Goal: Task Accomplishment & Management: Manage account settings

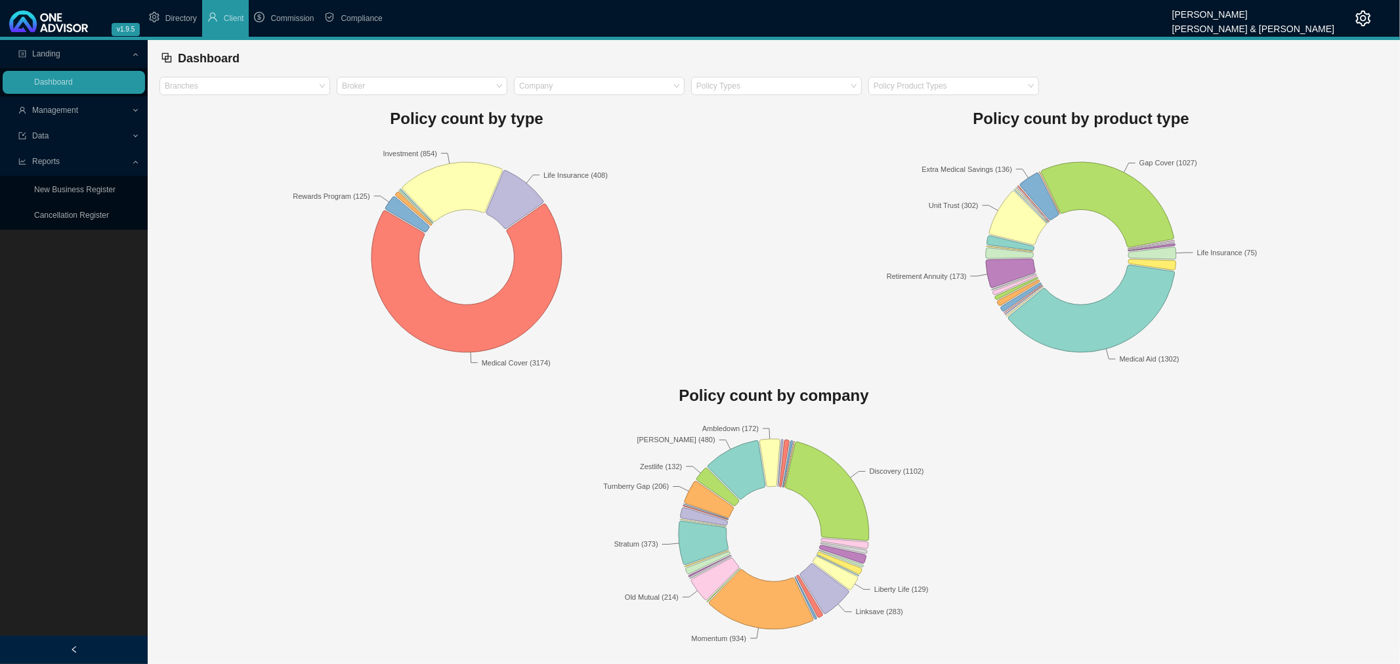
click at [107, 108] on span "Management" at bounding box center [74, 110] width 113 height 23
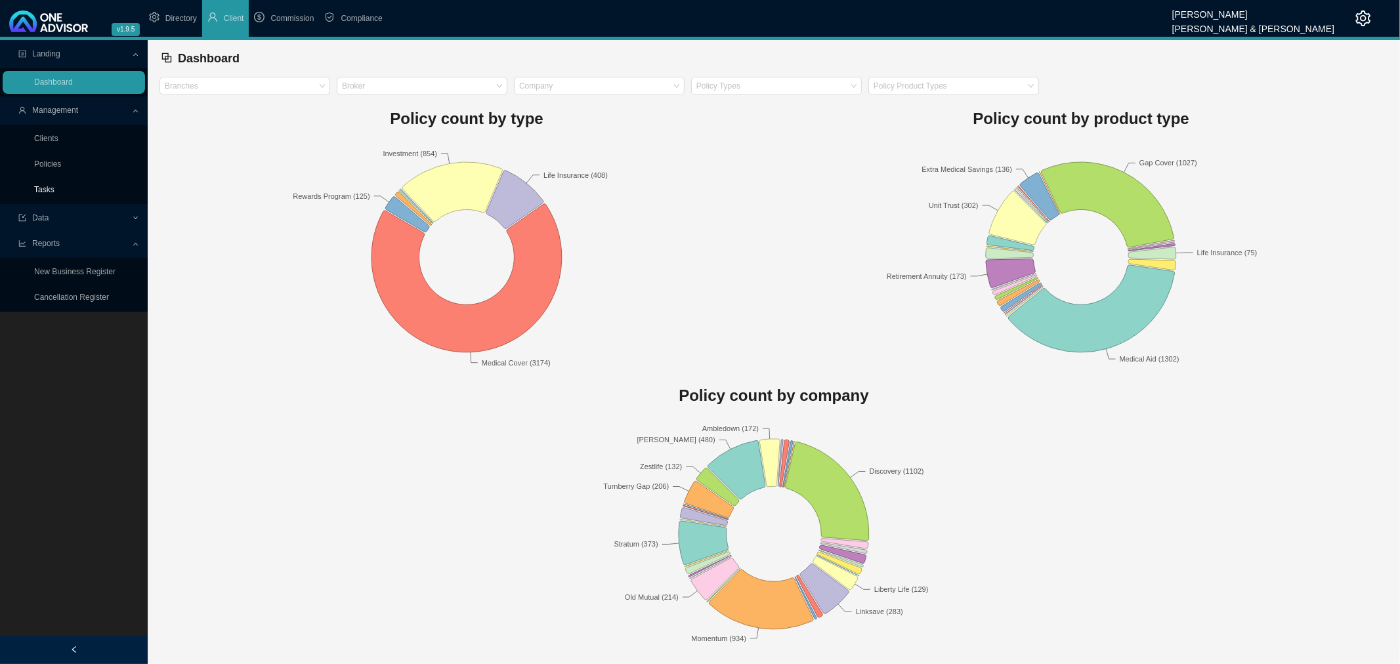
click at [51, 186] on link "Tasks" at bounding box center [44, 189] width 20 height 9
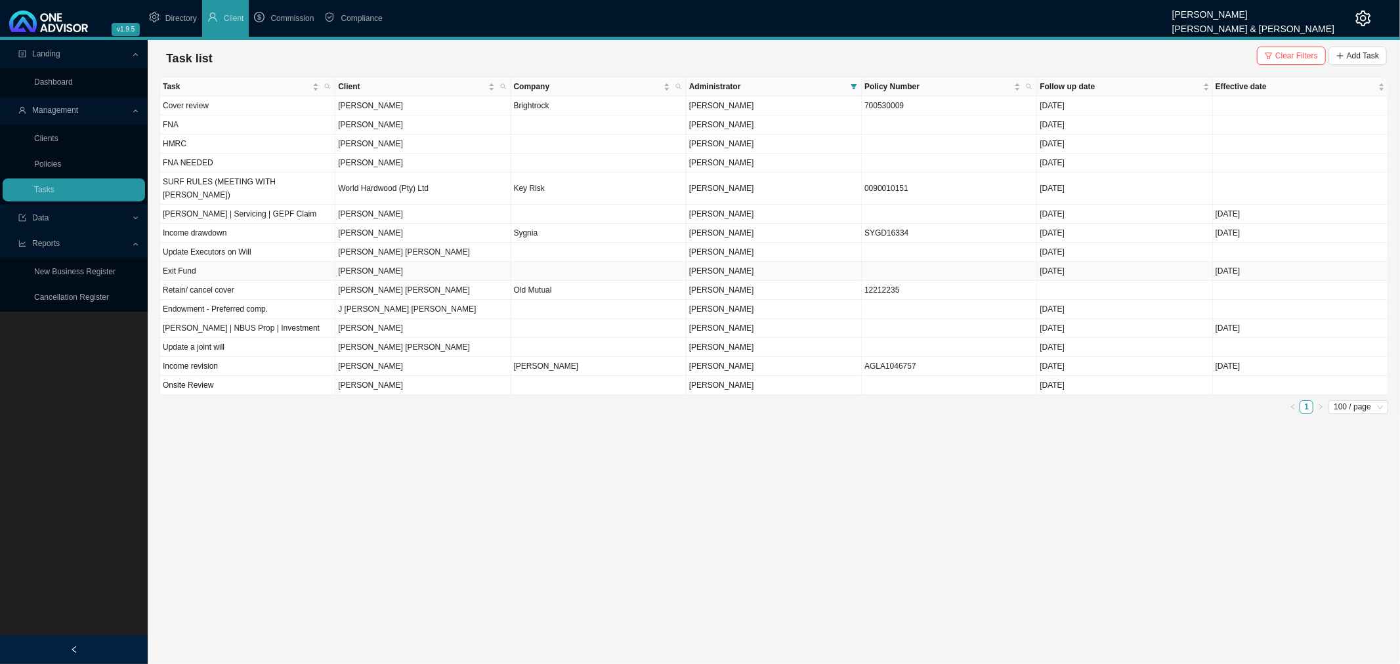
click at [371, 262] on td "[PERSON_NAME]" at bounding box center [422, 271] width 175 height 19
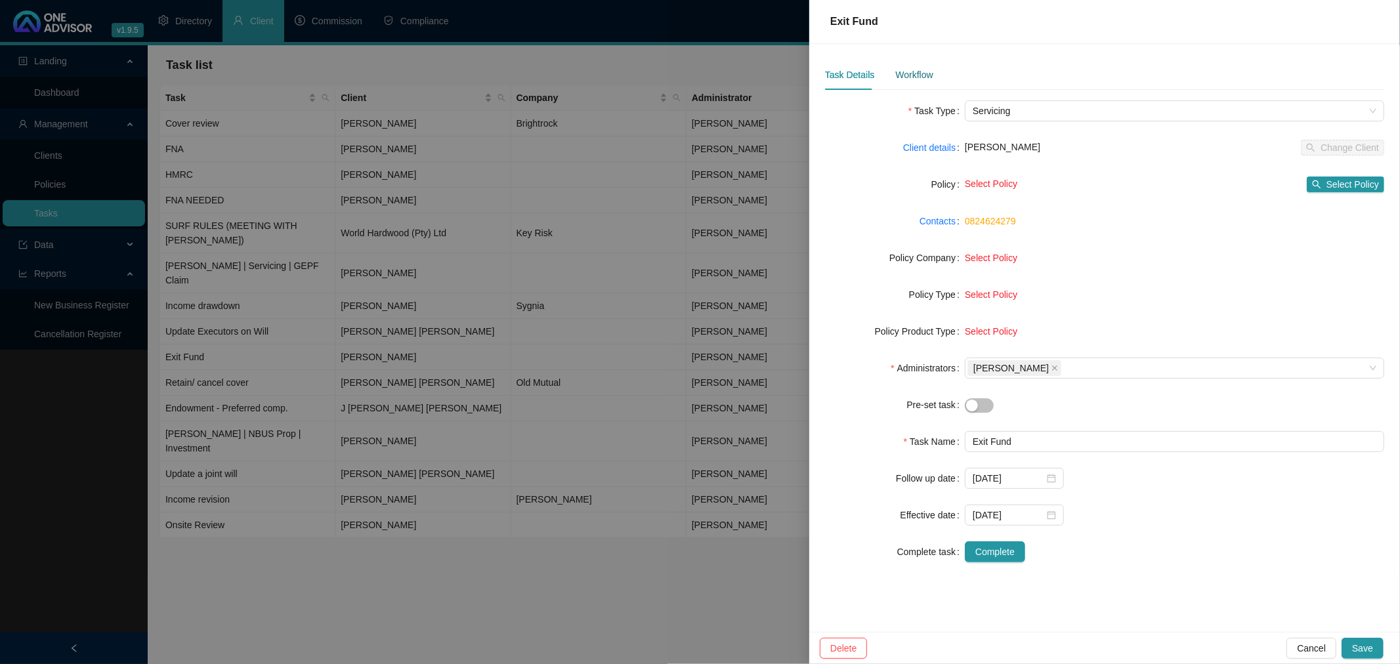
click at [914, 75] on div "Workflow" at bounding box center [913, 75] width 37 height 14
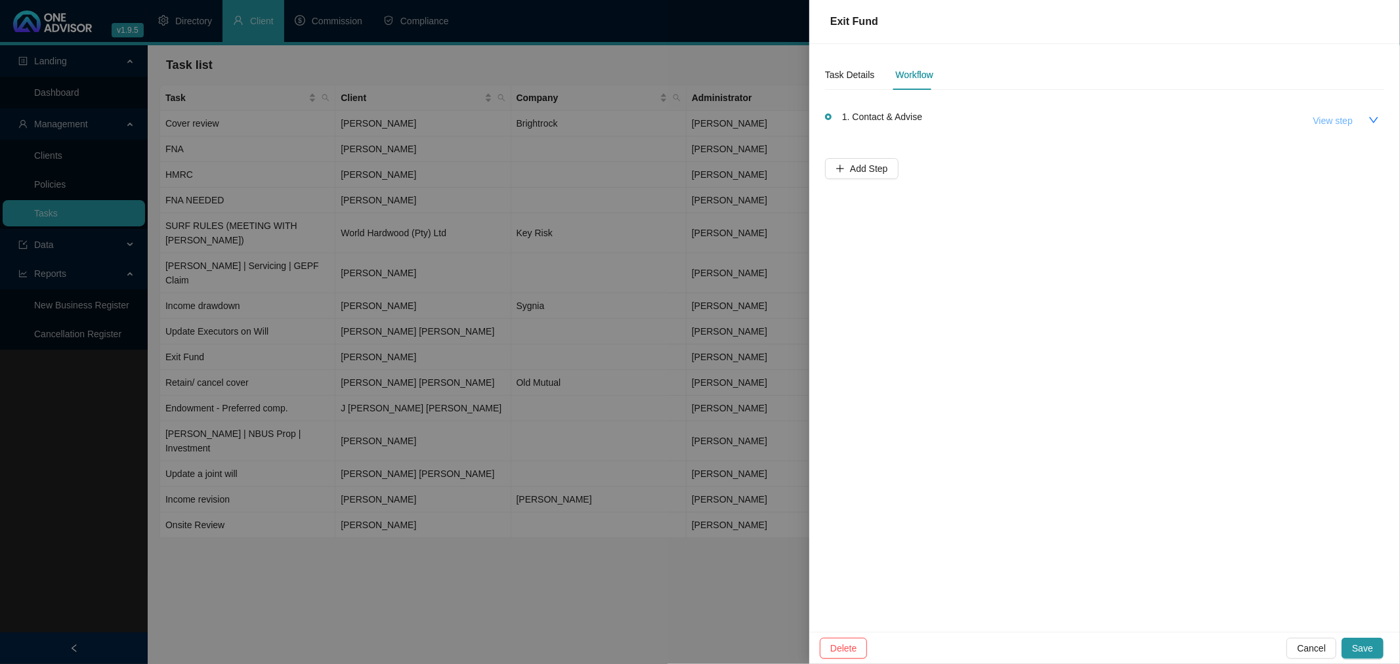
click at [933, 118] on span "View step" at bounding box center [1332, 121] width 39 height 14
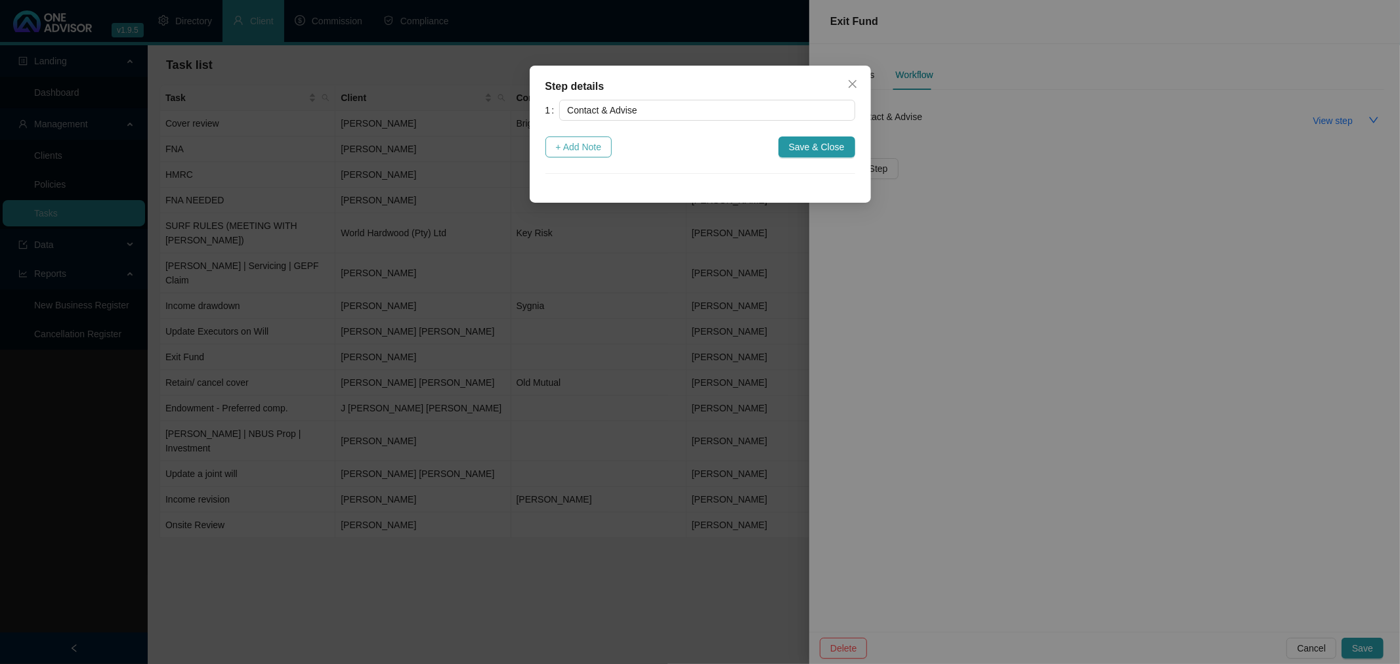
click at [585, 147] on span "+ Add Note" at bounding box center [579, 147] width 46 height 14
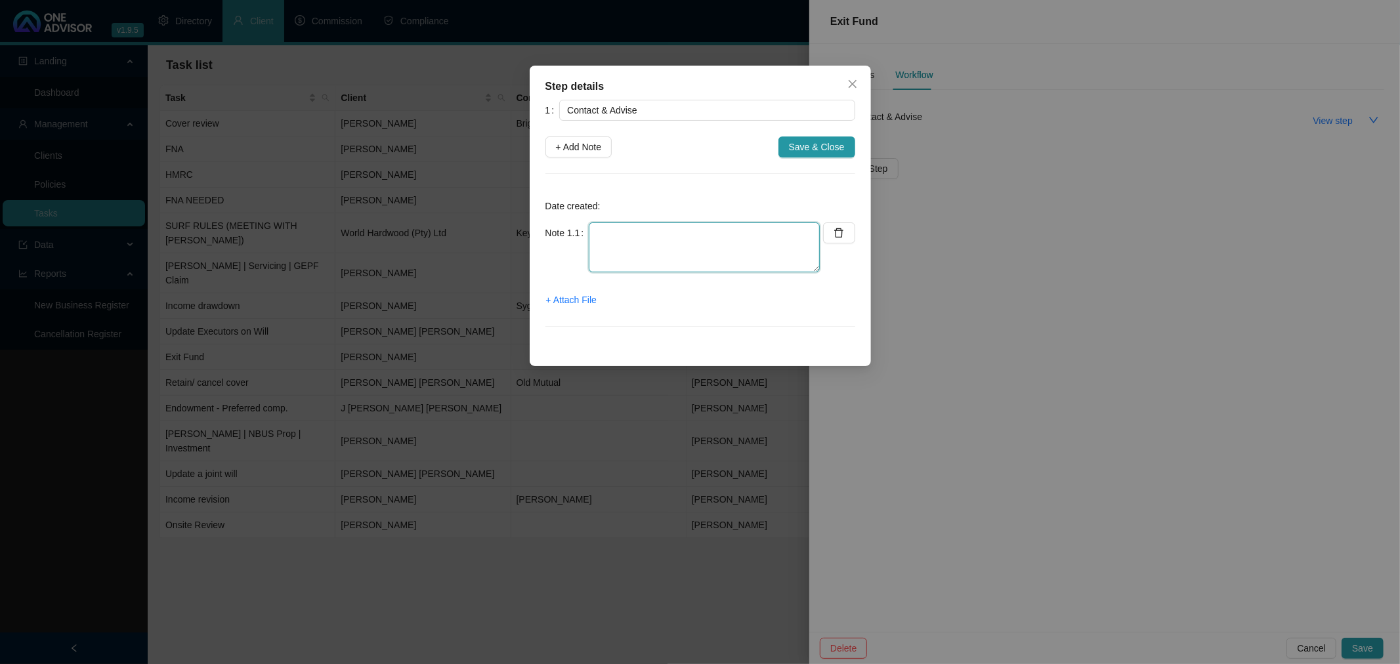
click at [633, 234] on textarea at bounding box center [704, 247] width 231 height 50
type textarea "Met with Bongani [DATE] to discuss options. Emailed [PERSON_NAME] with the outc…"
click at [576, 302] on span "+ Attach File" at bounding box center [571, 300] width 51 height 14
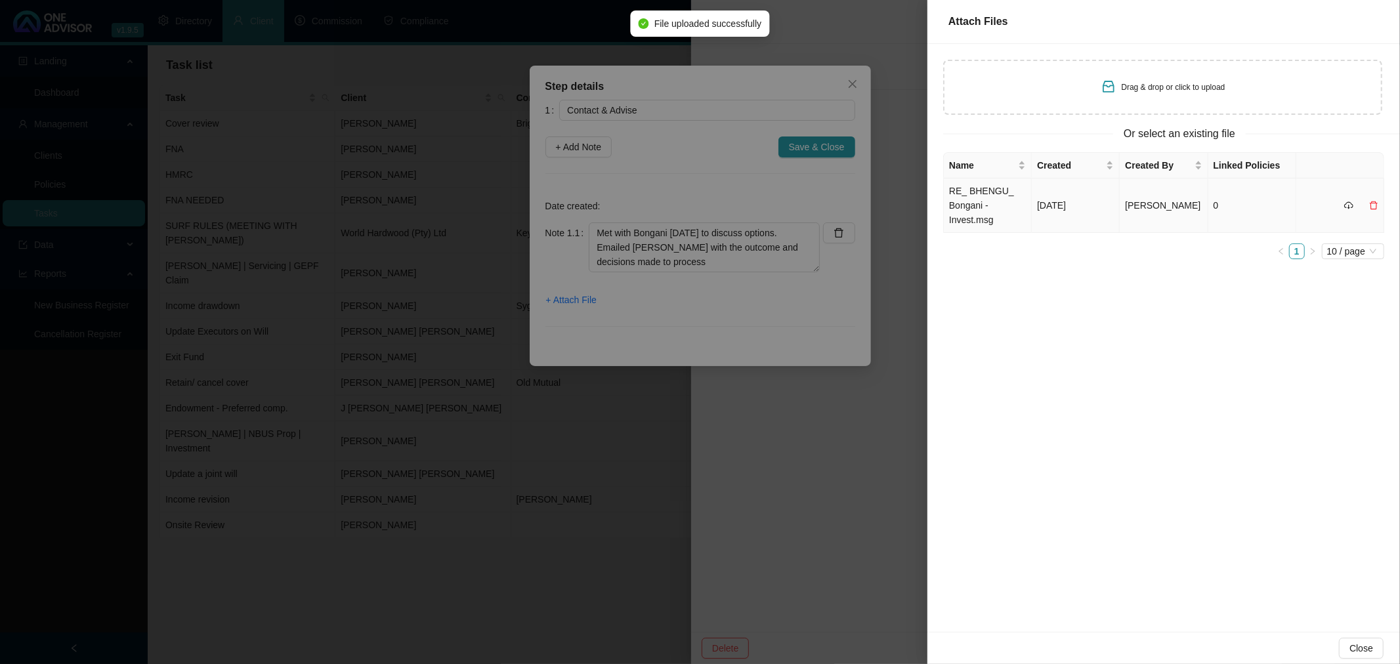
click at [933, 213] on td "[DATE]" at bounding box center [1076, 206] width 88 height 54
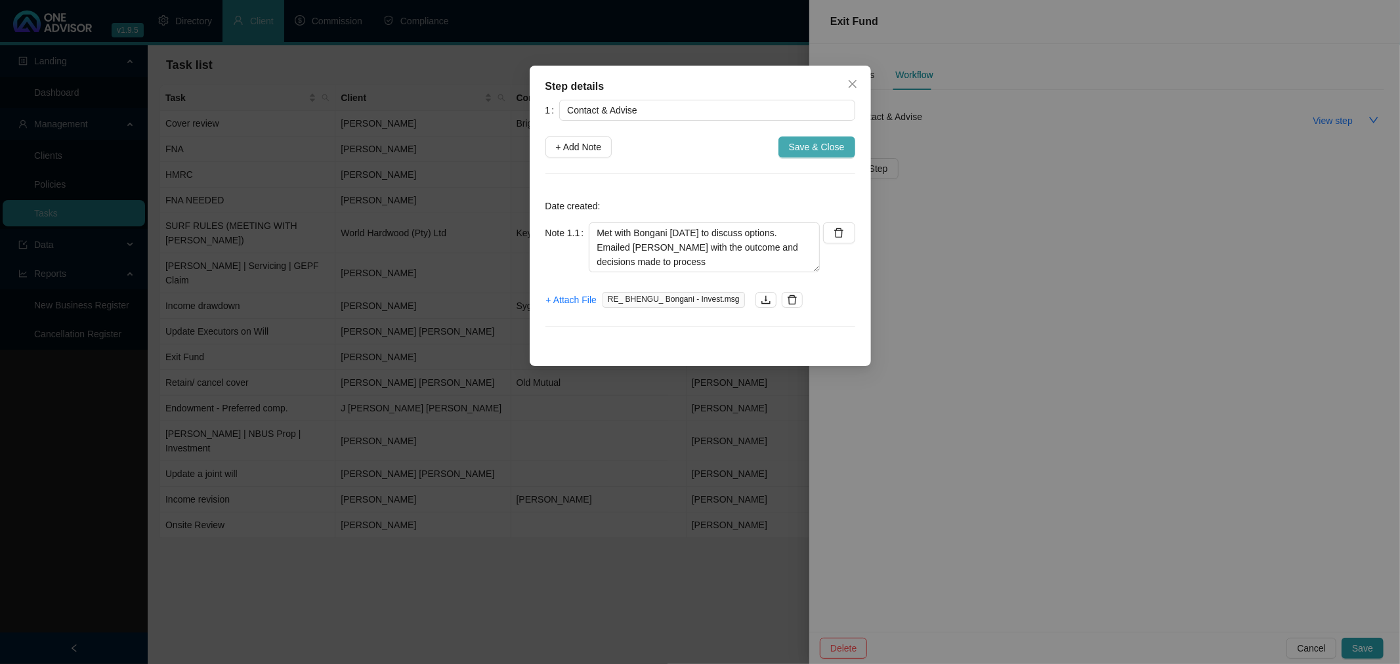
click at [814, 145] on span "Save & Close" at bounding box center [817, 147] width 56 height 14
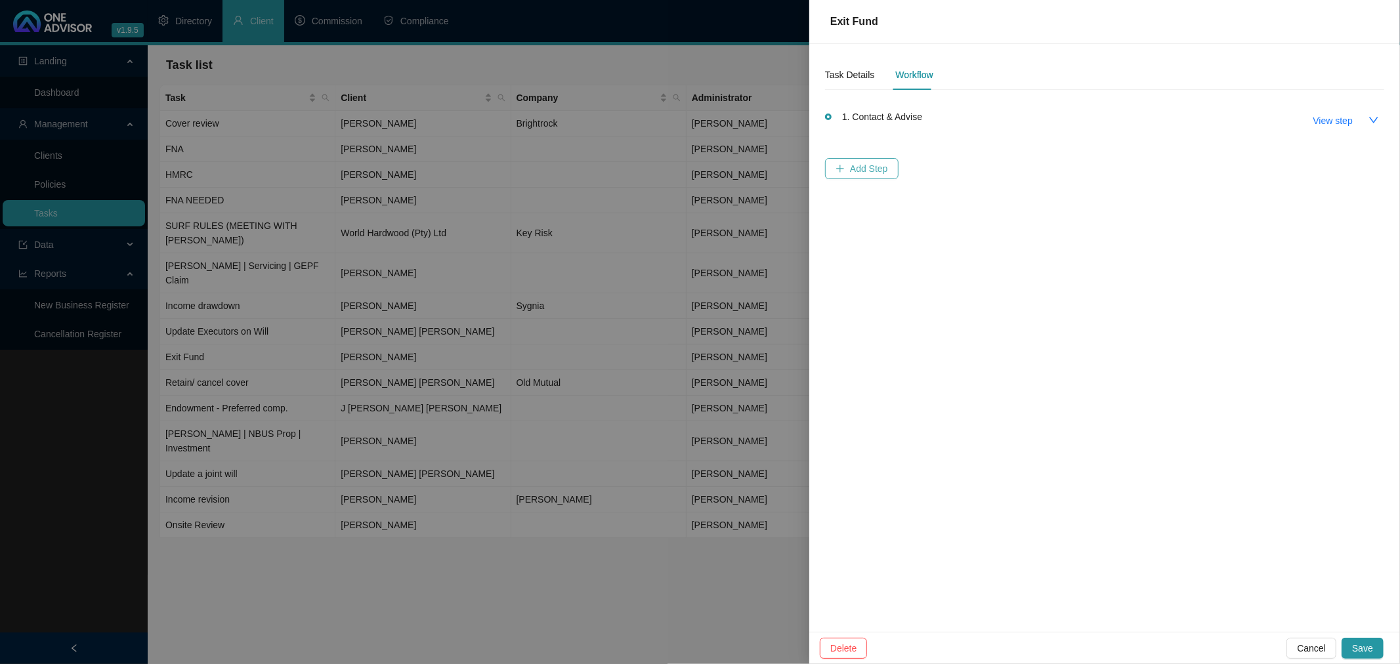
click at [861, 165] on span "Add Step" at bounding box center [869, 168] width 38 height 14
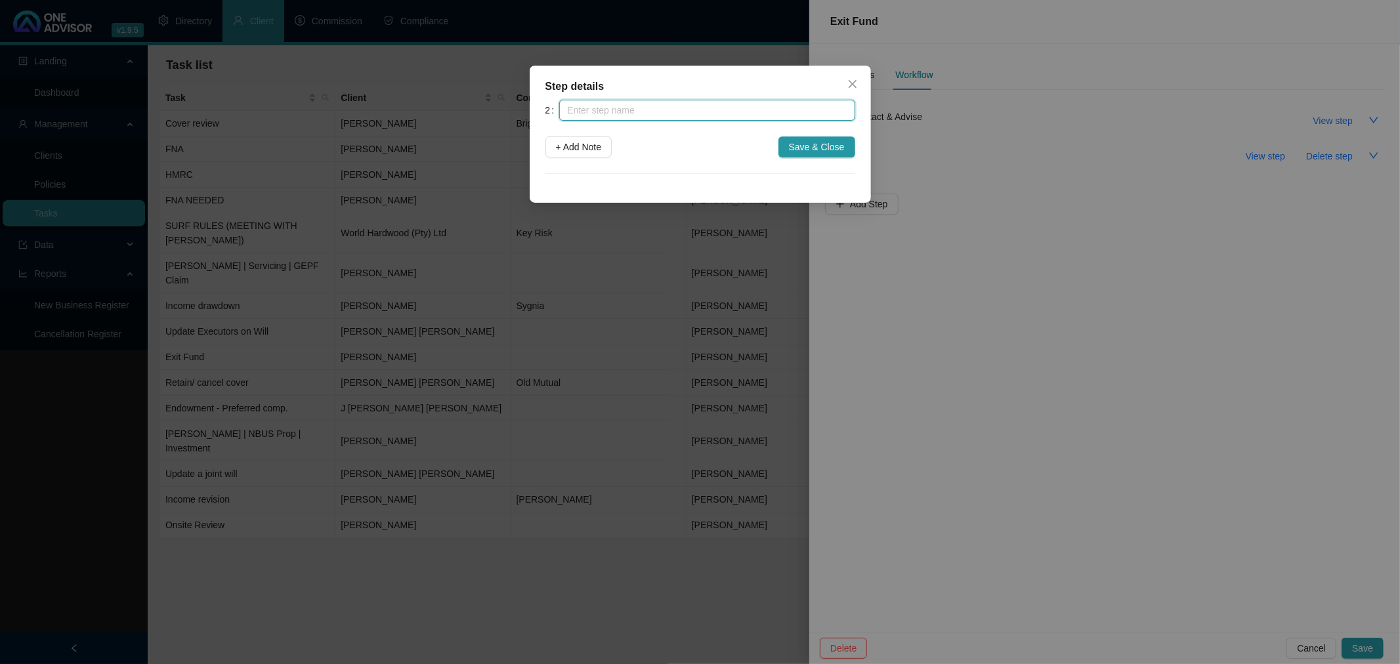
click at [634, 109] on input "text" at bounding box center [706, 110] width 295 height 21
type input "Send record of advice"
click at [565, 148] on span "+ Add Note" at bounding box center [579, 147] width 46 height 14
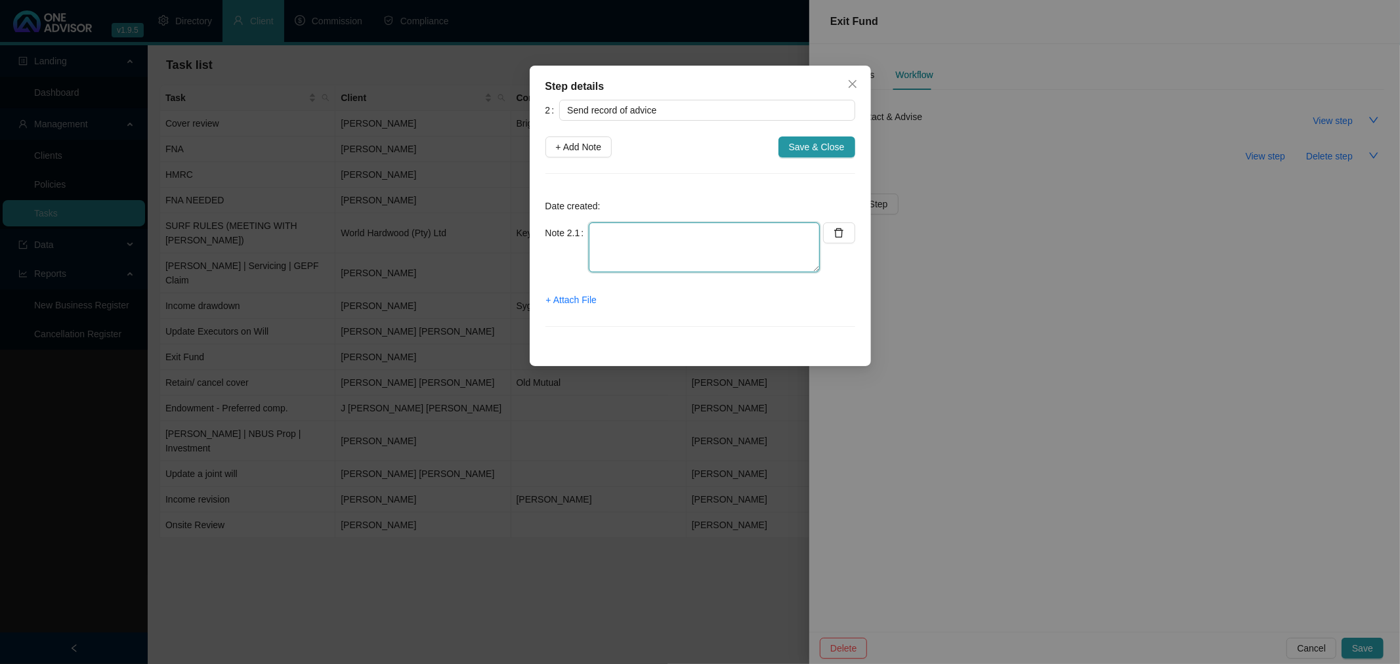
click at [627, 230] on textarea at bounding box center [704, 247] width 231 height 50
type textarea "Once completed send record for signature"
click at [822, 148] on span "Save & Close" at bounding box center [817, 147] width 56 height 14
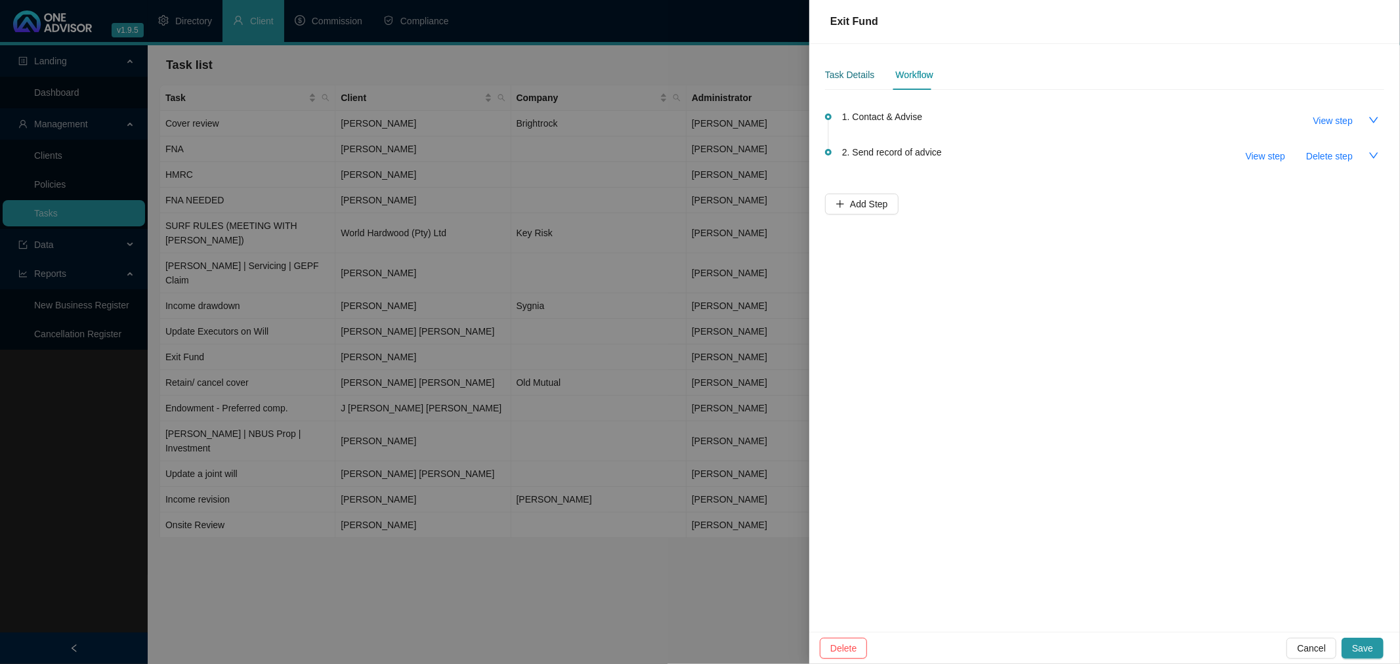
click at [855, 68] on div "Task Details" at bounding box center [849, 75] width 49 height 14
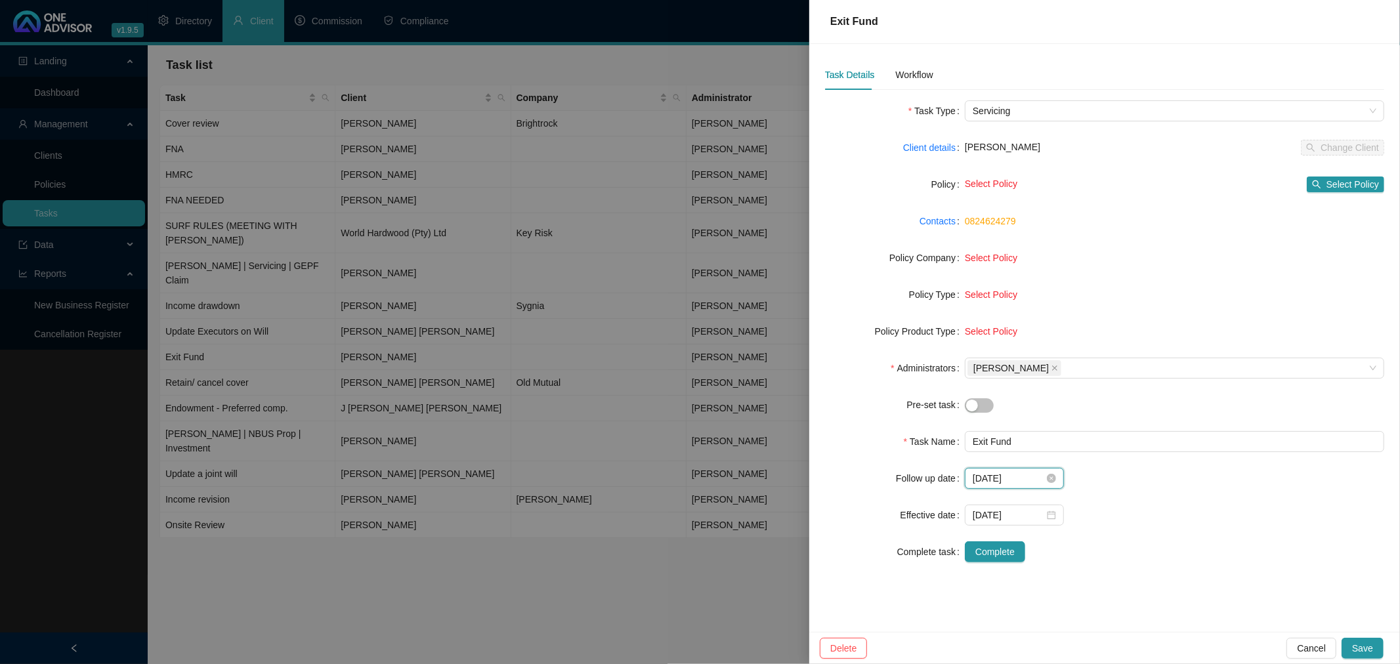
click at [933, 459] on input "[DATE]" at bounding box center [1009, 478] width 72 height 14
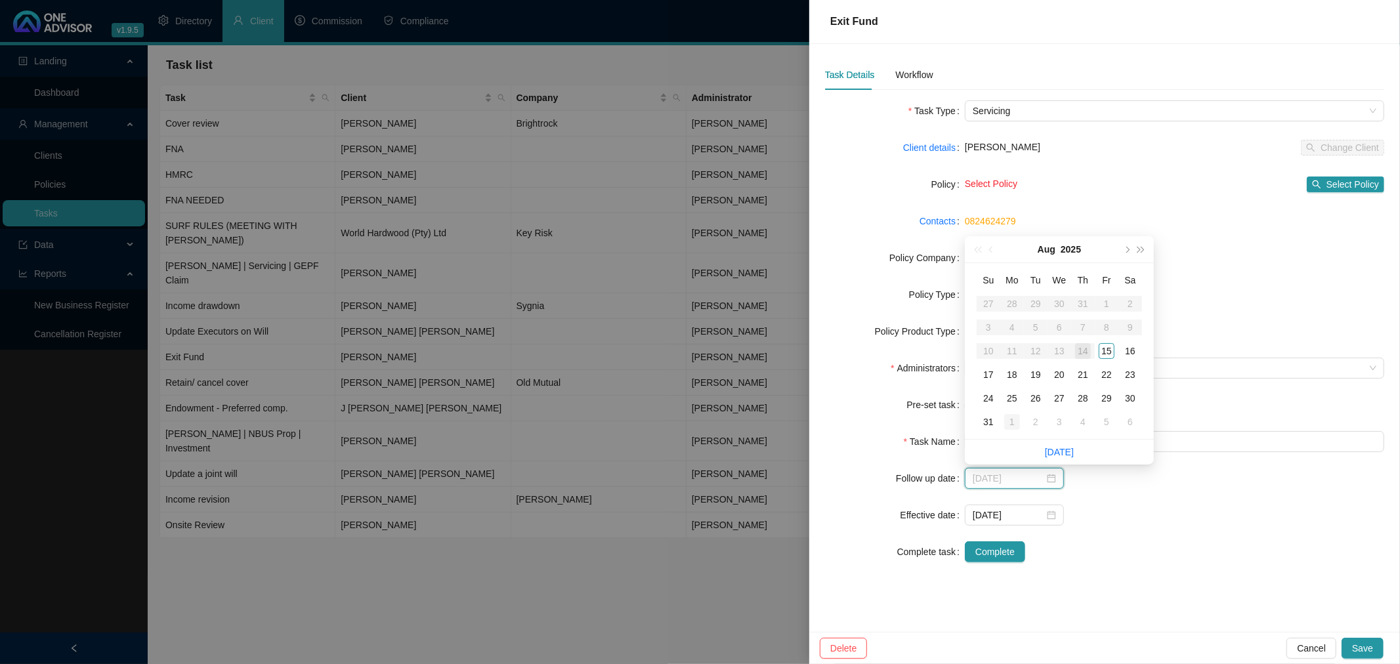
type input "[DATE]"
click at [933, 421] on div "1" at bounding box center [1012, 422] width 16 height 16
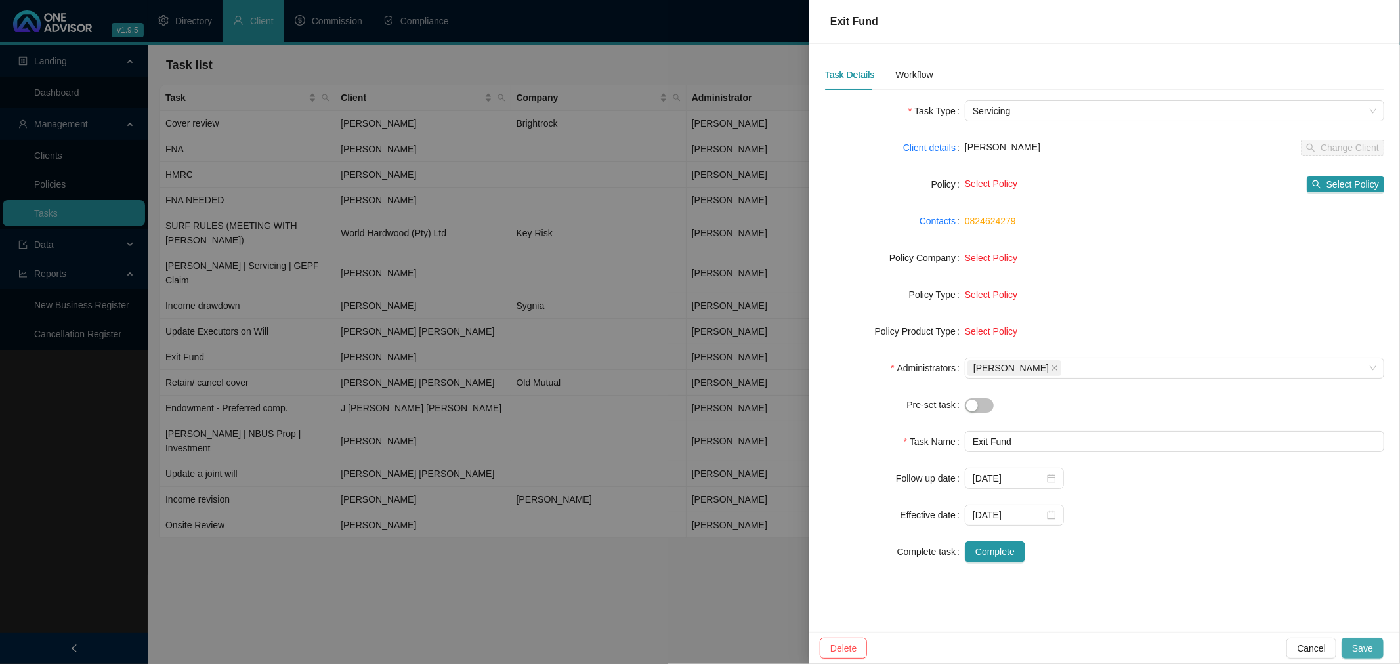
click at [933, 459] on span "Save" at bounding box center [1362, 648] width 21 height 14
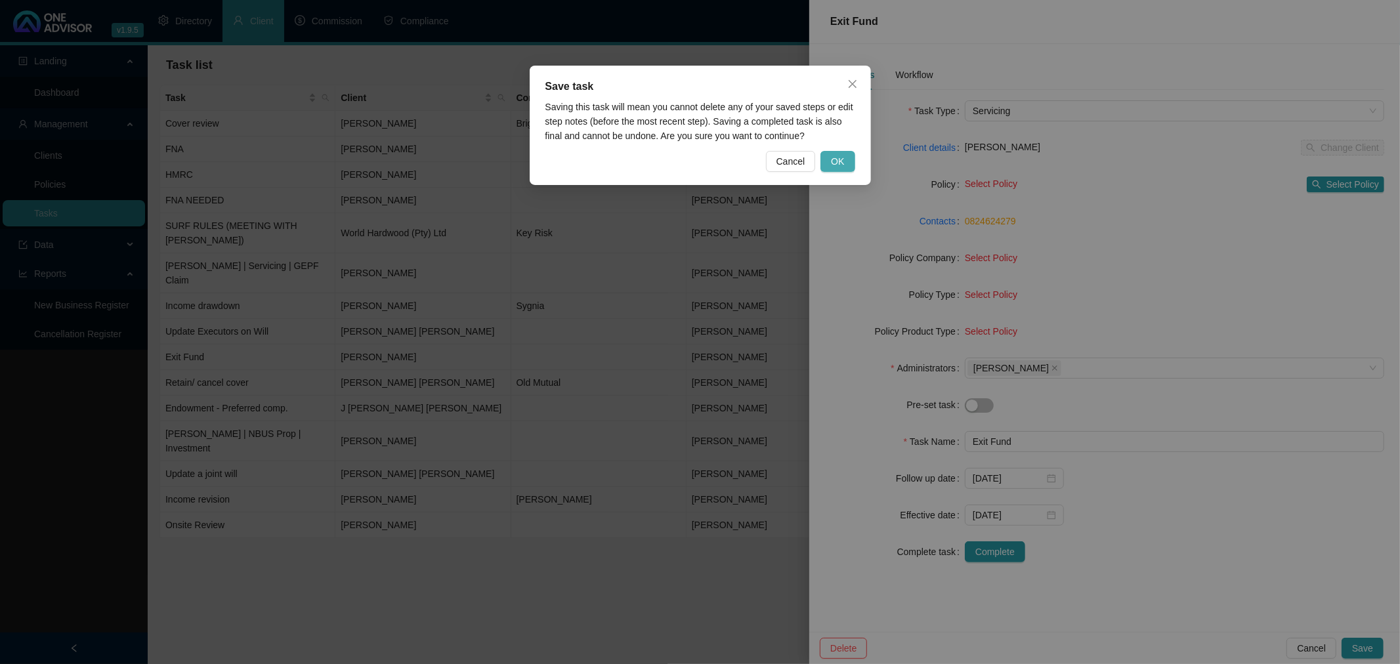
click at [837, 155] on span "OK" at bounding box center [837, 161] width 13 height 14
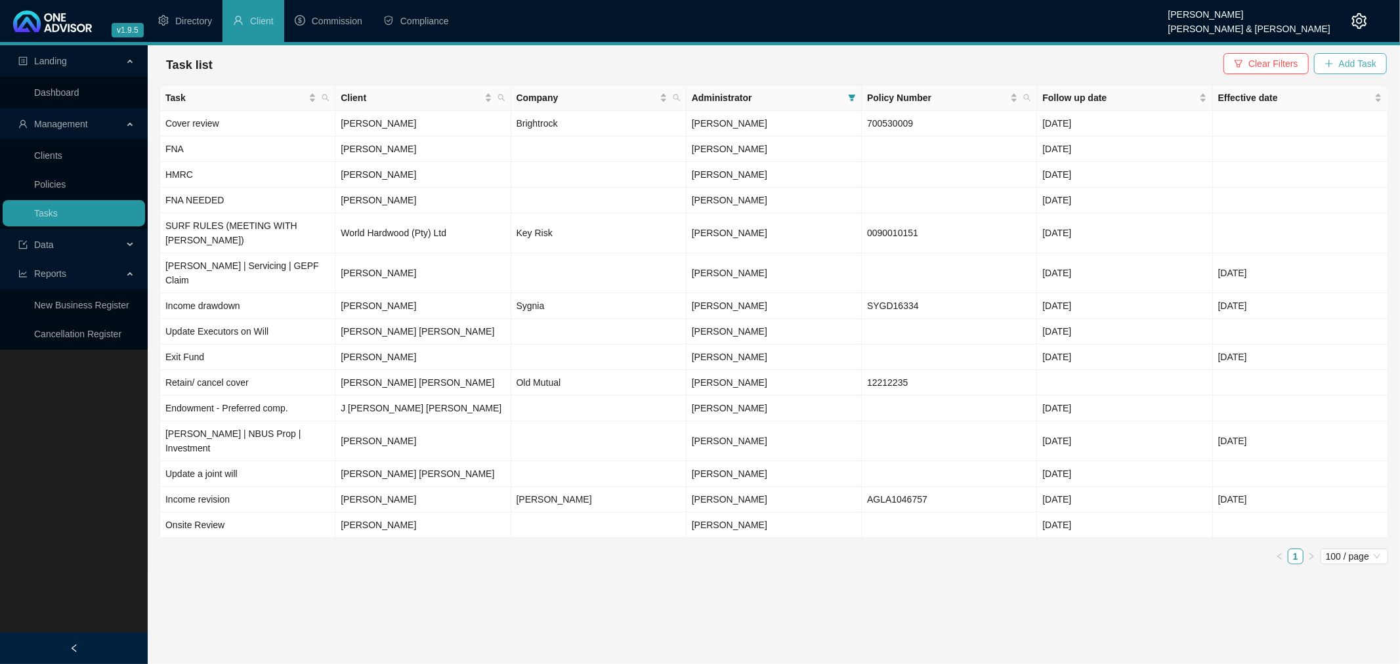
click at [933, 66] on span "Add Task" at bounding box center [1357, 63] width 37 height 14
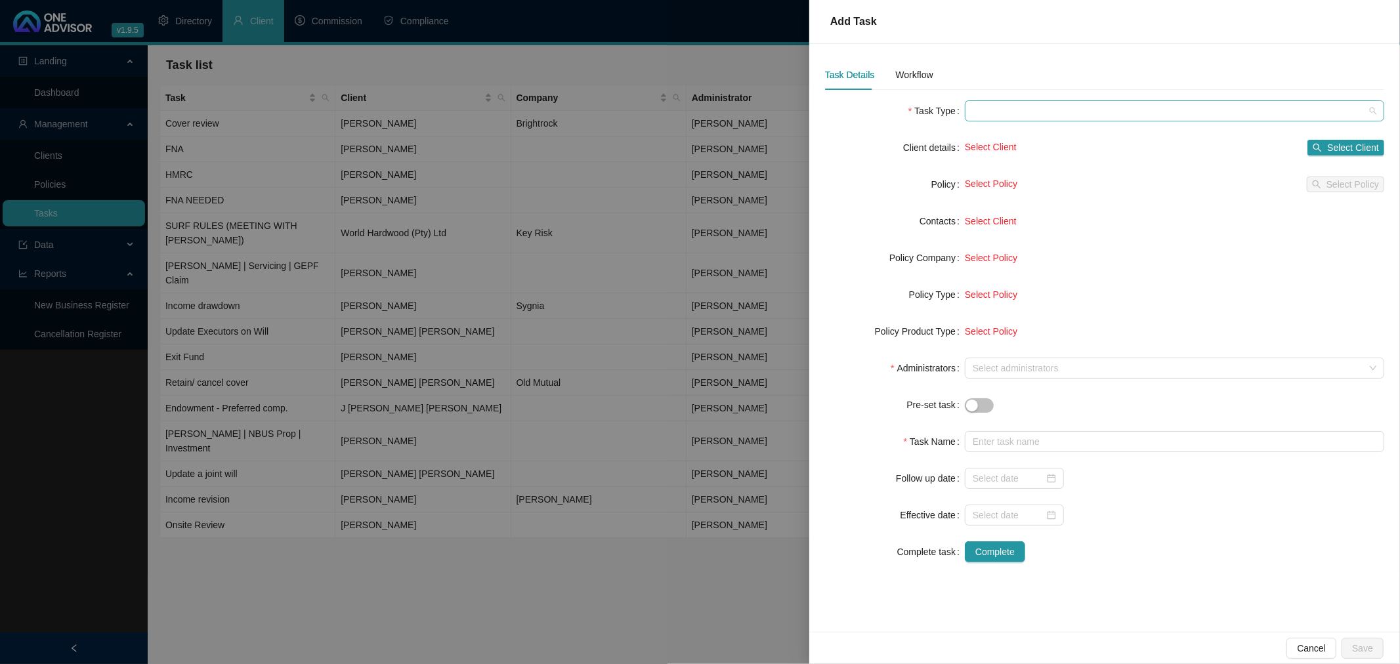
click at [933, 106] on span at bounding box center [1175, 111] width 404 height 20
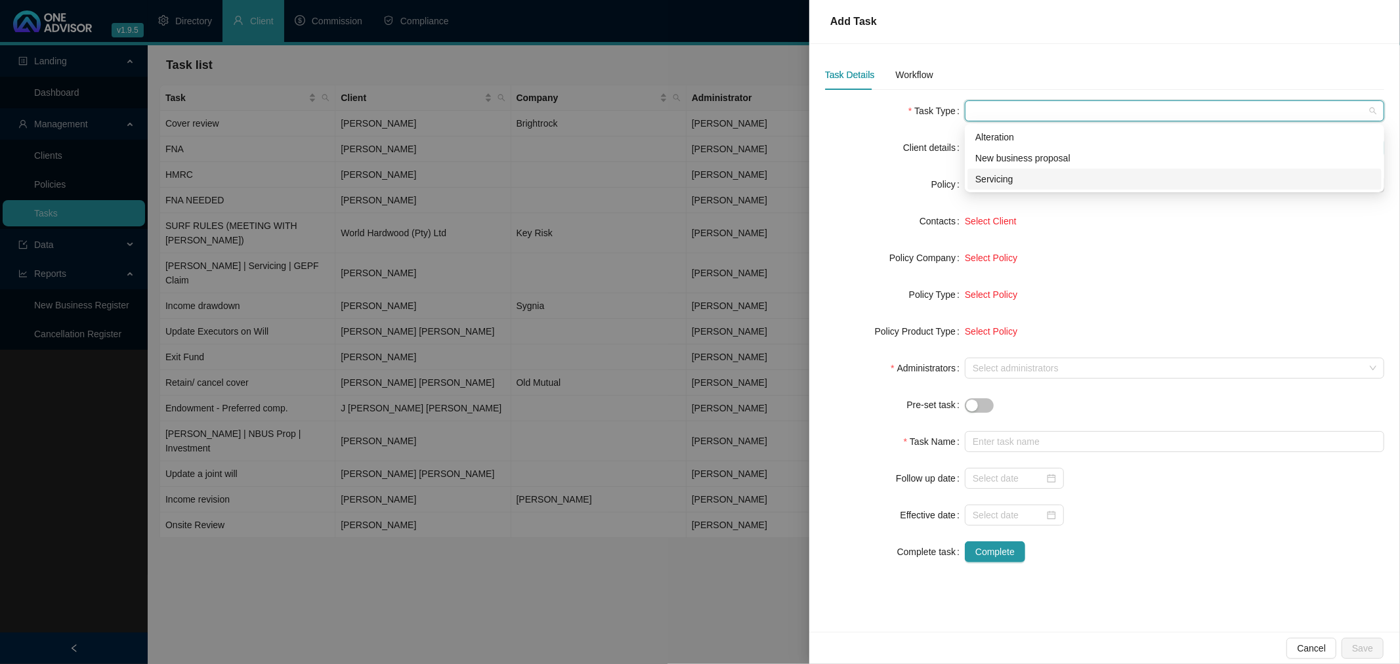
click at [933, 177] on div "Servicing" at bounding box center [1174, 179] width 398 height 14
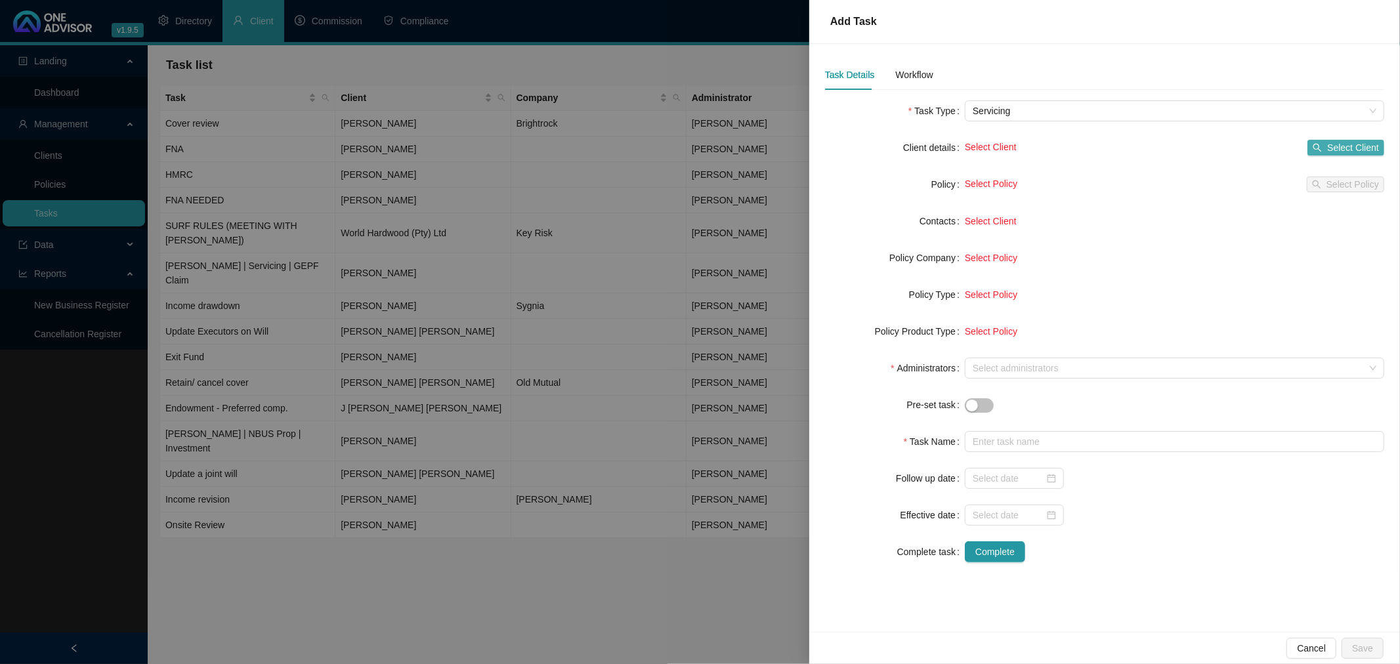
click at [933, 142] on span "Select Client" at bounding box center [1353, 147] width 52 height 14
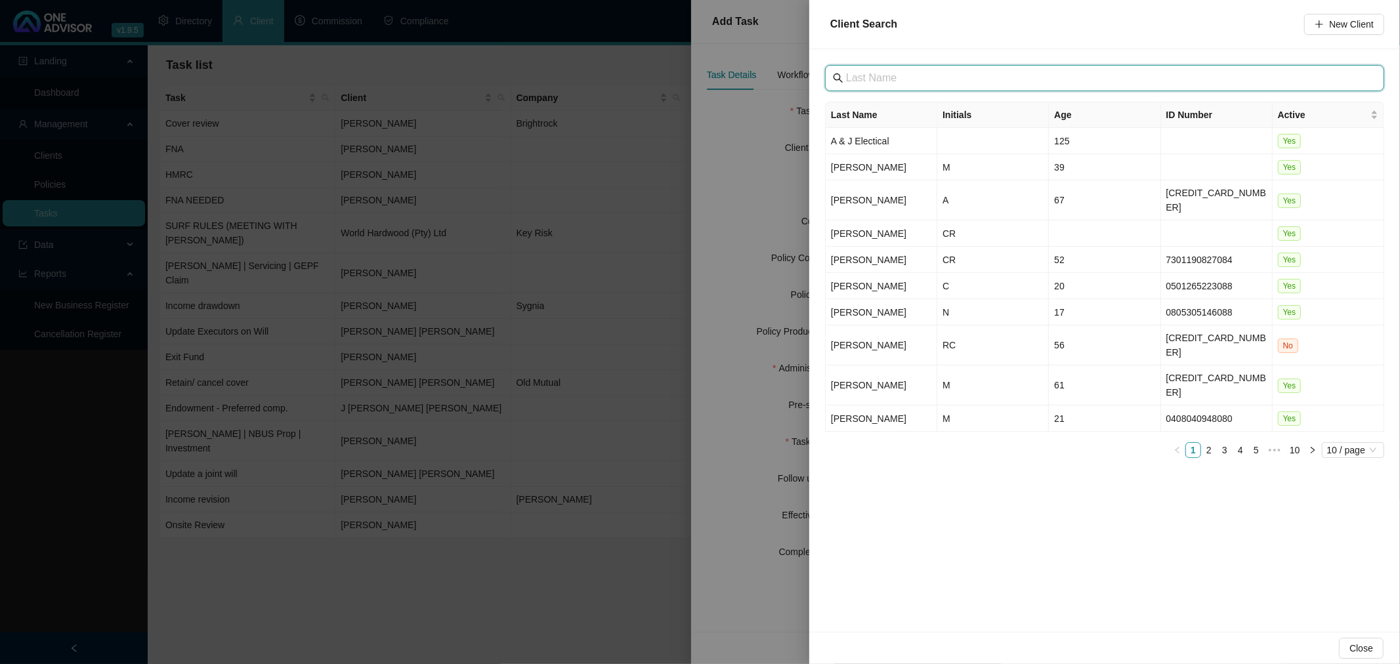
click at [914, 79] on input "text" at bounding box center [1106, 78] width 520 height 16
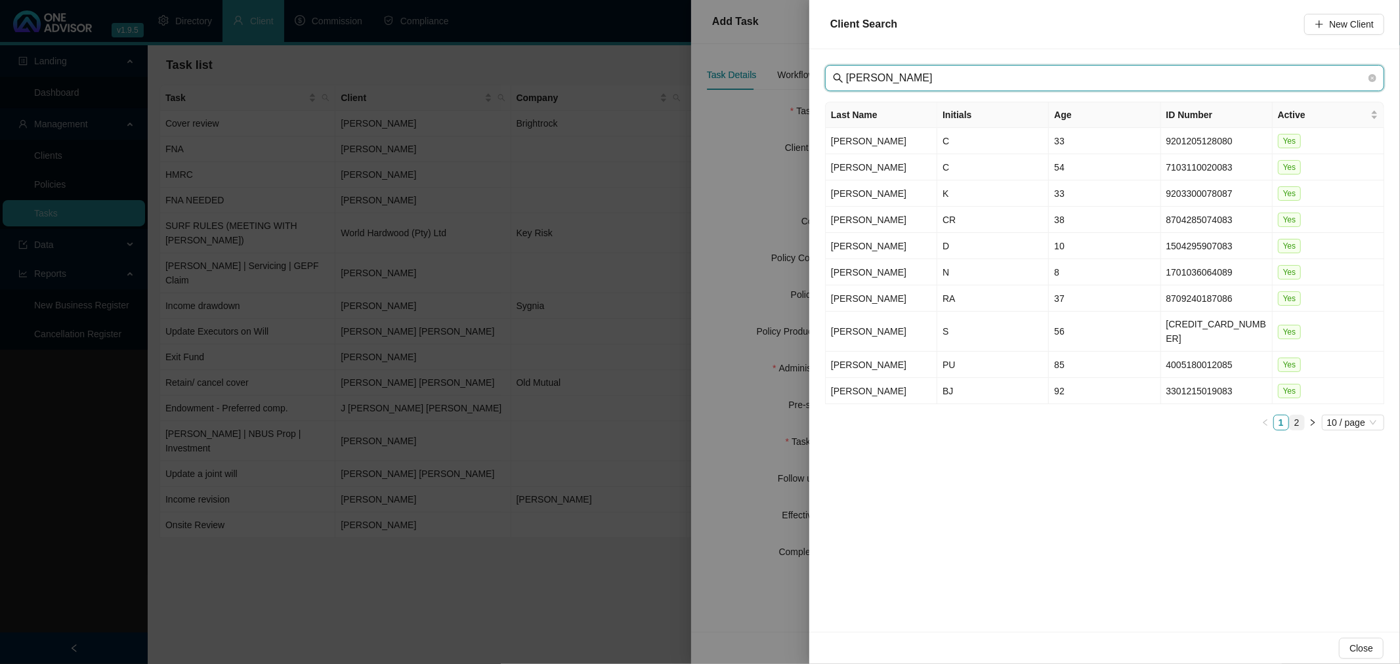
type input "[PERSON_NAME]"
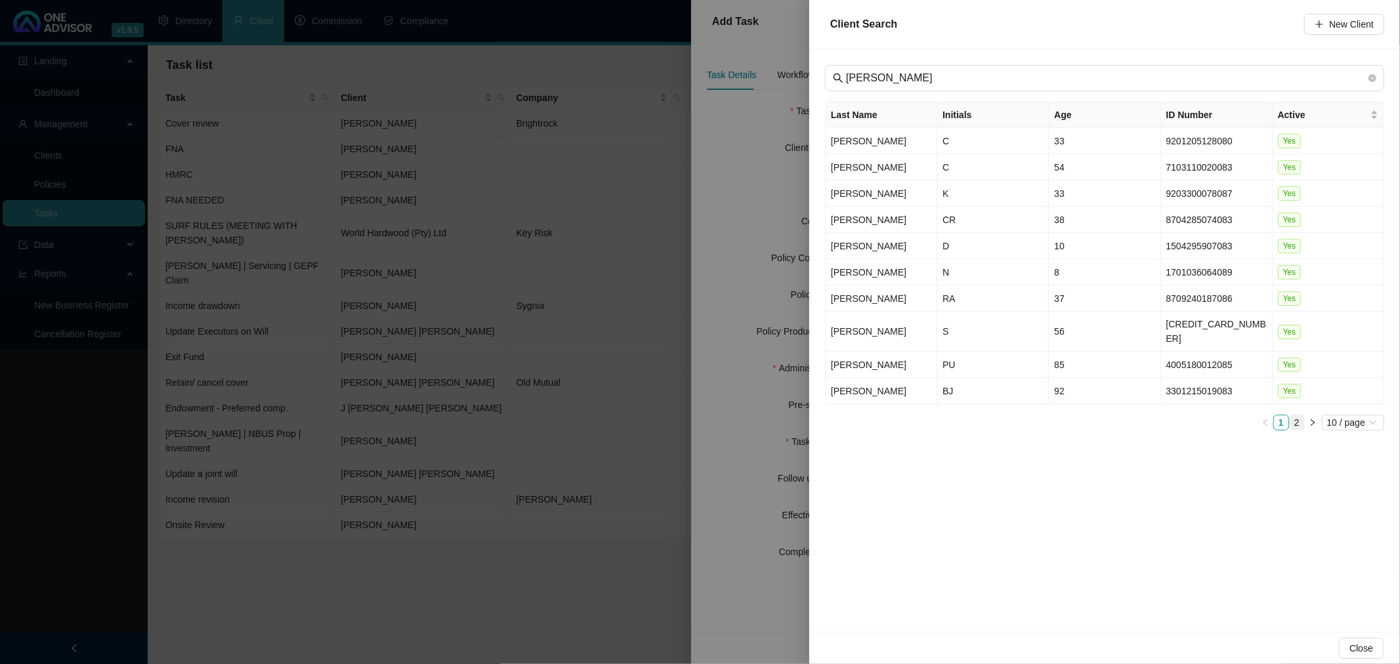
click at [933, 415] on link "2" at bounding box center [1297, 422] width 14 height 14
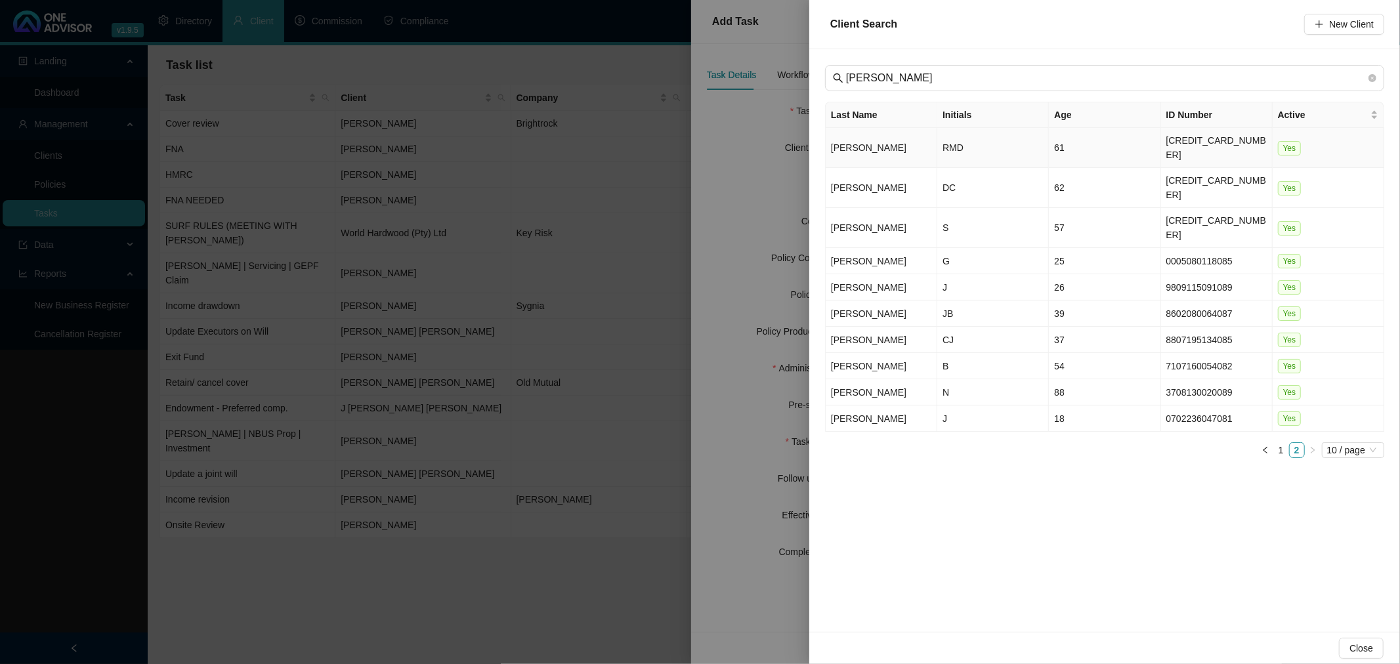
click at [921, 135] on td "[PERSON_NAME]" at bounding box center [882, 148] width 112 height 40
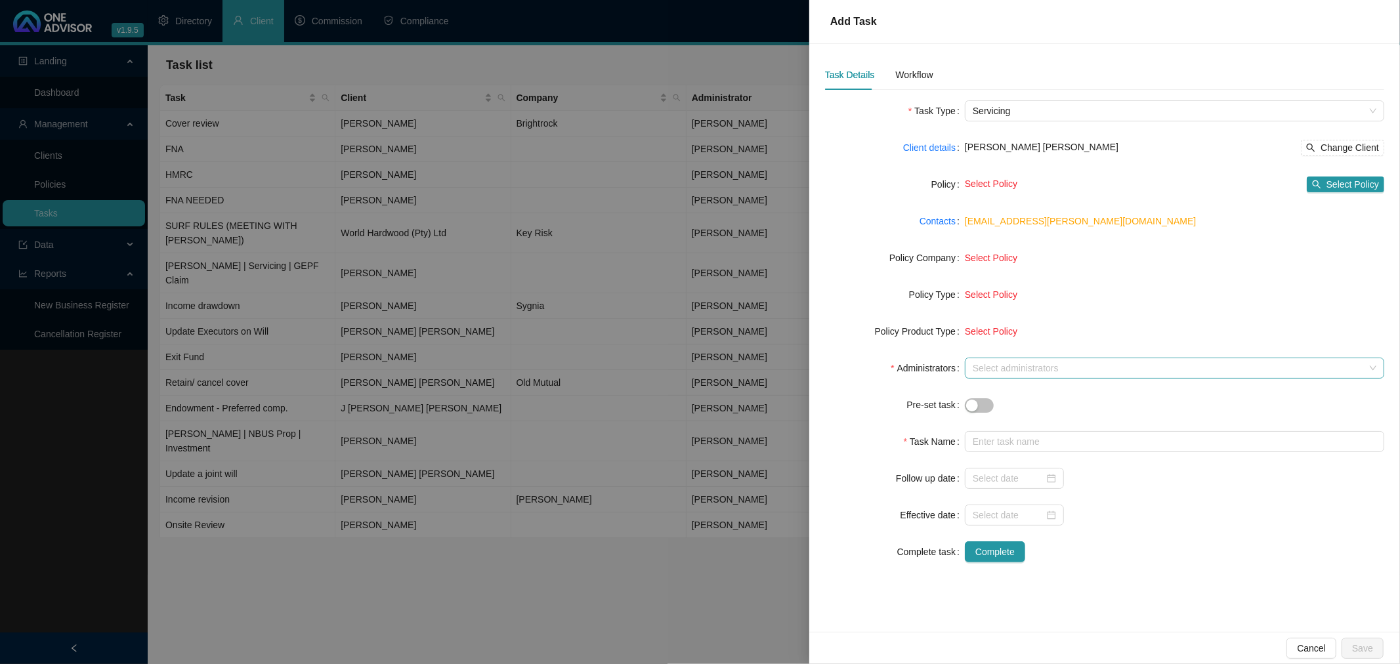
click at [933, 366] on div at bounding box center [1167, 369] width 400 height 10
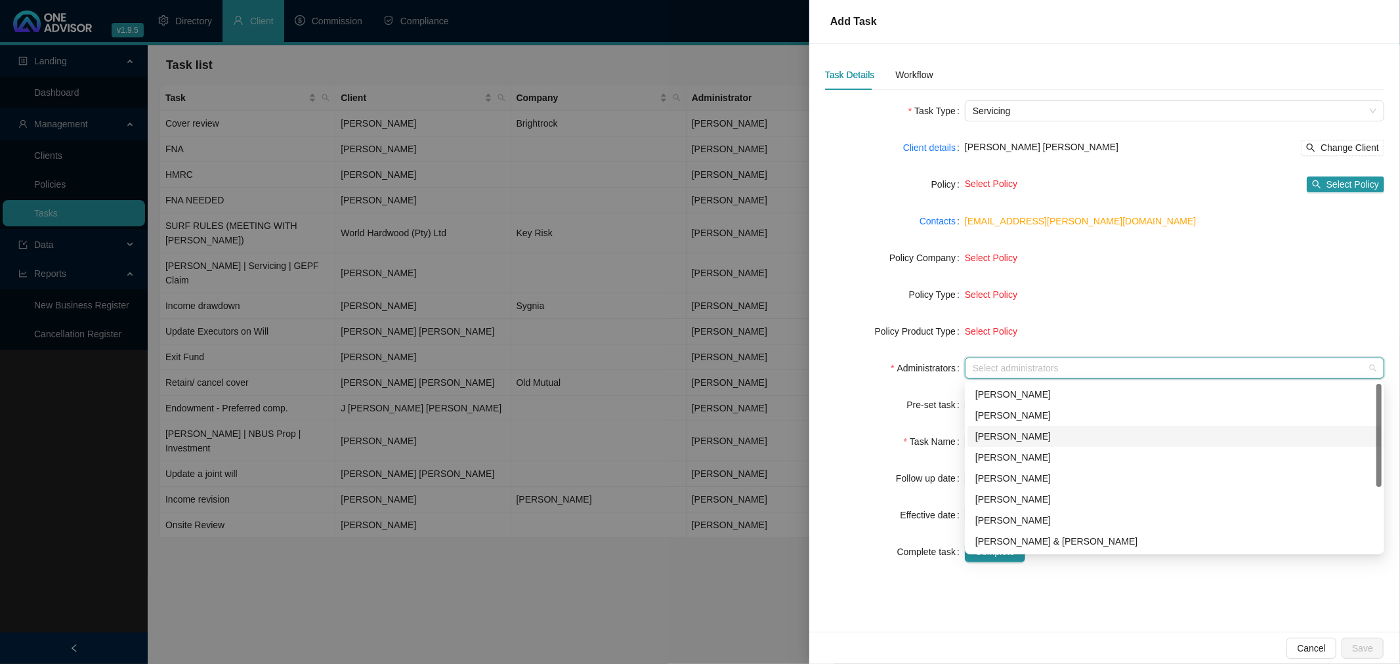
click at [933, 432] on div "[PERSON_NAME]" at bounding box center [1174, 436] width 398 height 14
click at [868, 459] on form "Task Type Servicing Client details [PERSON_NAME] [PERSON_NAME] Change Client Po…" at bounding box center [1104, 331] width 559 height 462
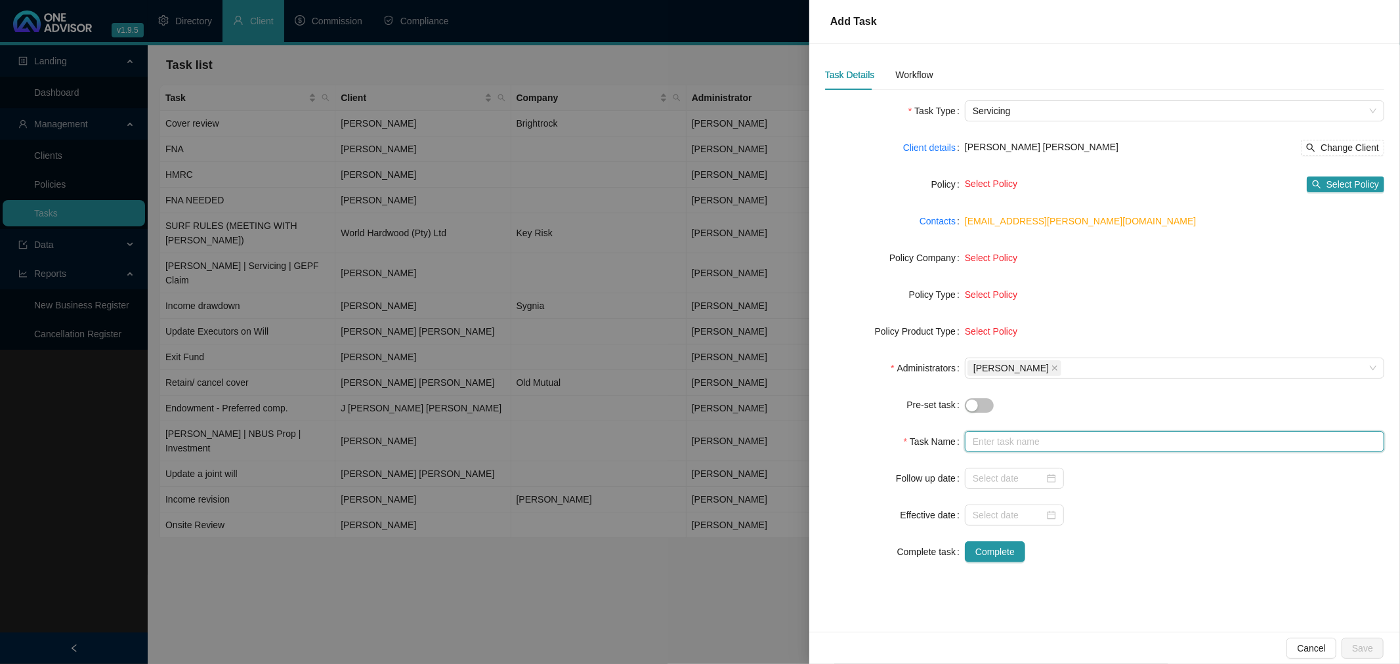
click at [933, 447] on input "text" at bounding box center [1174, 441] width 419 height 21
type input "U"
click at [933, 459] on div at bounding box center [1014, 478] width 83 height 14
type input "GETGROUND TAX SUBMISSION"
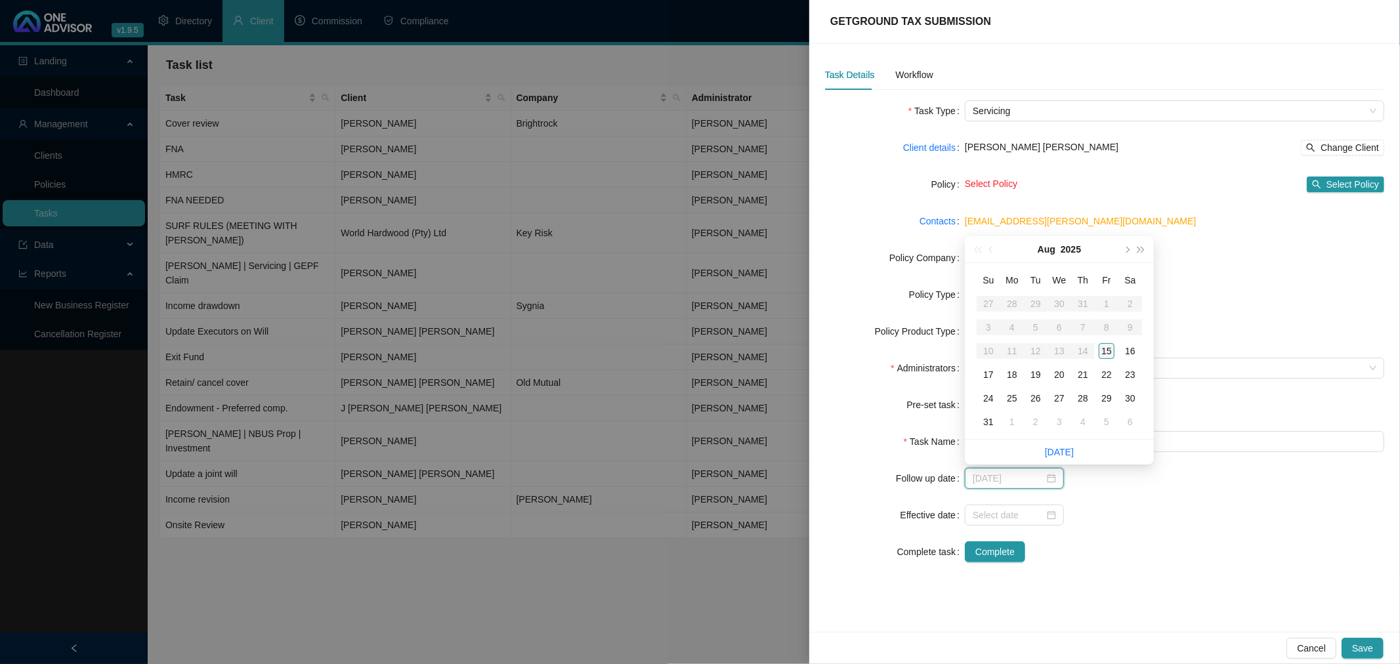
type input "[DATE]"
click at [933, 350] on div "15" at bounding box center [1107, 351] width 16 height 16
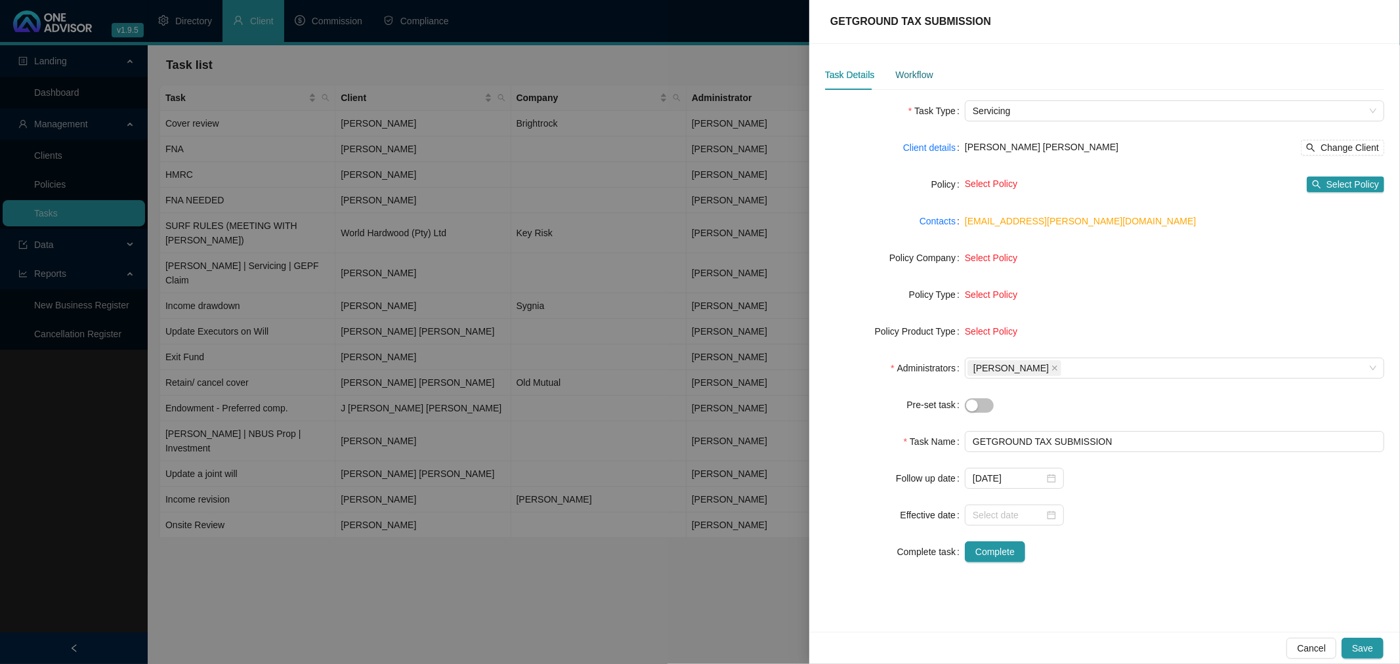
click at [914, 75] on div "Workflow" at bounding box center [913, 75] width 37 height 14
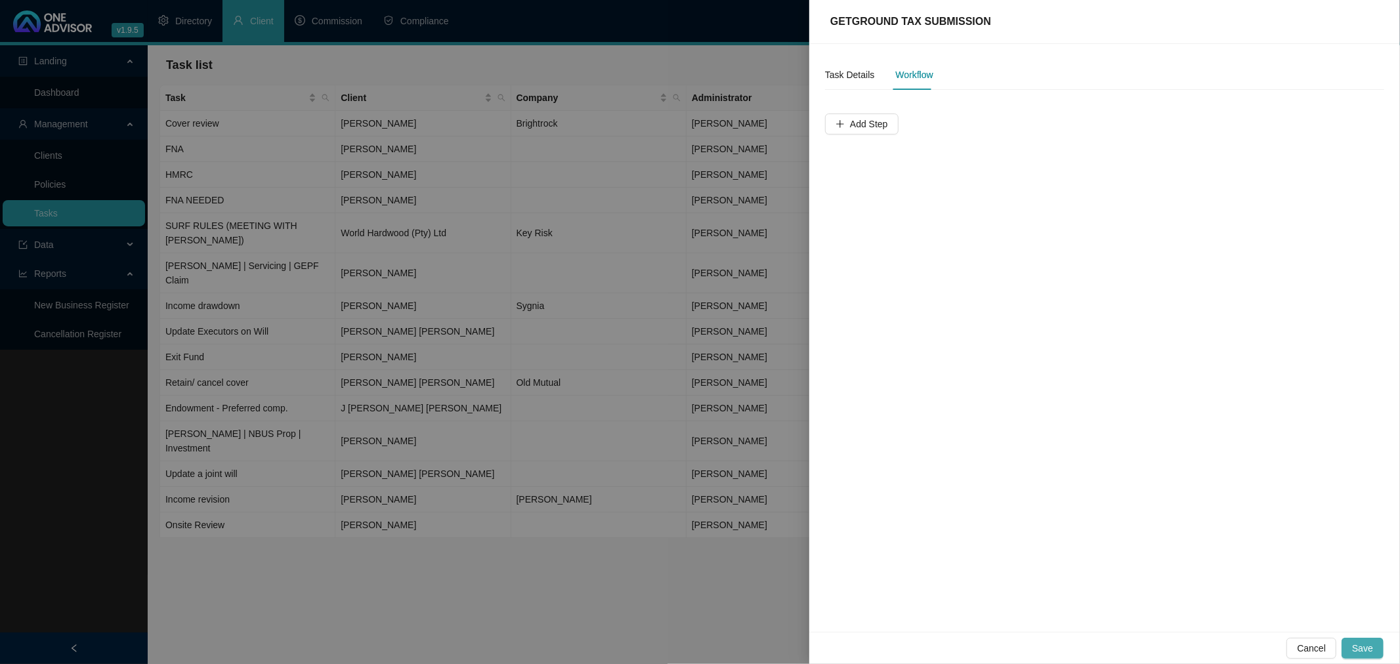
click at [933, 459] on span "Save" at bounding box center [1362, 648] width 21 height 14
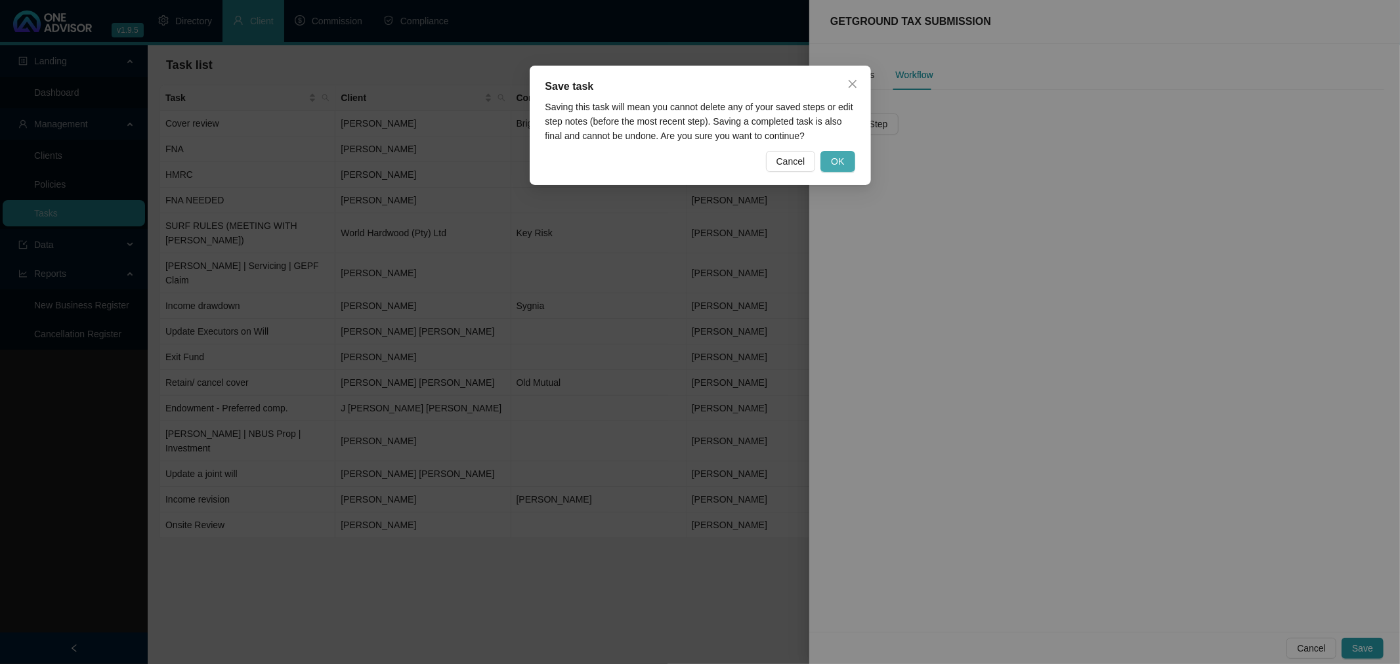
click at [841, 158] on span "OK" at bounding box center [837, 161] width 13 height 14
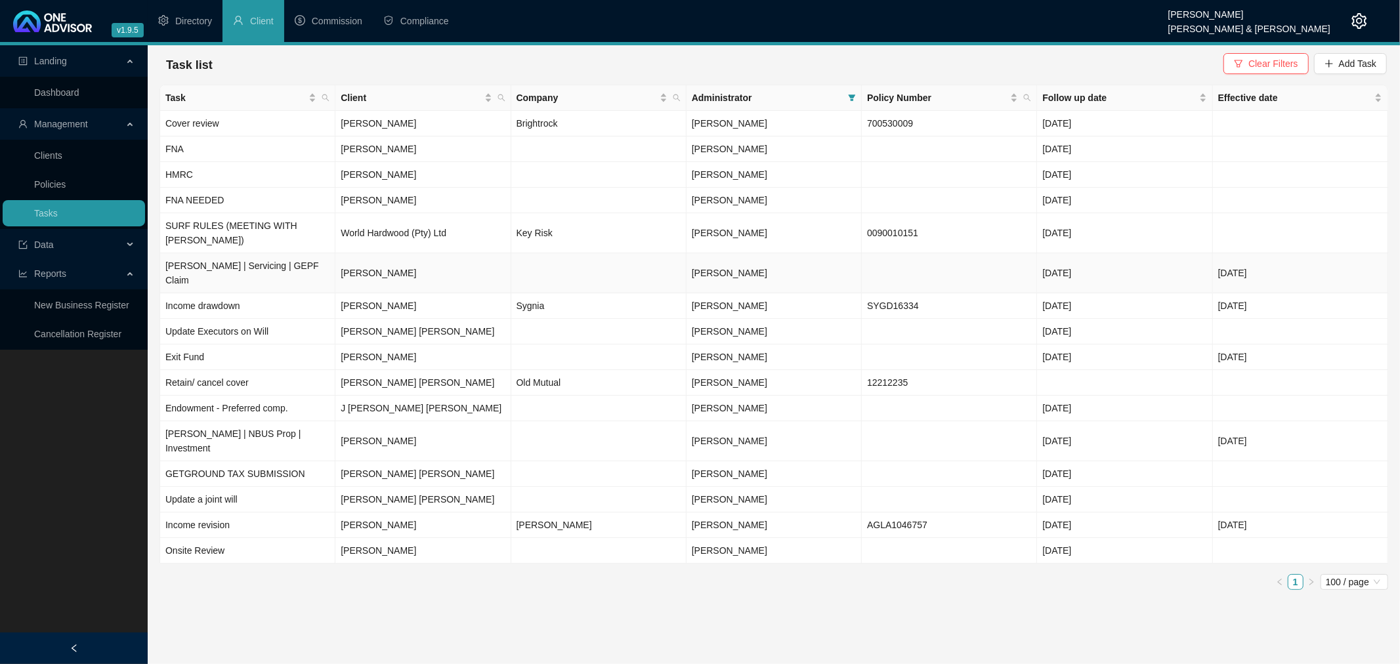
click at [238, 253] on td "[PERSON_NAME] | Servicing | GEPF Claim" at bounding box center [247, 273] width 175 height 40
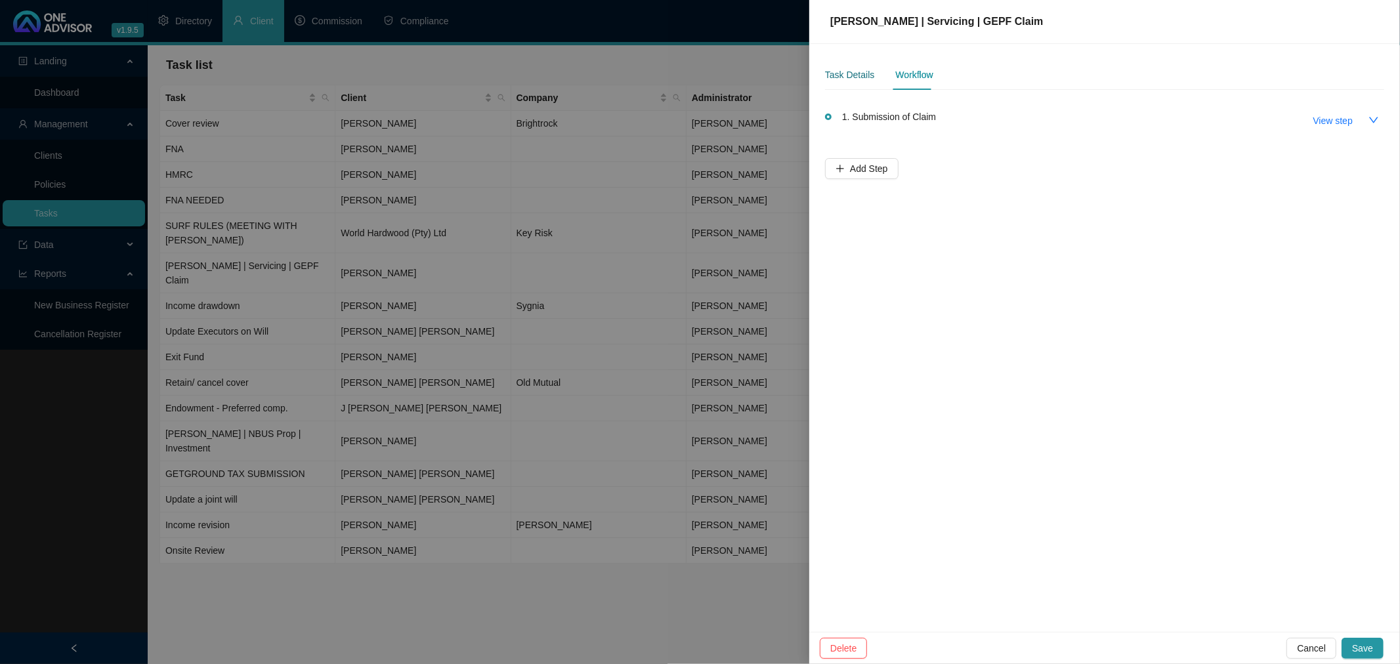
click at [858, 74] on div "Task Details" at bounding box center [849, 75] width 49 height 14
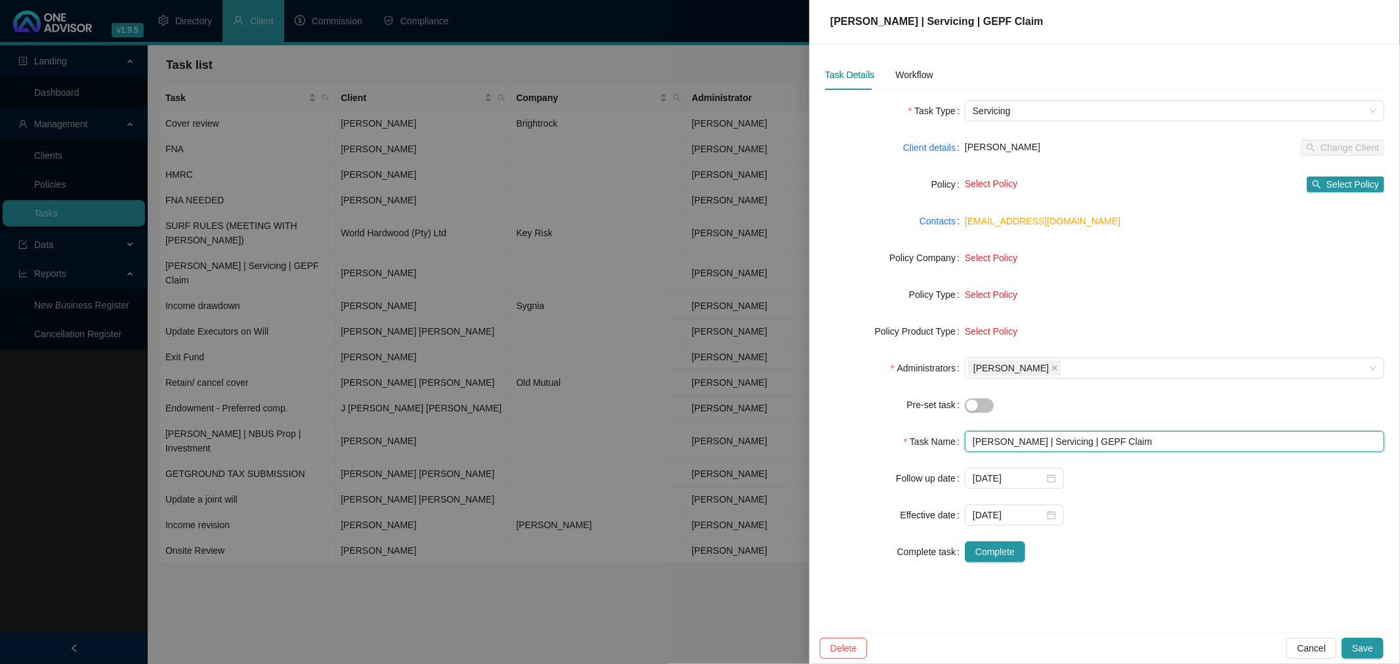
click at [933, 440] on input "[PERSON_NAME] | Servicing | GEPF Claim" at bounding box center [1174, 441] width 419 height 21
click at [933, 445] on input "[PERSON_NAME] | Servicing | GEPF Claim |" at bounding box center [1174, 441] width 419 height 21
paste input "0800 117 669"
type input "[PERSON_NAME] | Servicing | GEPF Claim | 0800 117 669"
click at [912, 73] on div "Workflow" at bounding box center [913, 75] width 37 height 14
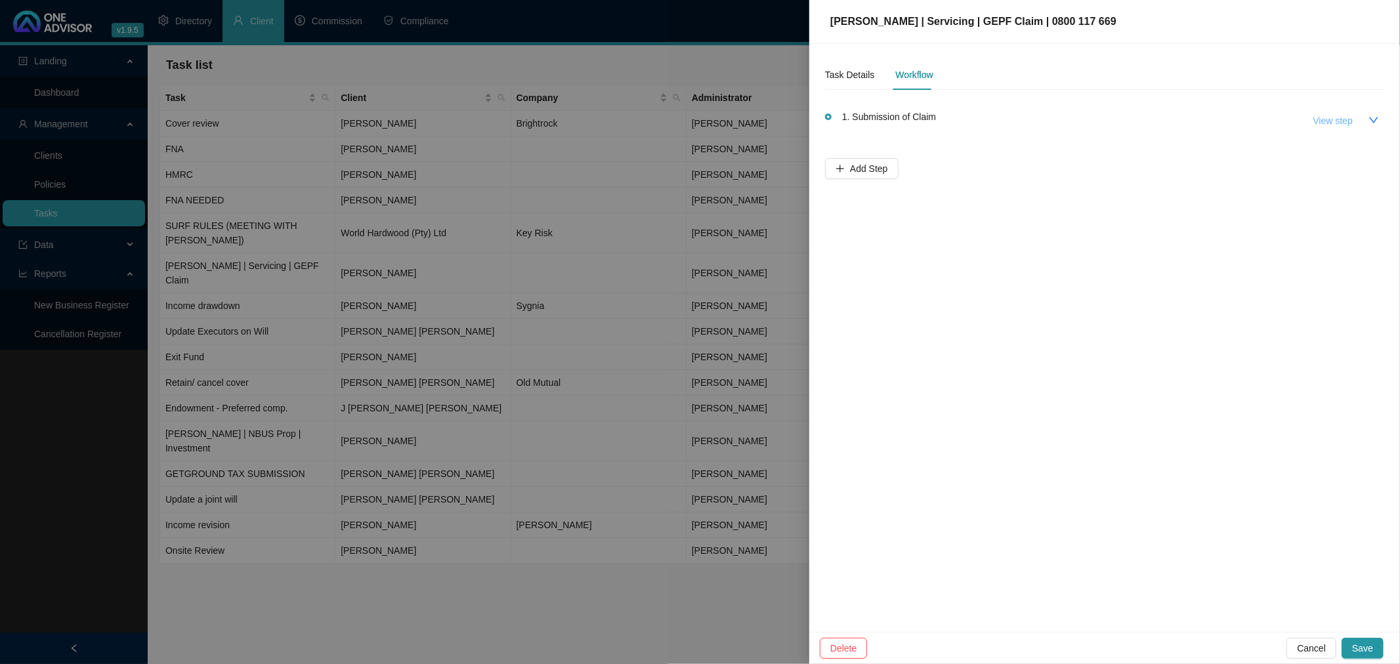
click at [933, 116] on span "View step" at bounding box center [1332, 121] width 39 height 14
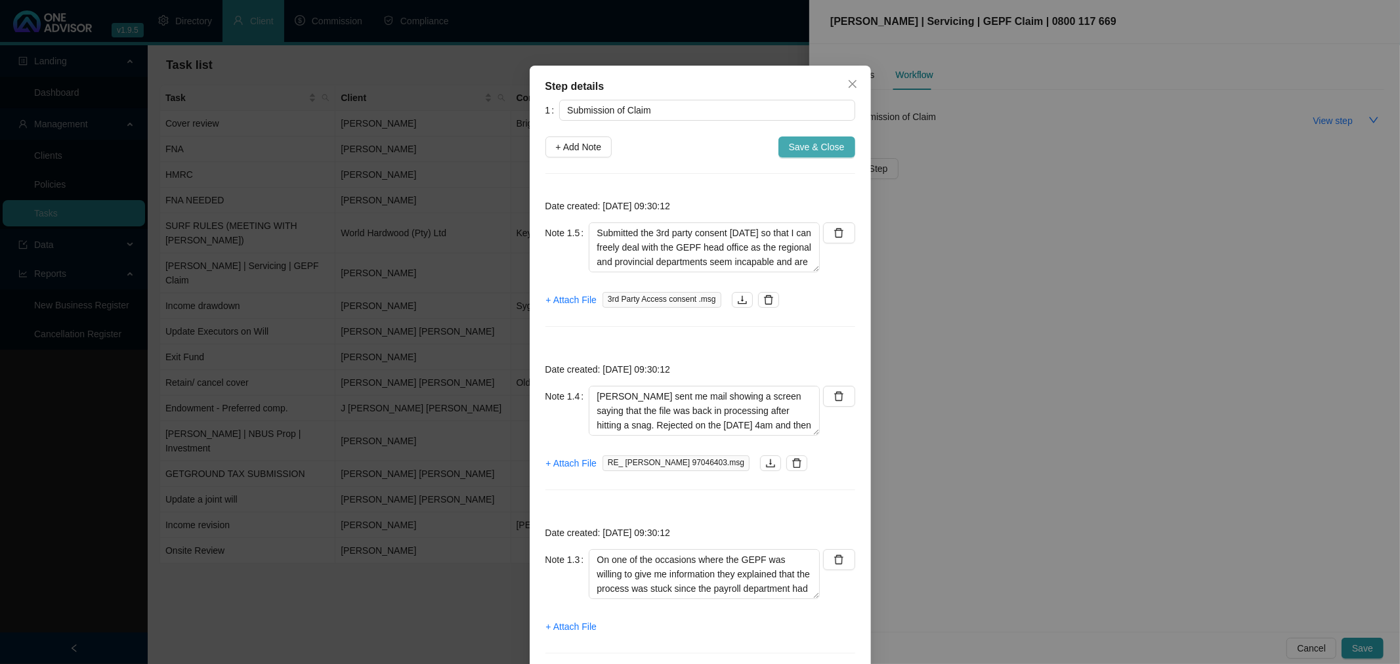
click at [798, 142] on span "Save & Close" at bounding box center [817, 147] width 56 height 14
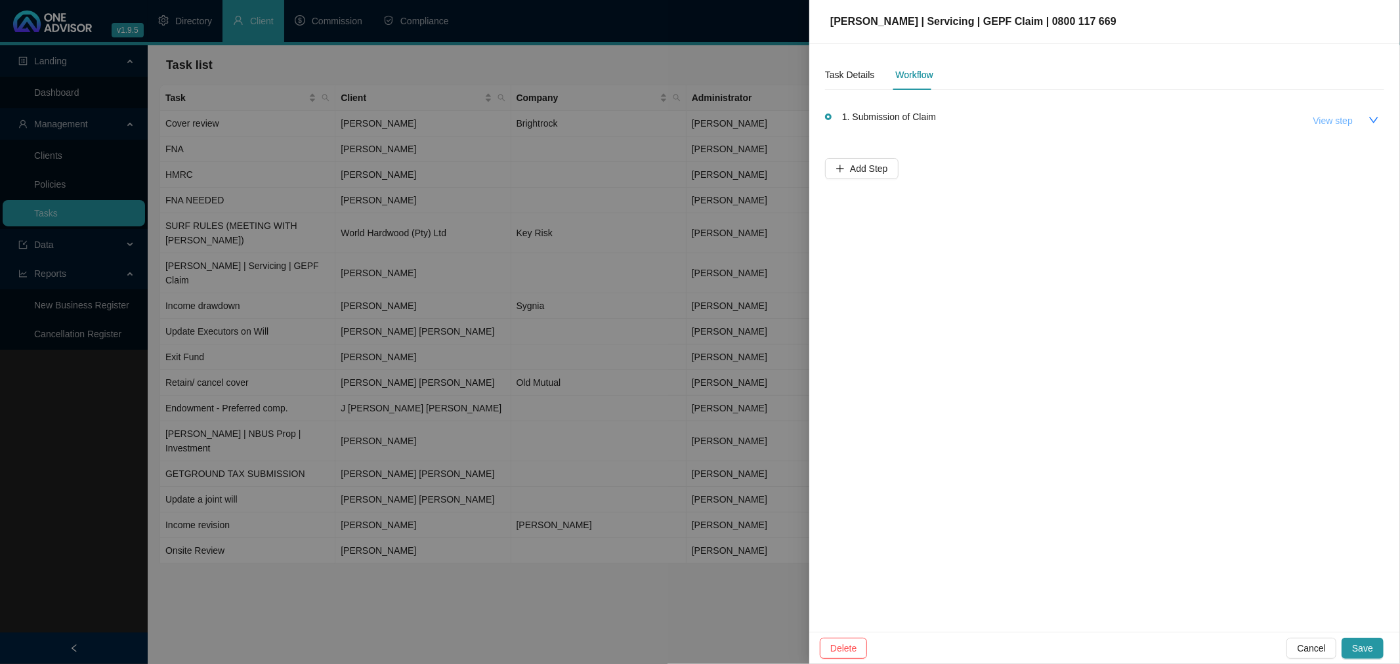
click at [933, 117] on span "View step" at bounding box center [1332, 121] width 39 height 14
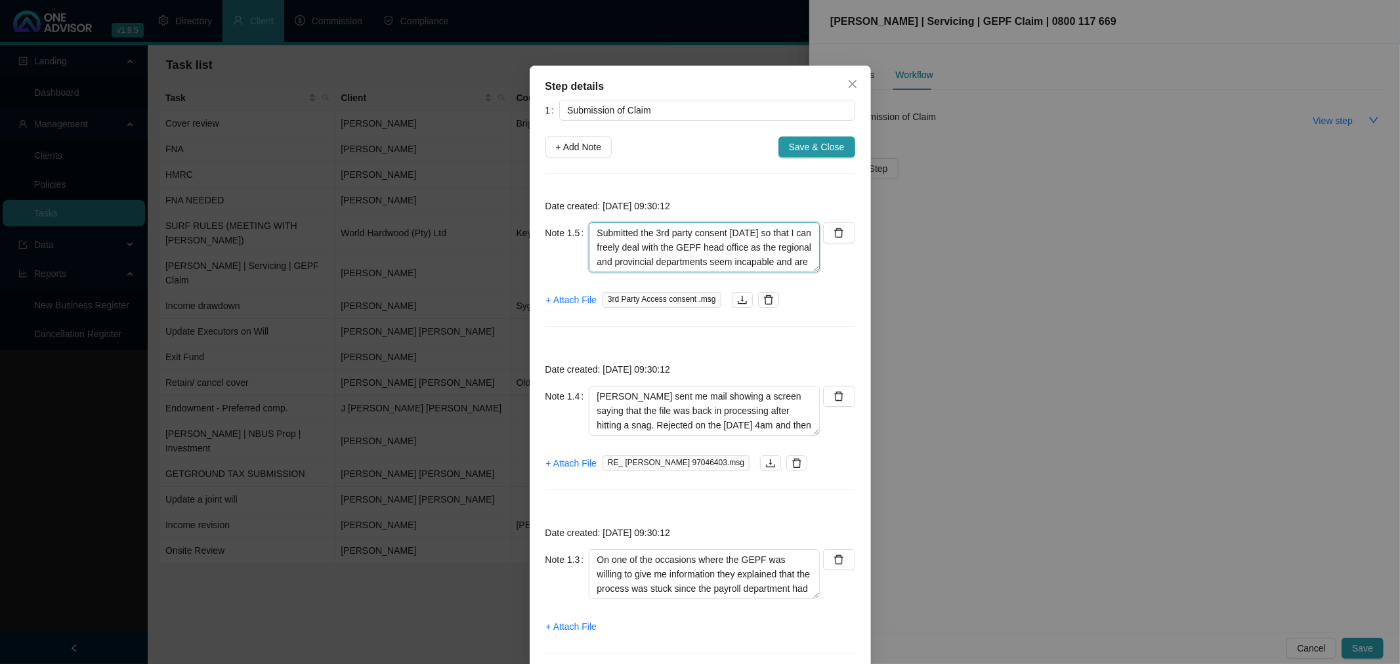
click at [732, 242] on textarea "Submitted the 3rd party consent [DATE] so that I can freely deal with the GEPF …" at bounding box center [704, 247] width 231 height 50
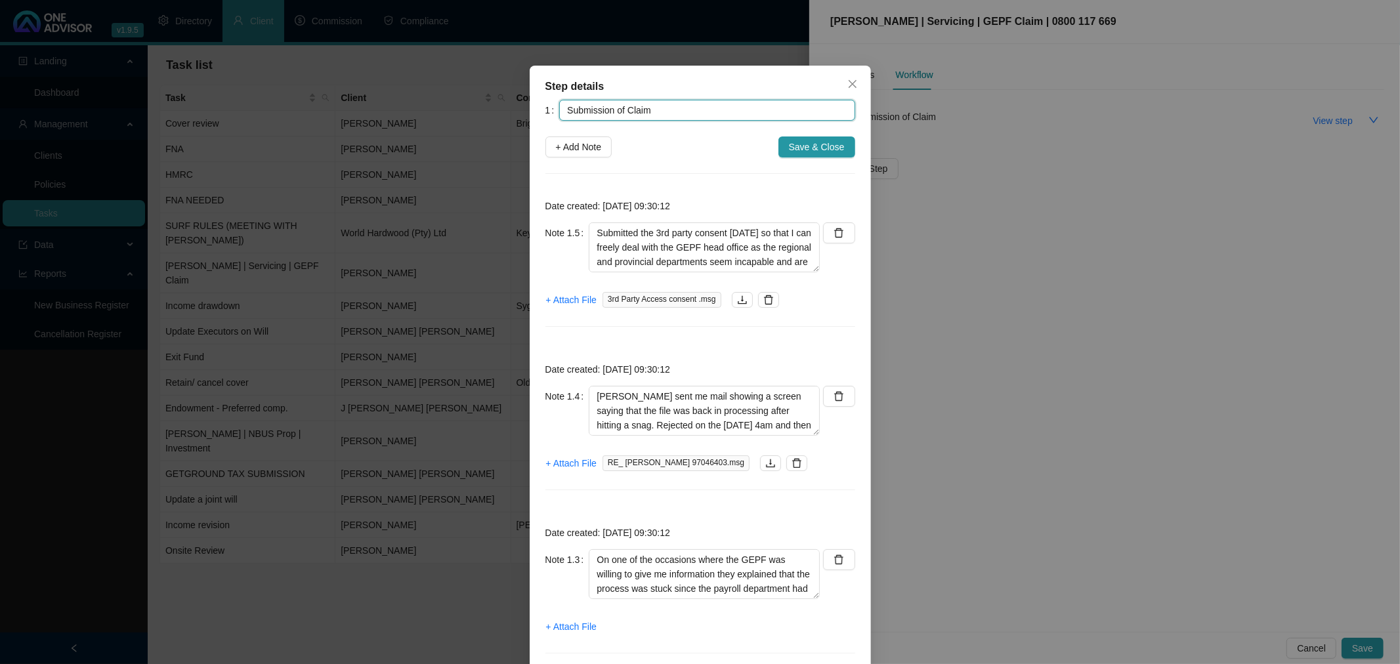
click at [687, 112] on input "Submission of Claim" at bounding box center [706, 110] width 295 height 21
click at [698, 114] on input "Submission of Claim" at bounding box center [706, 110] width 295 height 21
type input "Submission of Claim 97046403"
click at [805, 142] on span "Save & Close" at bounding box center [817, 147] width 56 height 14
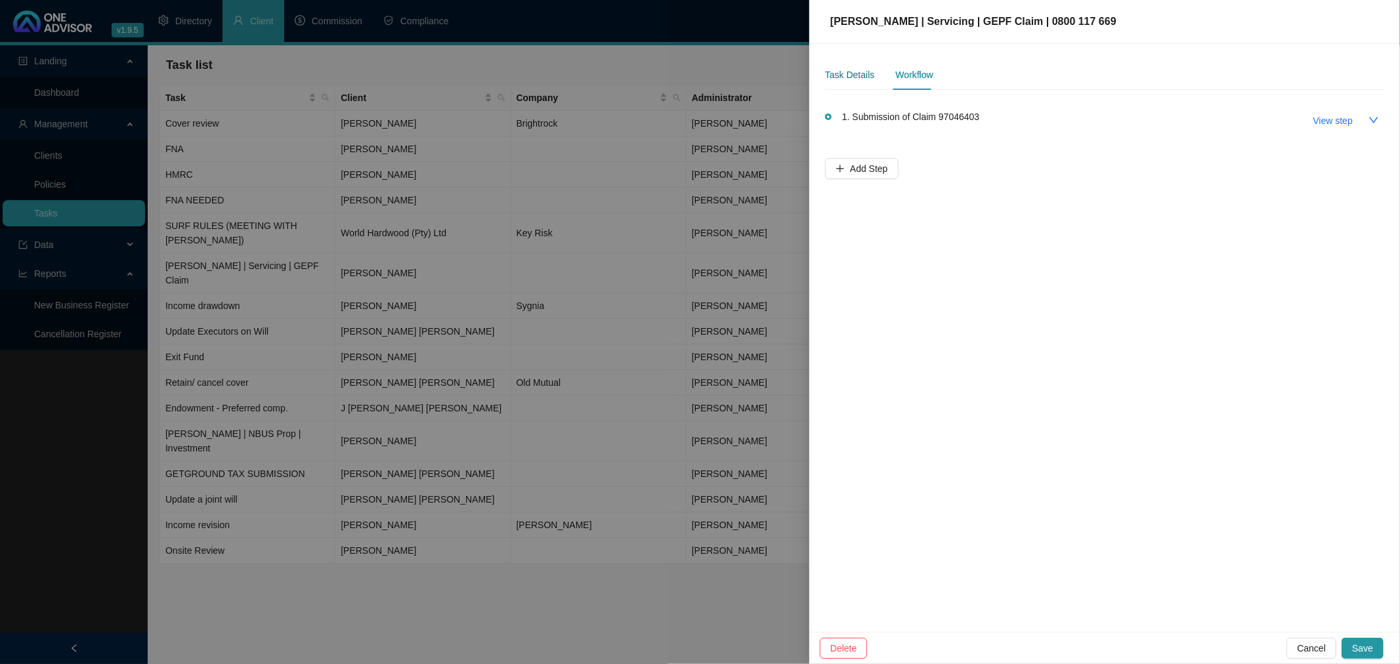
click at [857, 75] on div "Task Details" at bounding box center [849, 75] width 49 height 14
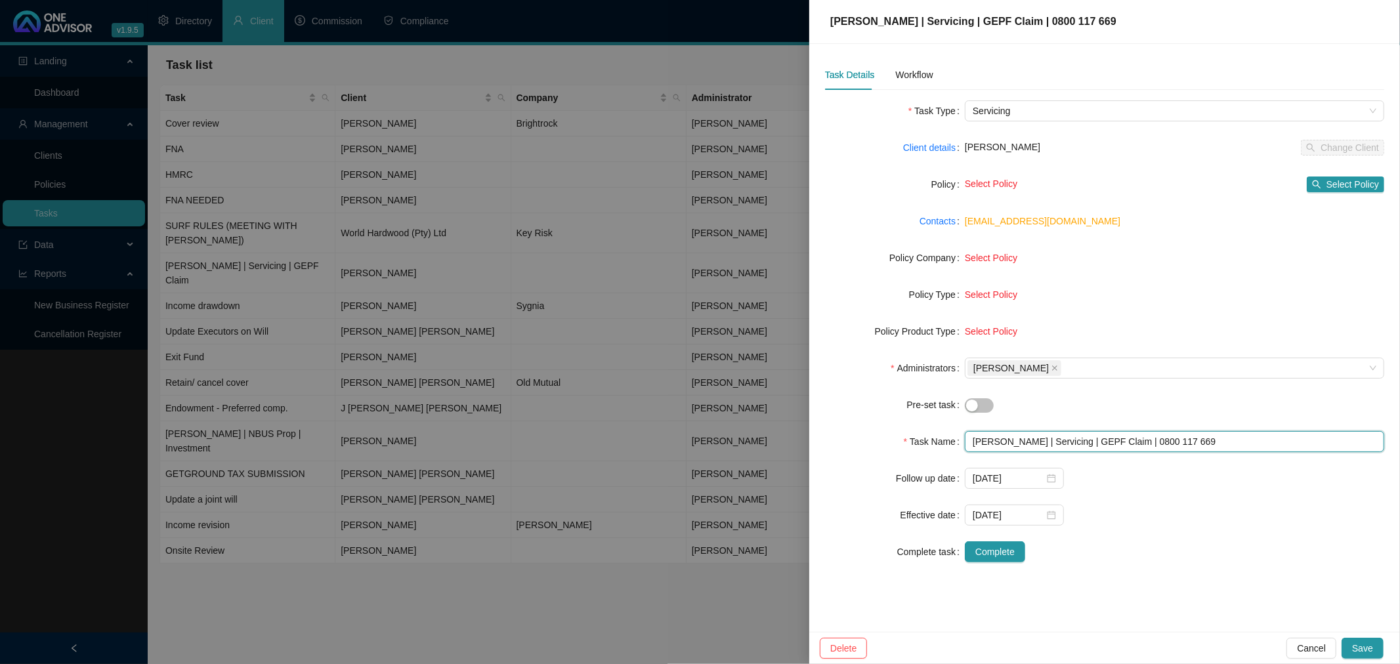
click at [933, 444] on input "[PERSON_NAME] | Servicing | GEPF Claim | 0800 117 669" at bounding box center [1174, 441] width 419 height 21
click at [918, 73] on div "Workflow" at bounding box center [913, 75] width 37 height 14
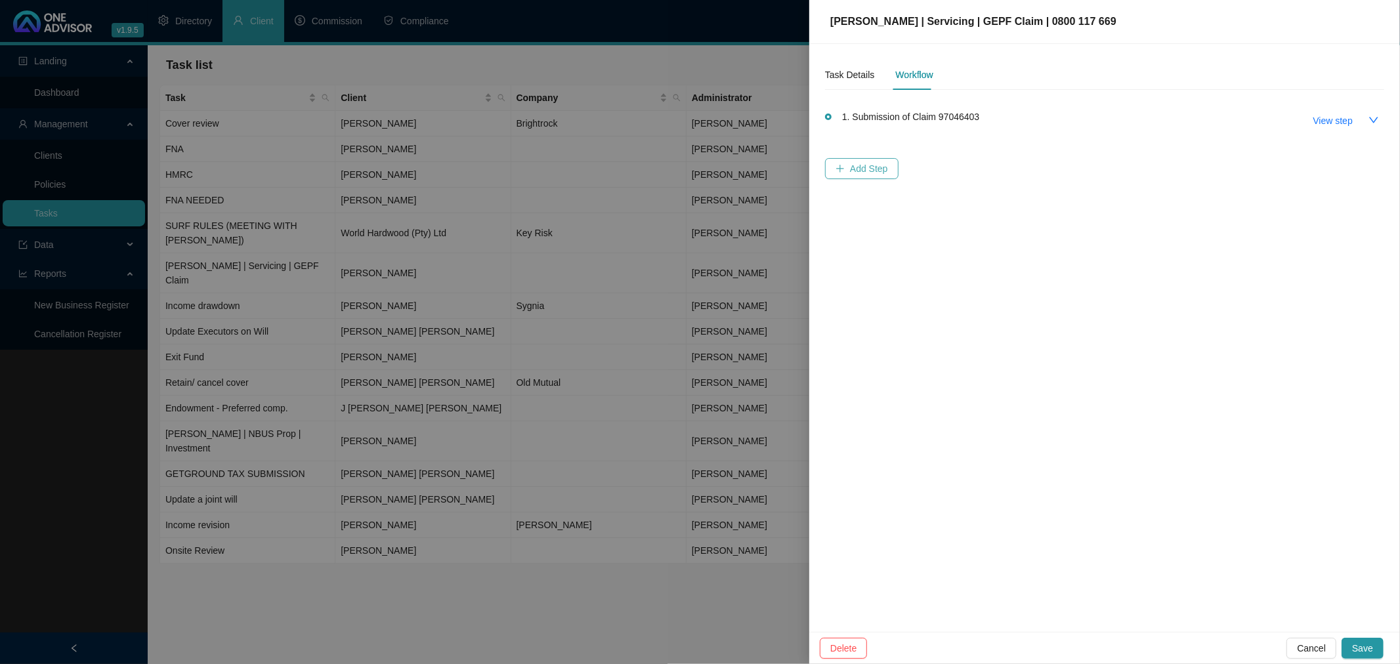
click at [858, 167] on span "Add Step" at bounding box center [869, 168] width 38 height 14
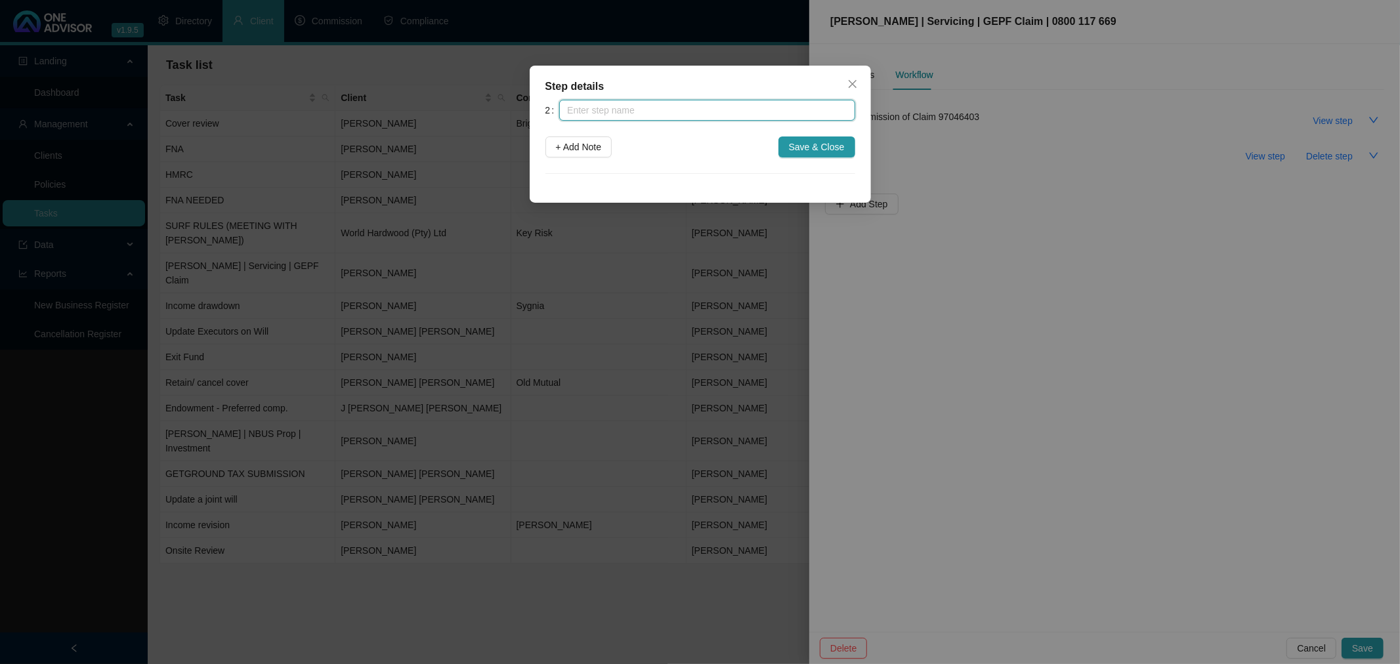
click at [637, 108] on input "text" at bounding box center [706, 110] width 295 height 21
click at [850, 77] on button "Close" at bounding box center [852, 84] width 21 height 21
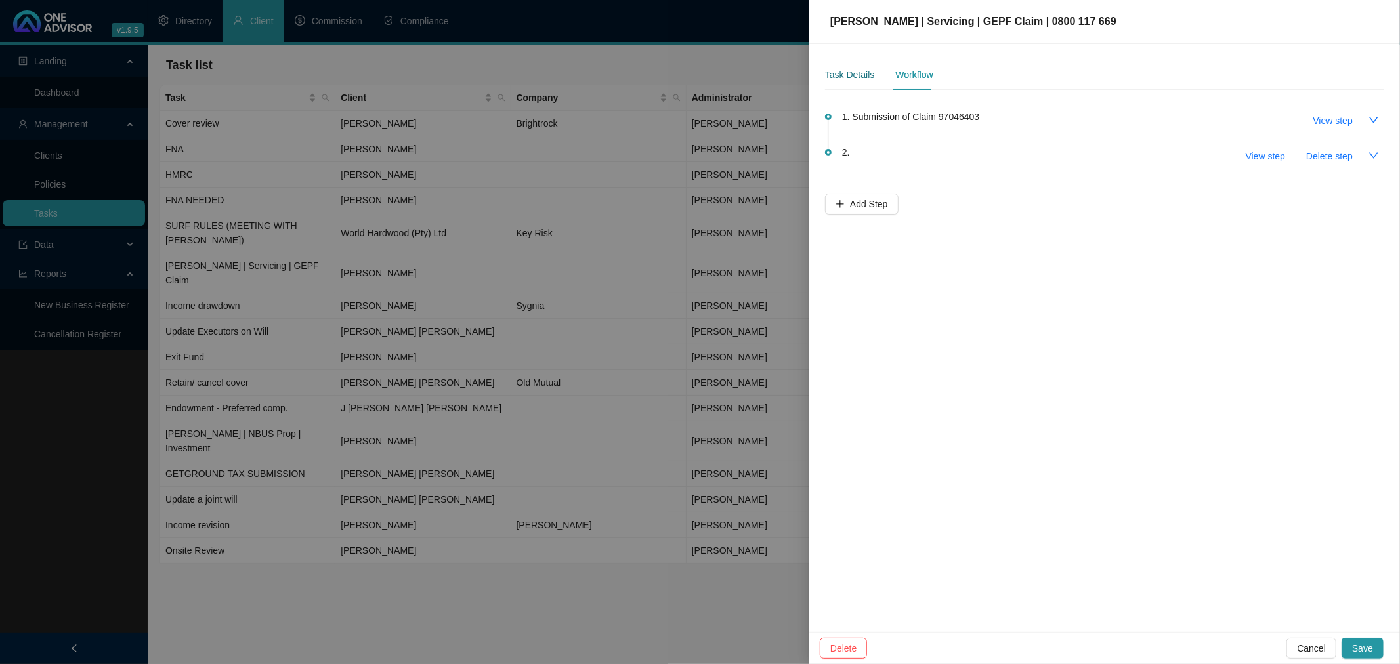
click at [854, 70] on div "Task Details" at bounding box center [849, 75] width 49 height 14
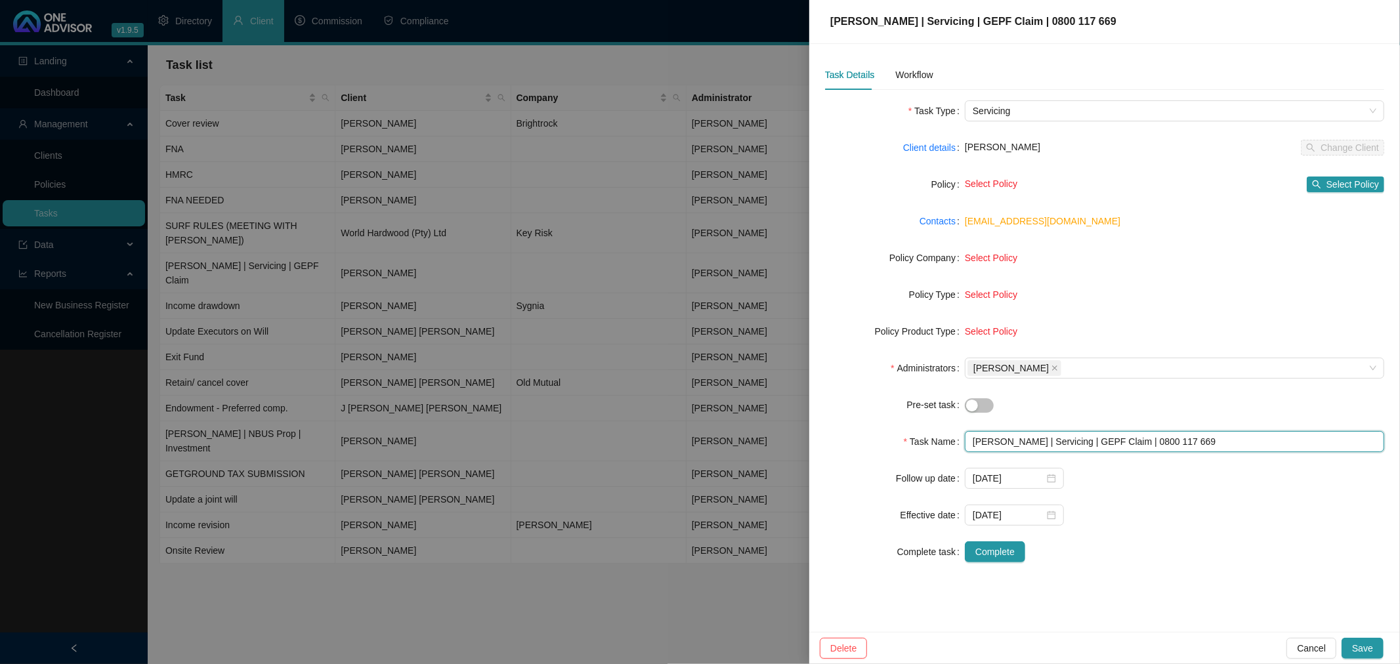
click at [933, 444] on input "[PERSON_NAME] | Servicing | GEPF Claim | 0800 117 669" at bounding box center [1174, 441] width 419 height 21
click at [933, 445] on input "[PERSON_NAME] | Servicing | GEPF Claim | 0800 117 669" at bounding box center [1174, 441] width 419 height 21
drag, startPoint x: 1023, startPoint y: 442, endPoint x: 963, endPoint y: 442, distance: 59.7
click at [933, 442] on div "Task Name [PERSON_NAME] | Servicing | GEPF Claim | 0800 117 669" at bounding box center [1104, 441] width 559 height 21
click at [933, 20] on span "Casper De Koker_630629 | Servicing | GEPF Claim | 0800 117 669" at bounding box center [992, 21] width 324 height 11
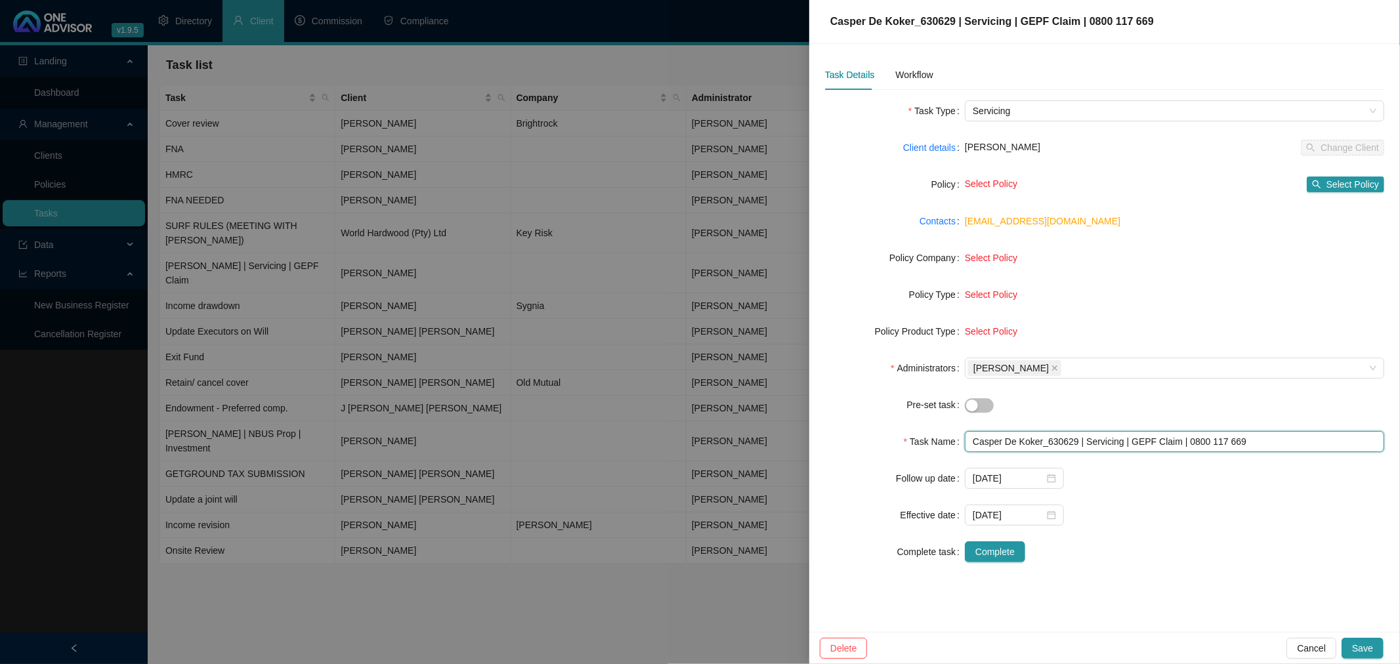
click at [933, 442] on input "Casper De Koker_630629 | Servicing | GEPF Claim | 0800 117 669" at bounding box center [1174, 441] width 419 height 21
click at [933, 440] on input "Casper De Koker_630629 | Servicing | GEPF Claim | 0800 117 669" at bounding box center [1174, 441] width 419 height 21
click at [933, 440] on input "Casper De Koker_610605 5070 089_Died2021-09-14 | Servicing | GEPF Claim | 0800 …" at bounding box center [1174, 441] width 419 height 21
drag, startPoint x: 1232, startPoint y: 442, endPoint x: 1190, endPoint y: 443, distance: 42.0
click at [933, 443] on input "Casper De Koker_610605 5070 089_Died_[DATE] | Servicing | GEPF Claim | 0800 117…" at bounding box center [1174, 441] width 419 height 21
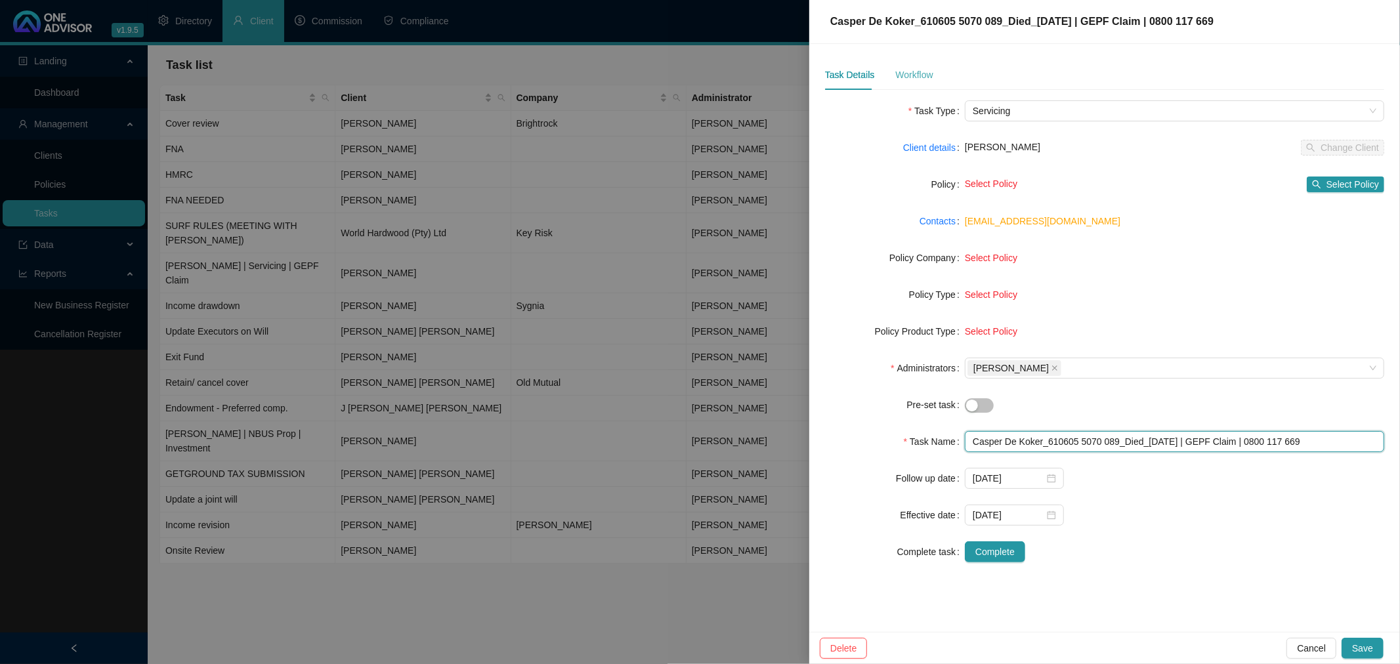
type input "Casper De Koker_610605 5070 089_Died_[DATE] | GEPF Claim | 0800 117 669"
click at [906, 69] on div "Workflow" at bounding box center [913, 75] width 37 height 14
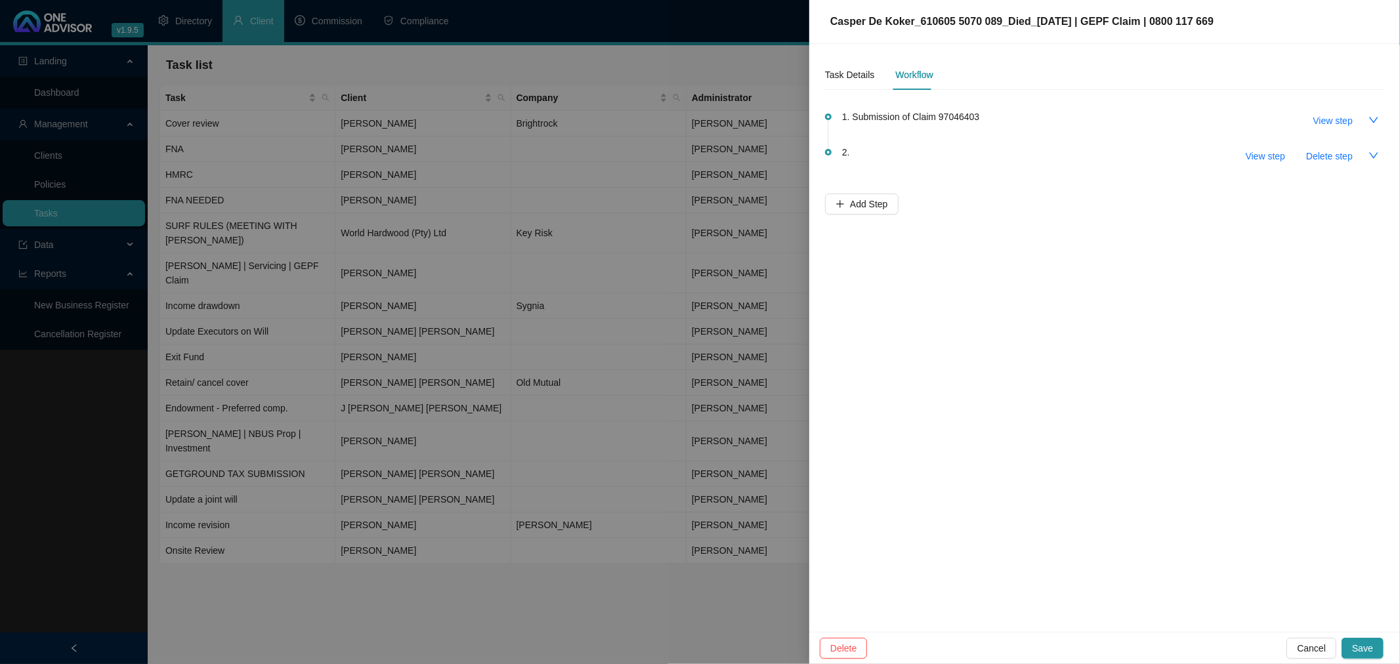
click at [933, 117] on span "1. Submission of Claim 97046403" at bounding box center [910, 117] width 137 height 14
click at [933, 116] on span "View step" at bounding box center [1332, 121] width 39 height 14
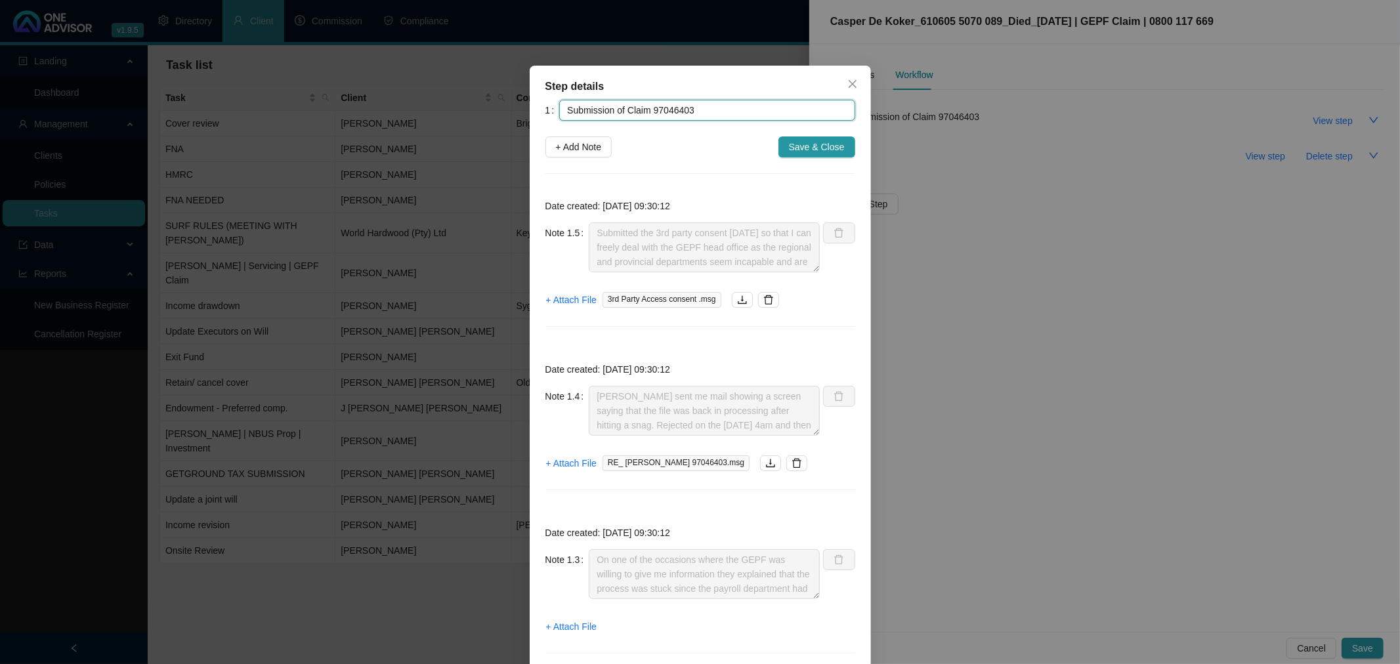
drag, startPoint x: 692, startPoint y: 110, endPoint x: 647, endPoint y: 107, distance: 45.4
click at [647, 107] on input "Submission of Claim 97046403" at bounding box center [706, 110] width 295 height 21
click at [933, 224] on div "Step details 1 Submission of Claim 97046403 + Add Note Save & Close Date create…" at bounding box center [700, 332] width 1400 height 664
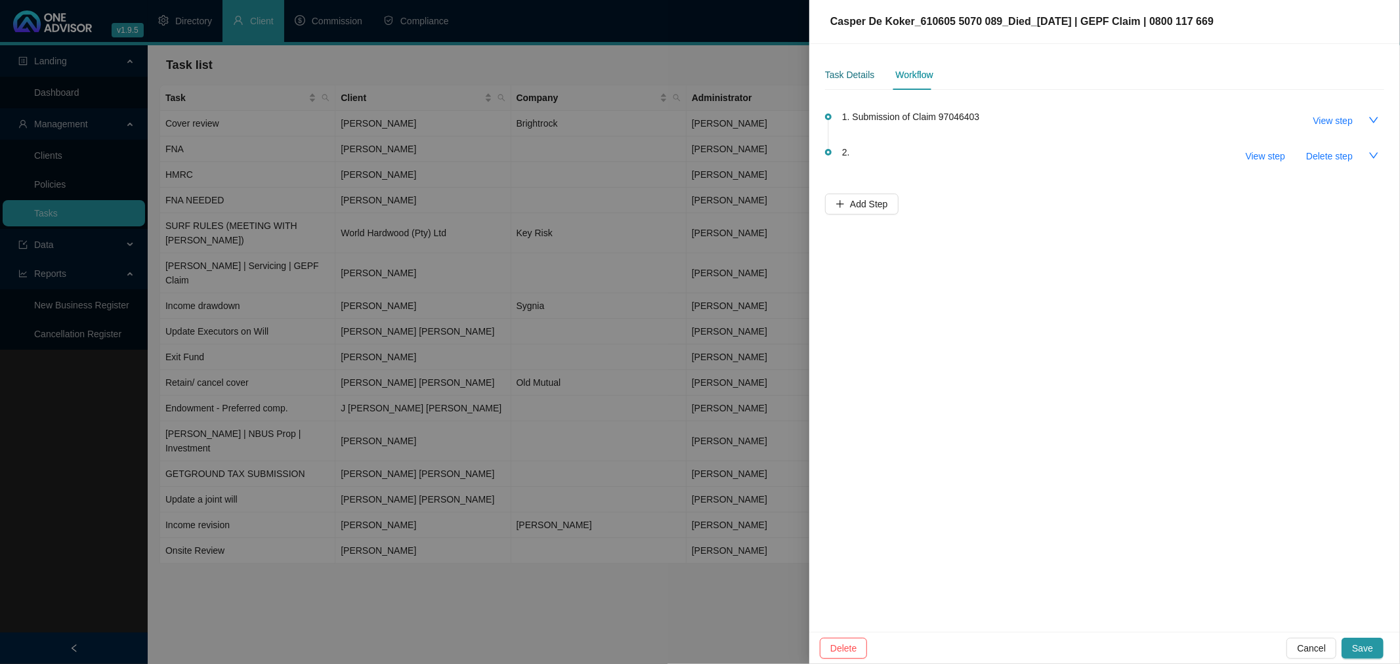
click at [841, 74] on div "Task Details" at bounding box center [849, 75] width 49 height 14
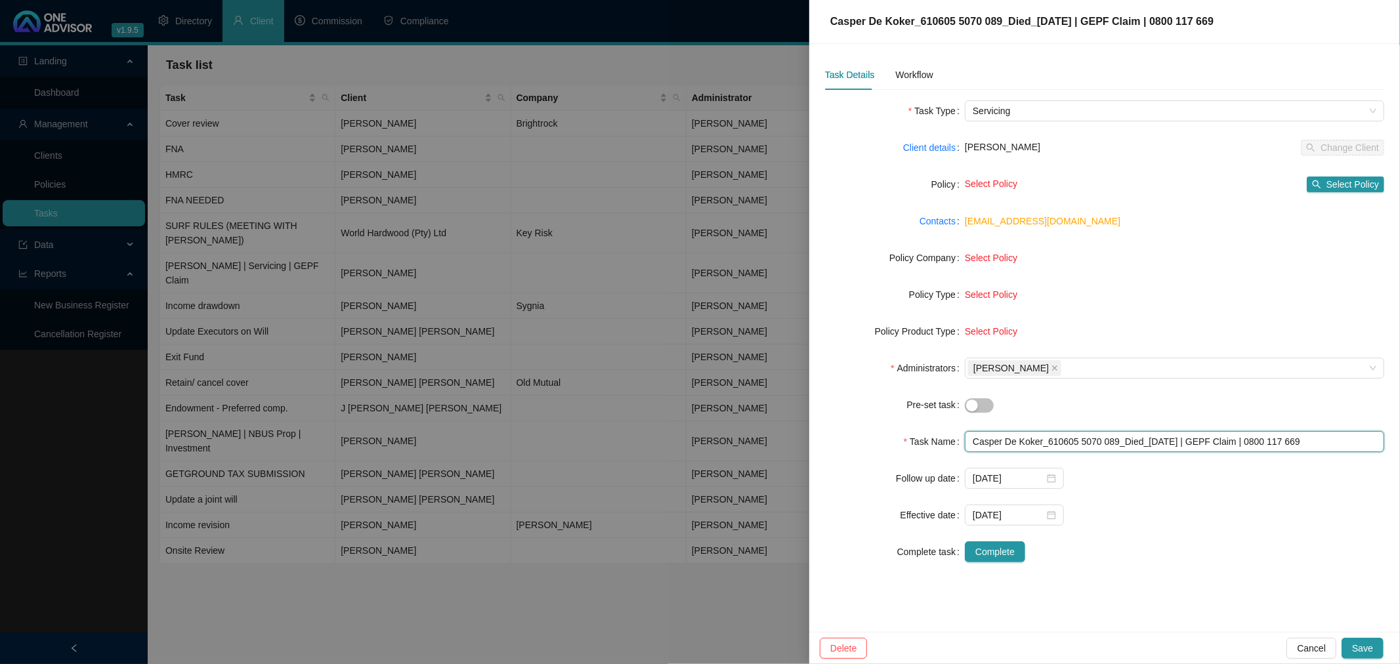
click at [933, 442] on input "Casper De Koker_610605 5070 089_Died_[DATE] | GEPF Claim | 0800 117 669" at bounding box center [1174, 441] width 419 height 21
paste input "97046403"
type input "Casper De Koker_610605 5070 089_Died_2021-09-14_97046403 | GEPF Claim | 0800 11…"
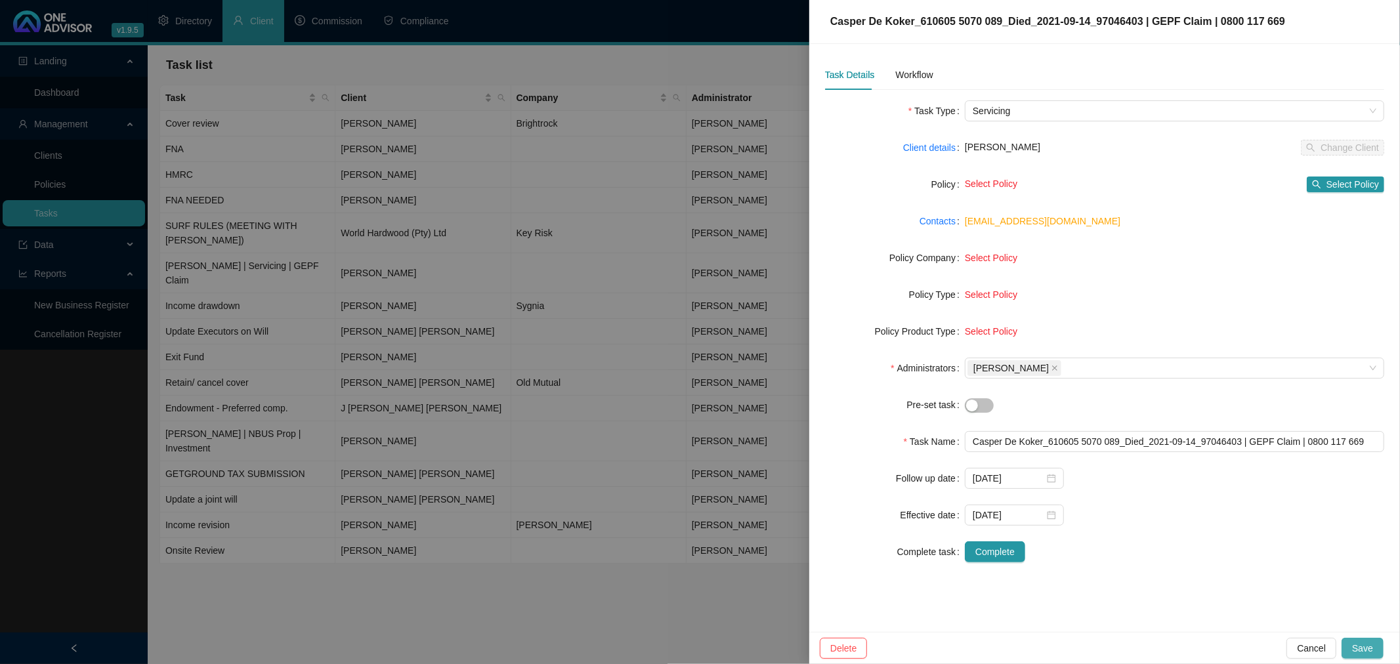
click at [933, 459] on span "Save" at bounding box center [1362, 648] width 21 height 14
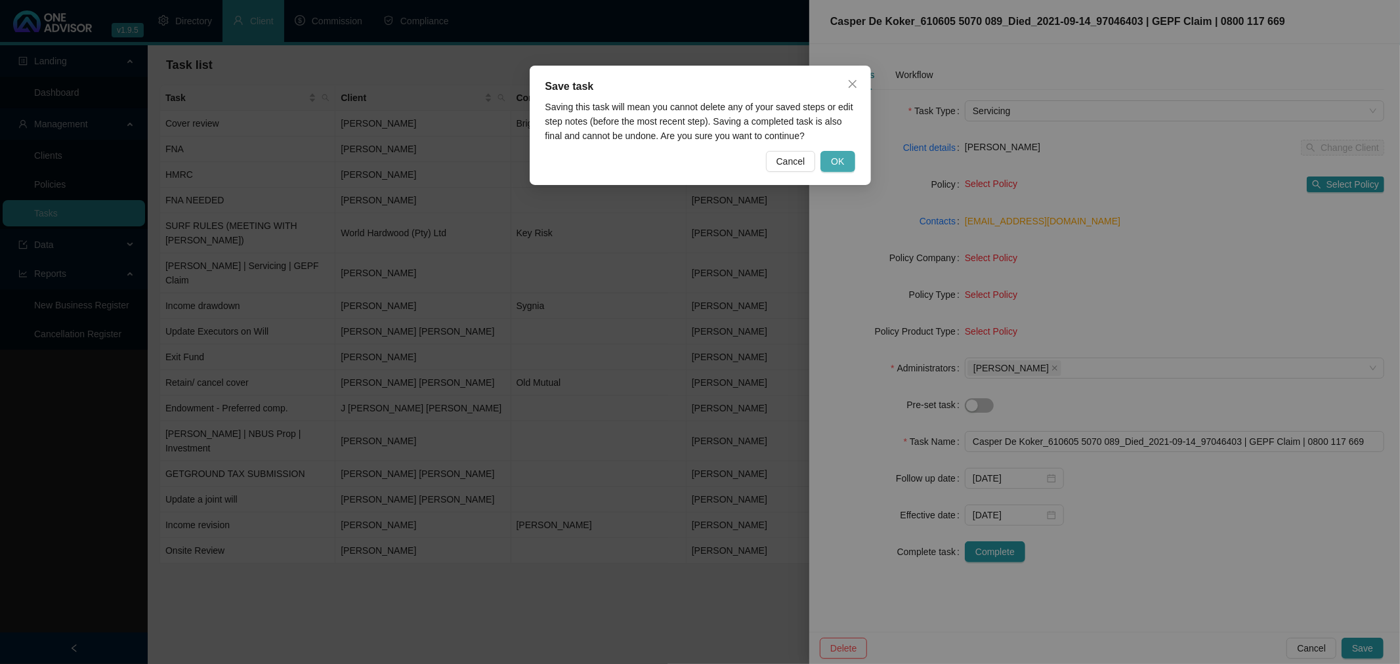
click at [837, 165] on span "OK" at bounding box center [837, 161] width 13 height 14
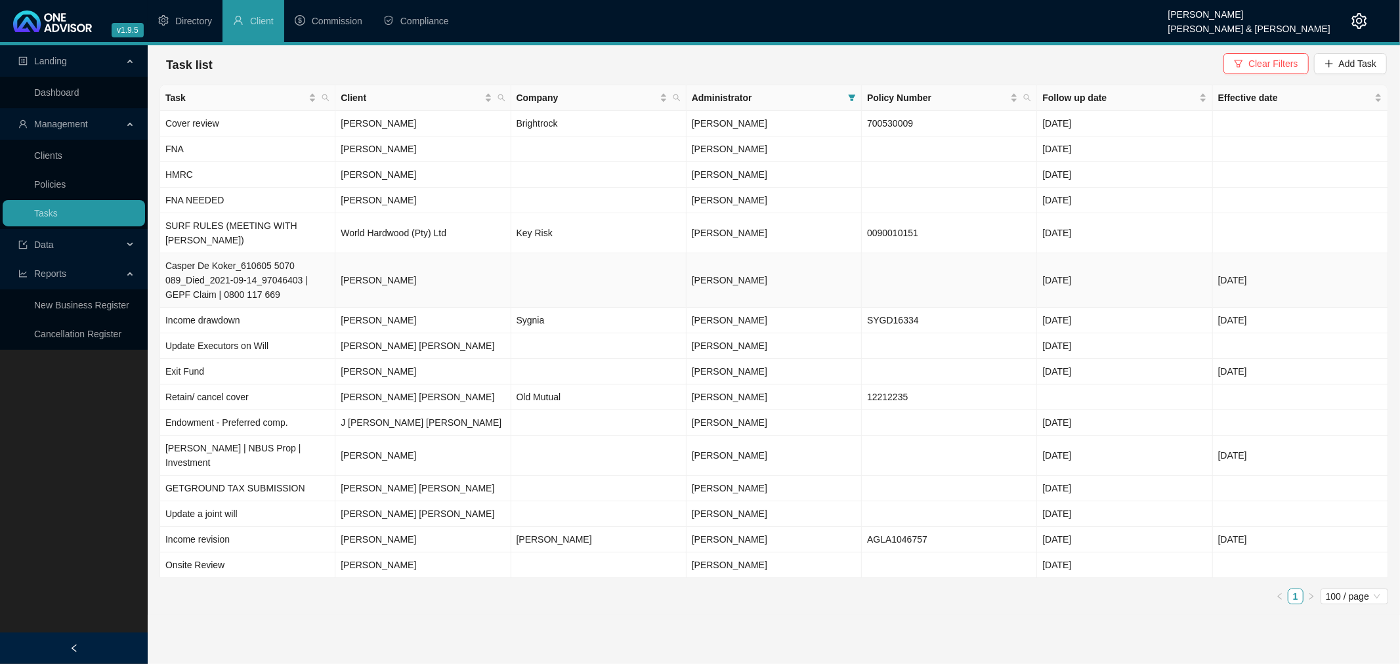
click at [281, 261] on td "Casper De Koker_610605 5070 089_Died_2021-09-14_97046403 | GEPF Claim | 0800 11…" at bounding box center [247, 280] width 175 height 54
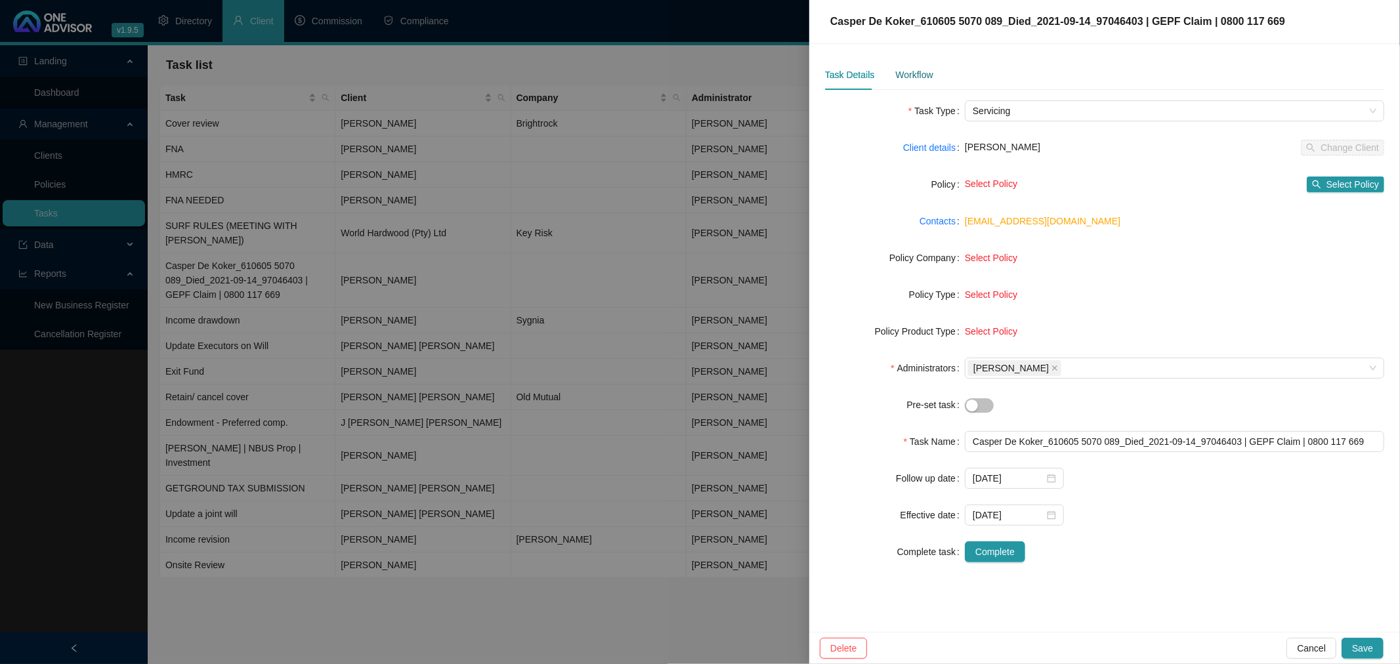
click at [920, 72] on div "Workflow" at bounding box center [913, 75] width 37 height 14
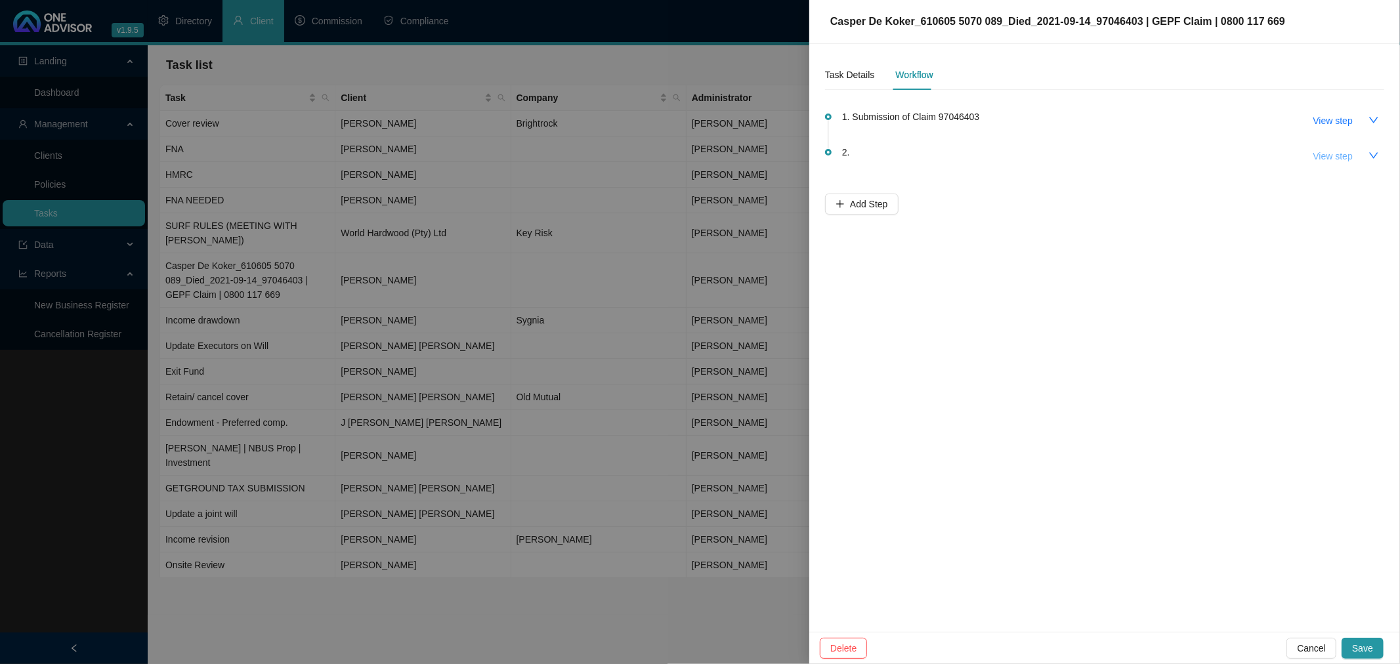
click at [933, 155] on span "View step" at bounding box center [1332, 156] width 39 height 14
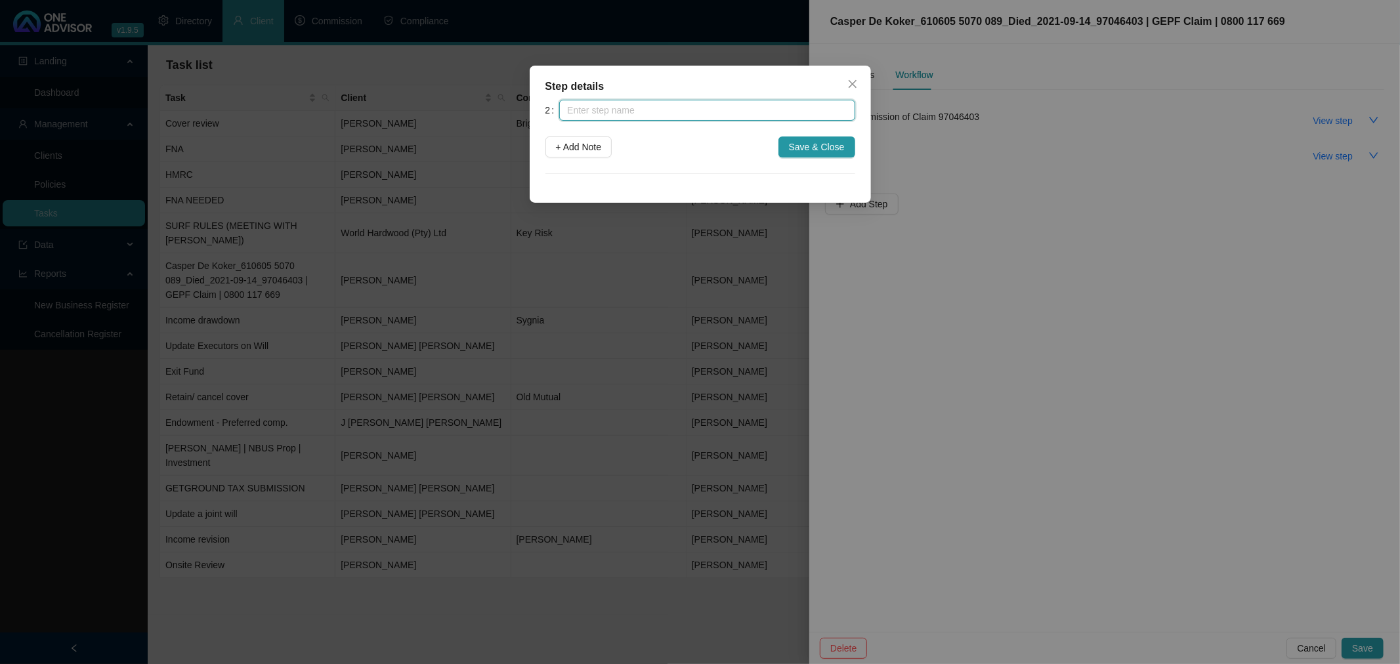
click at [624, 108] on input "text" at bounding box center [706, 110] width 295 height 21
type input "C"
type input "GEPF follow up"
click at [576, 140] on span "+ Add Note" at bounding box center [579, 147] width 46 height 14
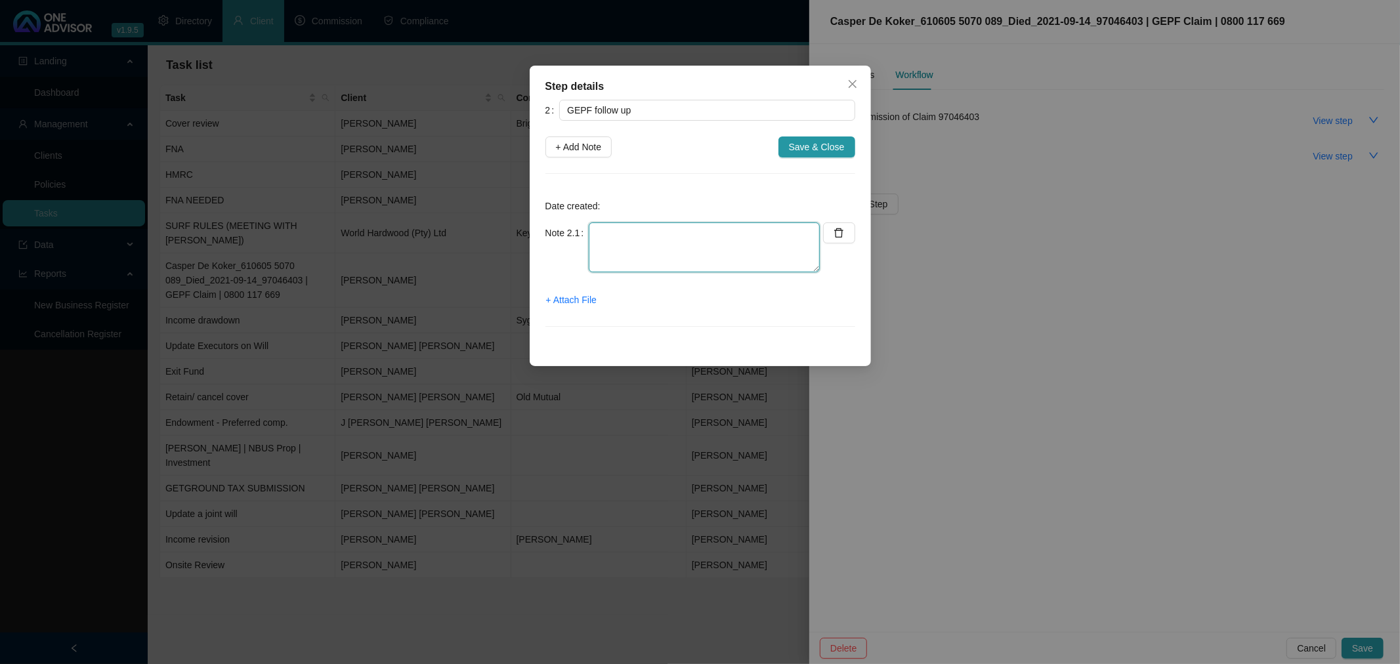
click at [654, 232] on textarea at bounding box center [704, 247] width 231 height 50
click at [811, 251] on textarea "Called call center to see if consent letter is reflecting ad now I was told thi…" at bounding box center [704, 247] width 231 height 50
type textarea "Called call center to see if consent letter is reflecting ad now I was told thi…"
click at [573, 148] on span "+ Add Note" at bounding box center [579, 147] width 46 height 14
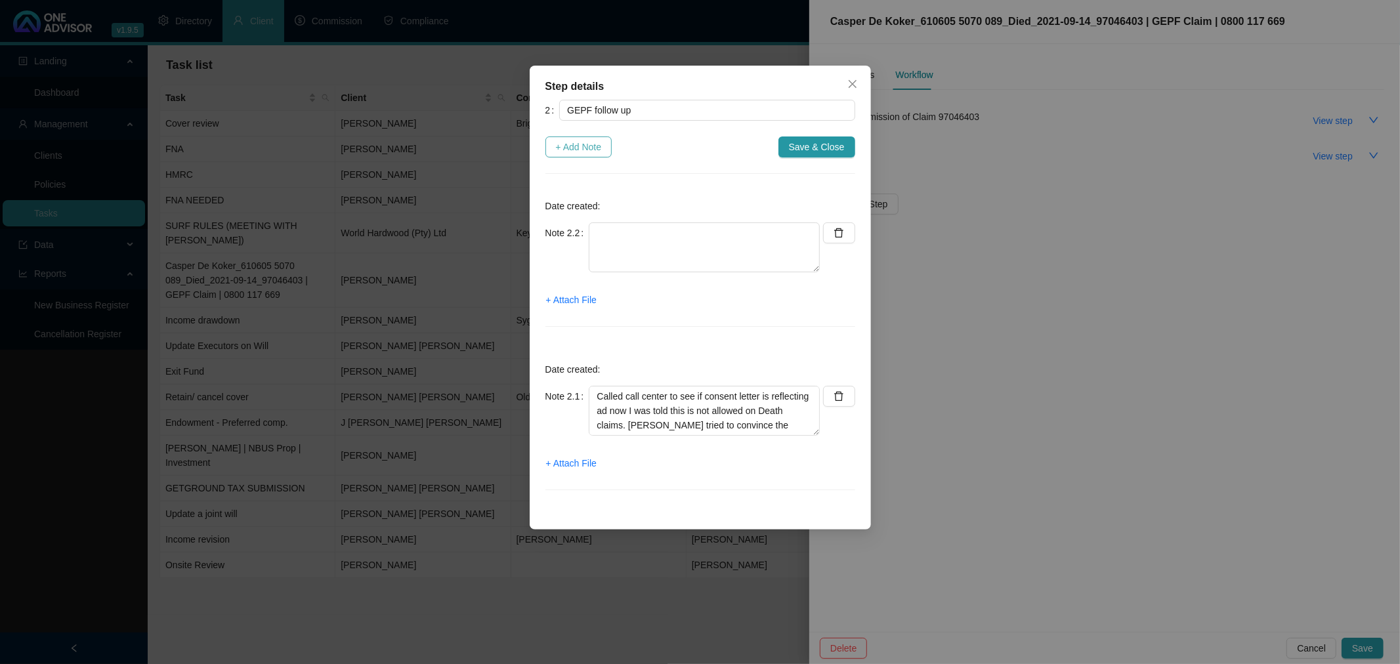
scroll to position [0, 0]
click at [624, 230] on textarea at bounding box center [704, 247] width 231 height 50
type textarea "Messaged Nomzamo to alert her to watch for a GEPF call"
click at [576, 299] on span "+ Attach File" at bounding box center [571, 300] width 51 height 14
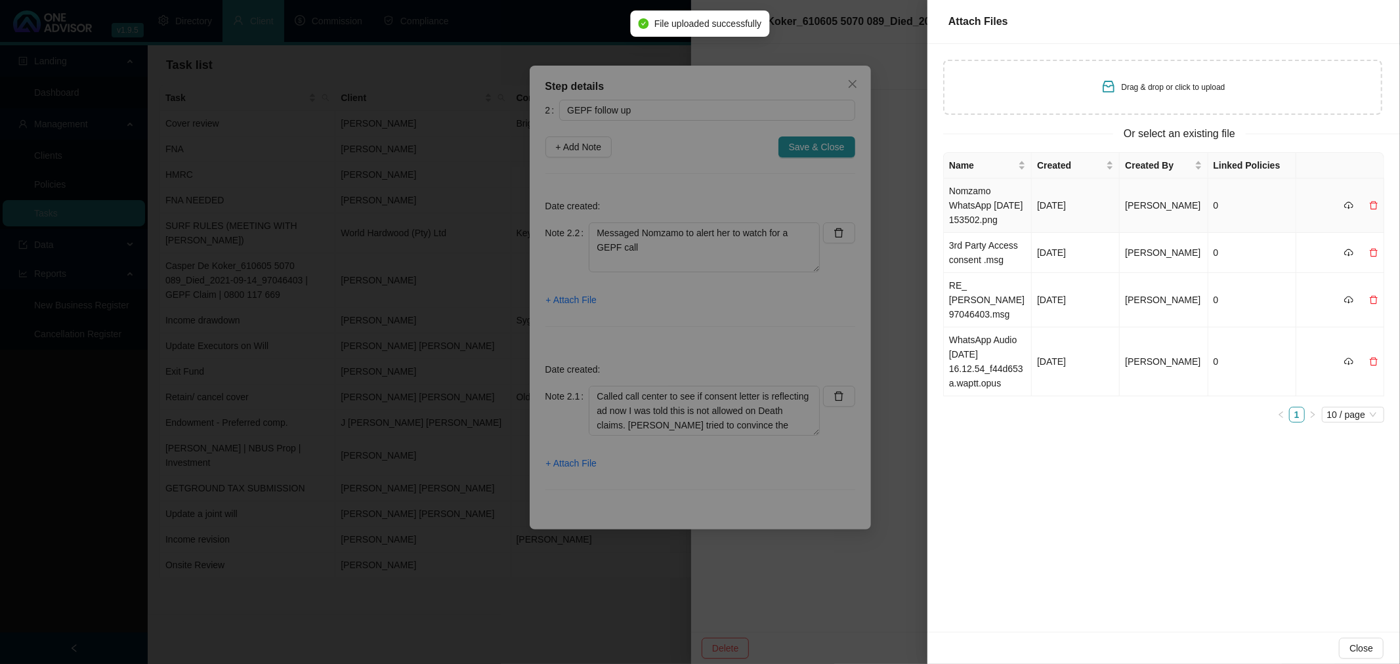
click at [933, 207] on td "Nomzamo WhatsApp [DATE] 153502.png" at bounding box center [988, 206] width 88 height 54
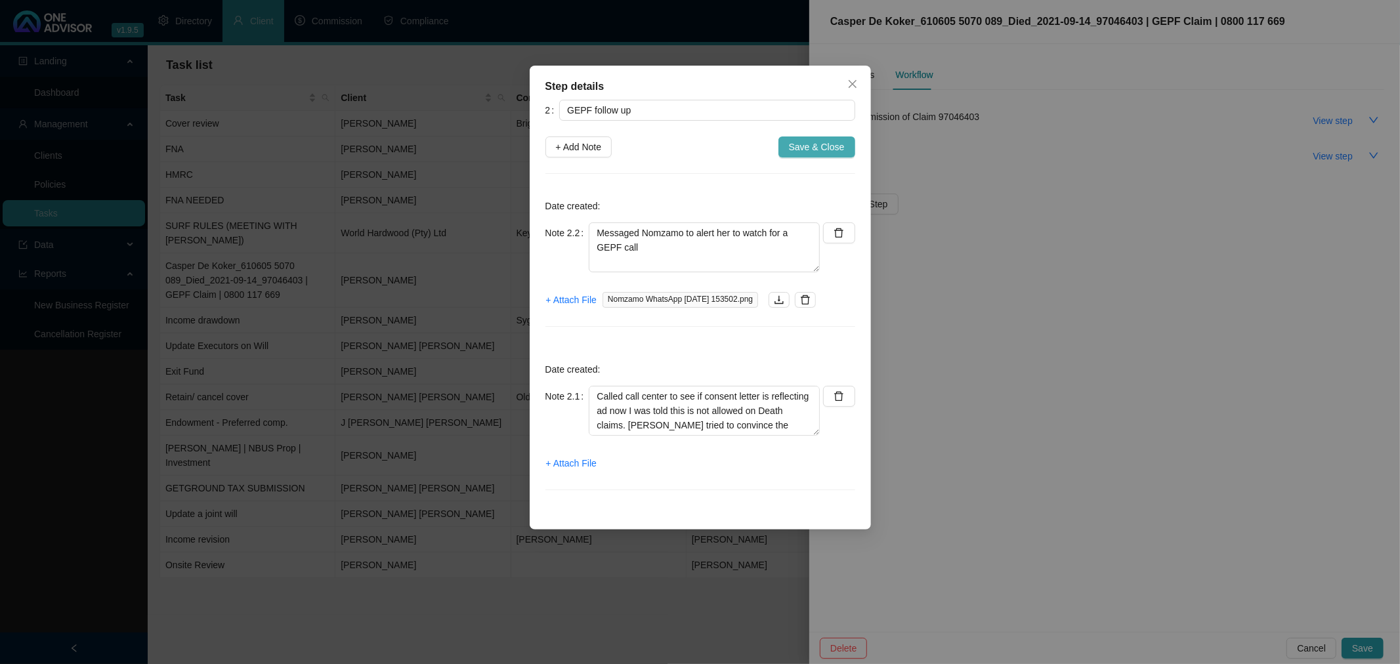
click at [818, 143] on span "Save & Close" at bounding box center [817, 147] width 56 height 14
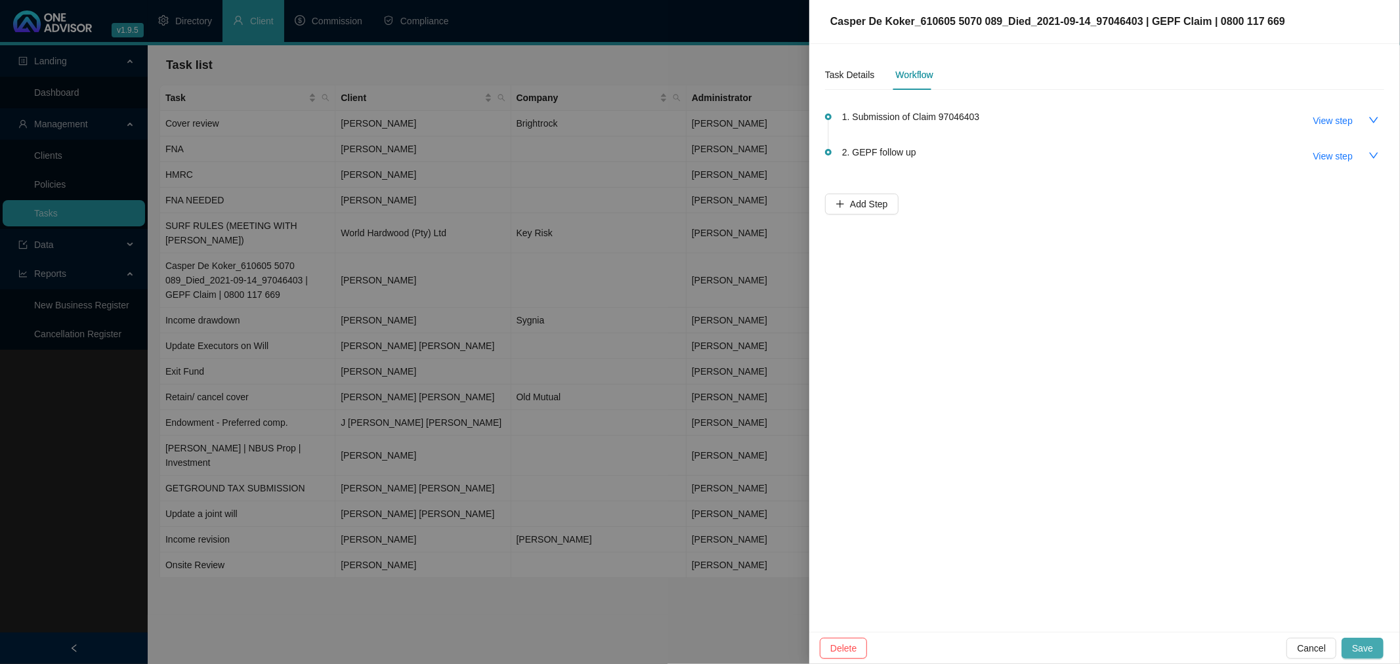
click at [933, 459] on span "Save" at bounding box center [1362, 648] width 21 height 14
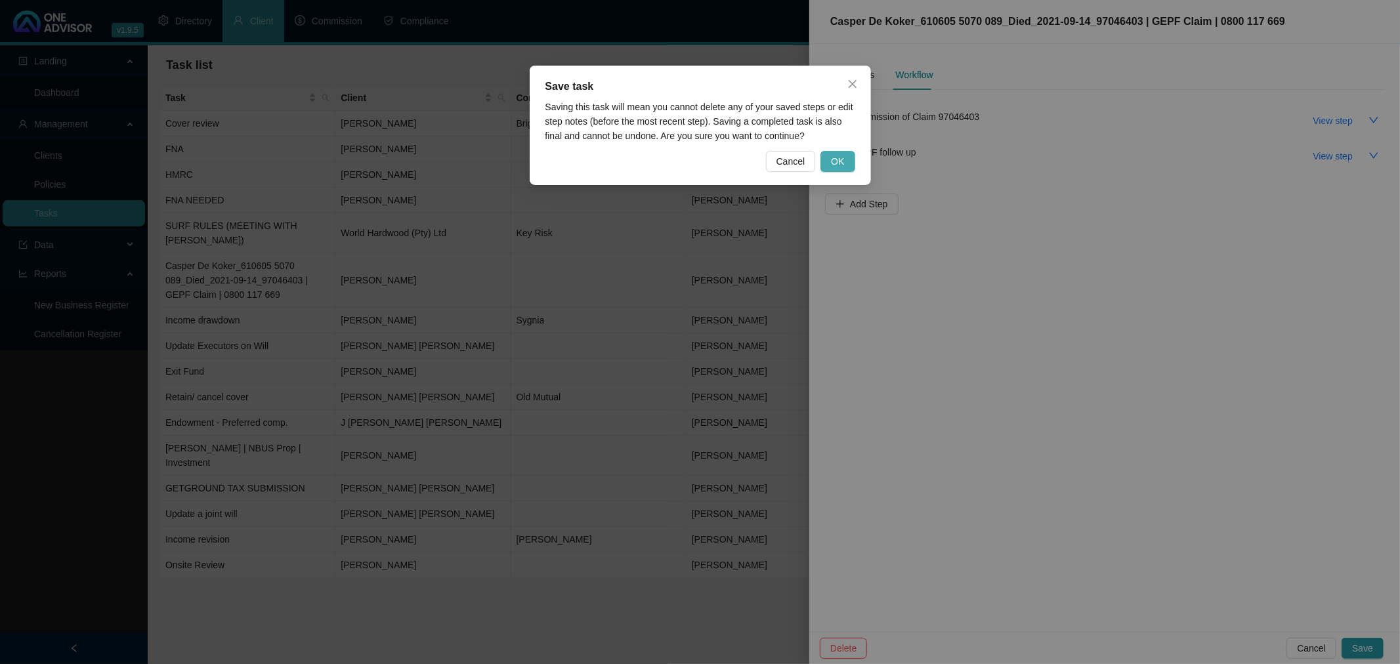
click at [836, 161] on span "OK" at bounding box center [837, 161] width 13 height 14
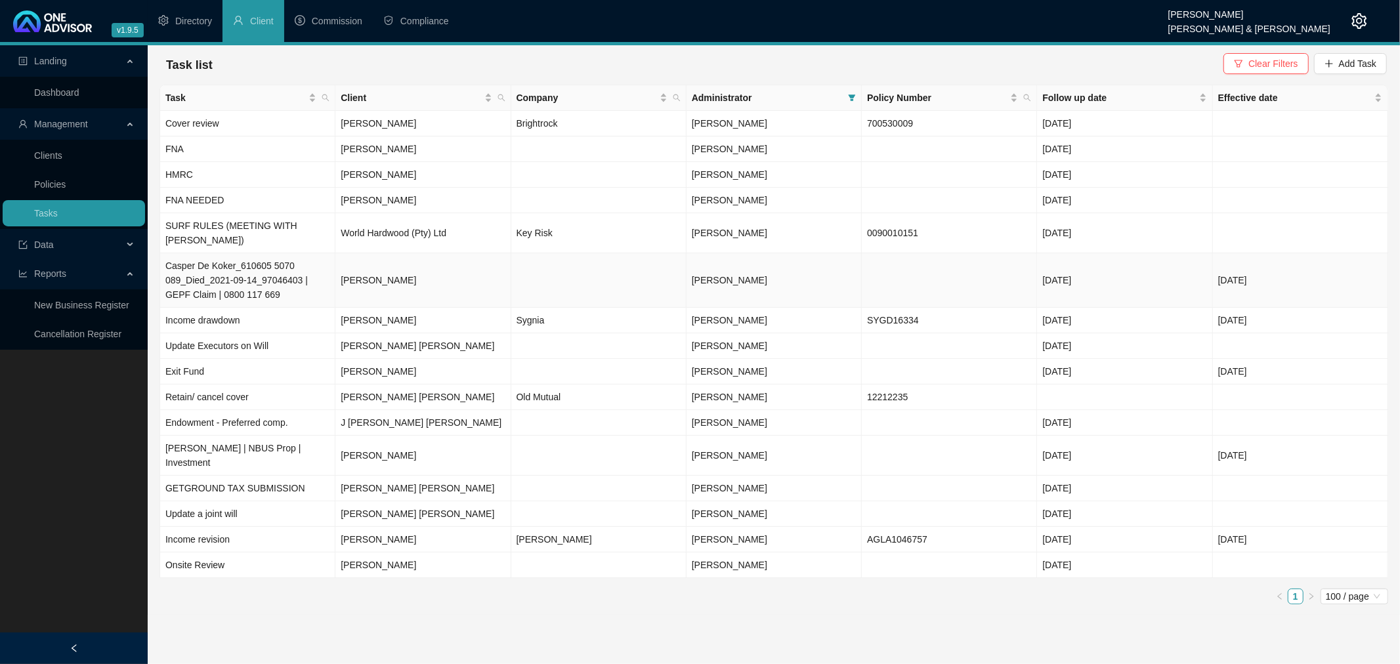
click at [456, 265] on td "[PERSON_NAME]" at bounding box center [422, 280] width 175 height 54
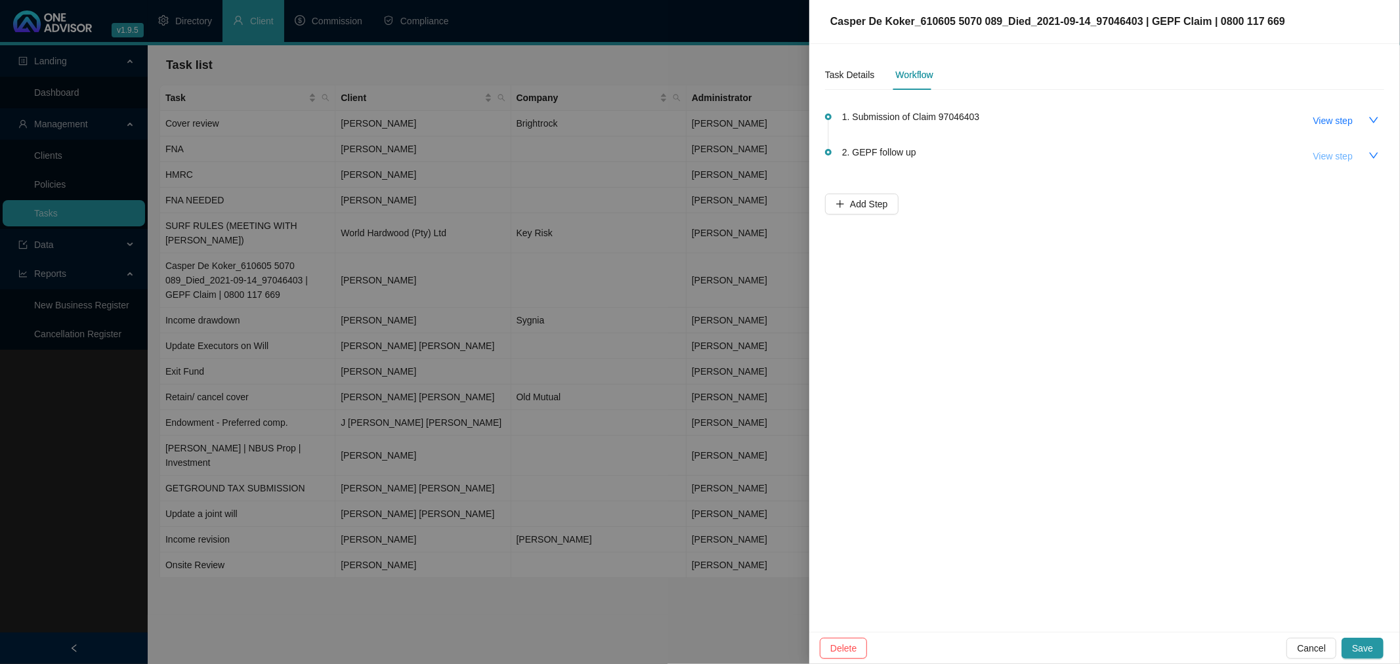
click at [933, 154] on span "View step" at bounding box center [1332, 156] width 39 height 14
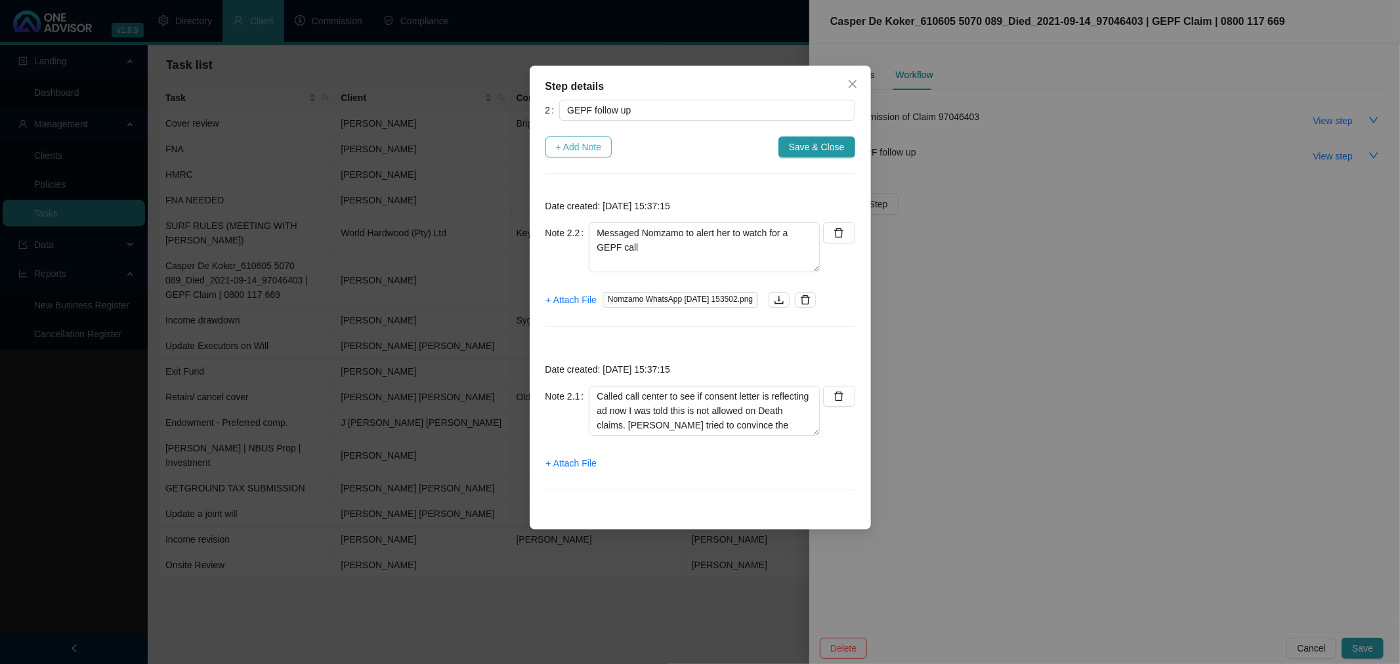
click at [578, 145] on span "+ Add Note" at bounding box center [579, 147] width 46 height 14
type textarea "Messaged Nomzamo to alert her to watch for a GEPF call"
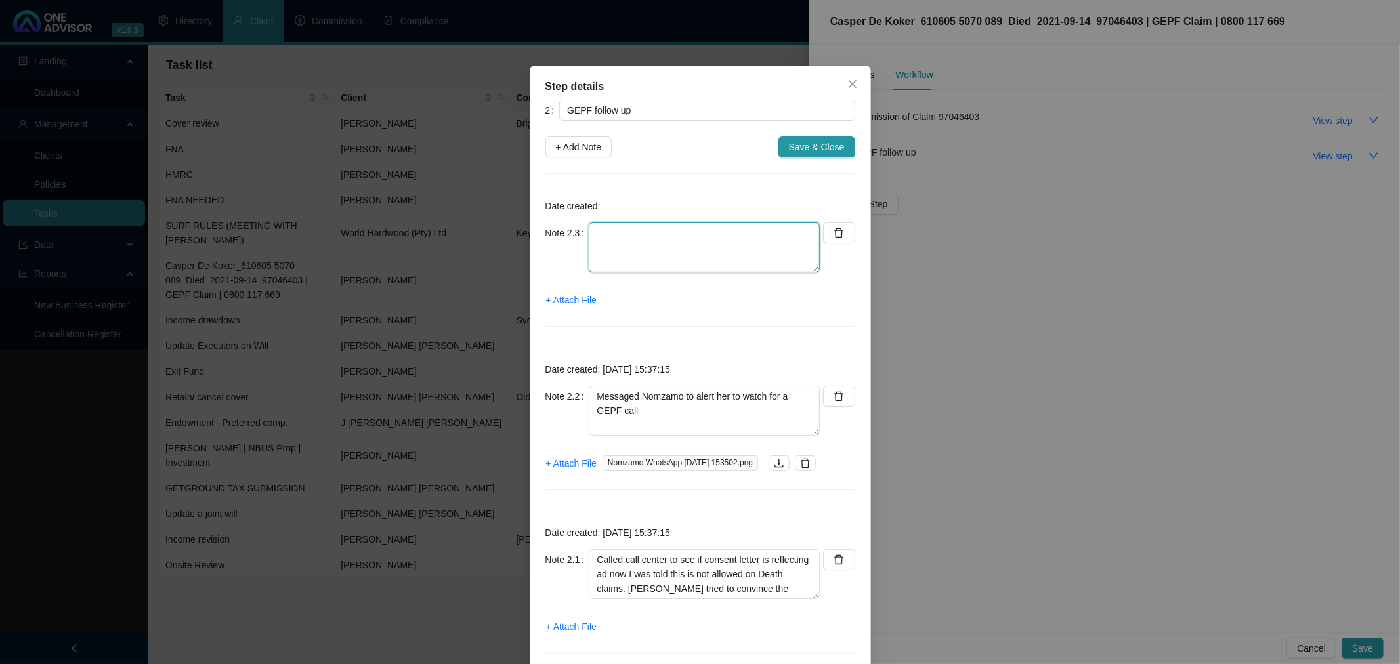
click at [599, 231] on textarea at bounding box center [704, 247] width 231 height 50
type textarea "Nomzamo messaged back saying she would call them [DATE]. I have sent a delayed …"
click at [808, 146] on span "Save & Close" at bounding box center [817, 147] width 56 height 14
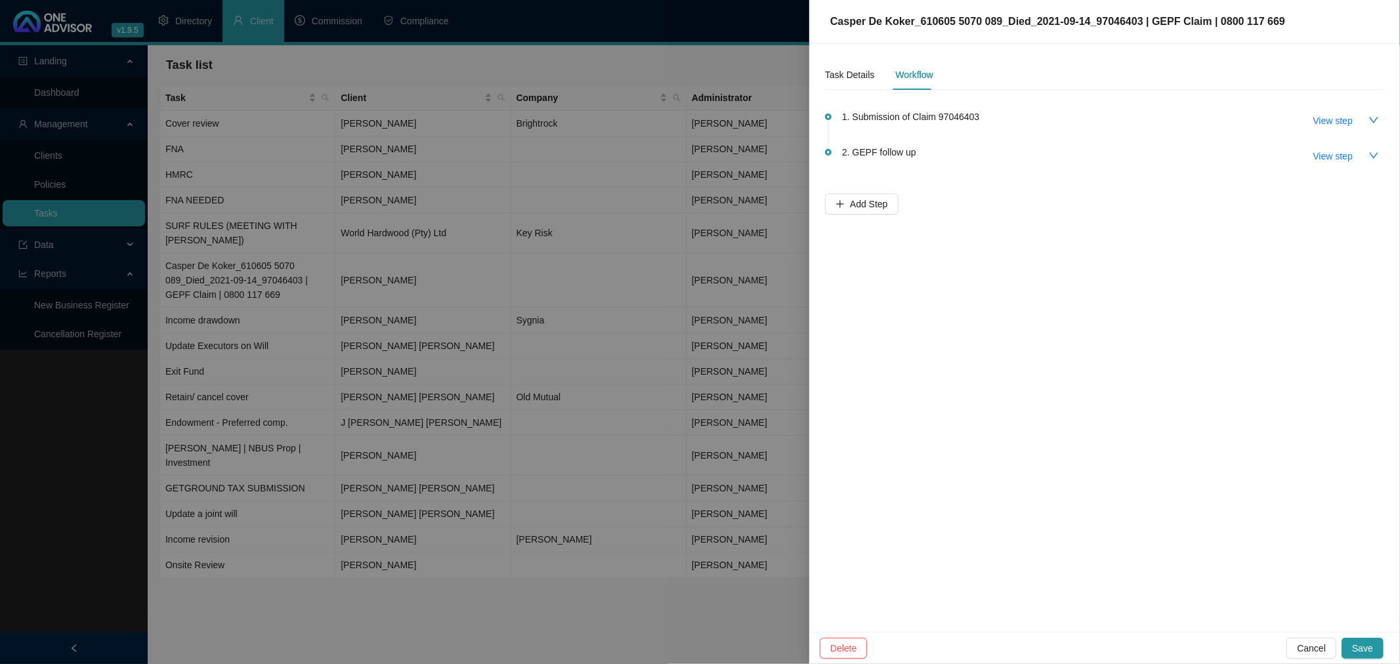
click at [318, 459] on div at bounding box center [700, 332] width 1400 height 664
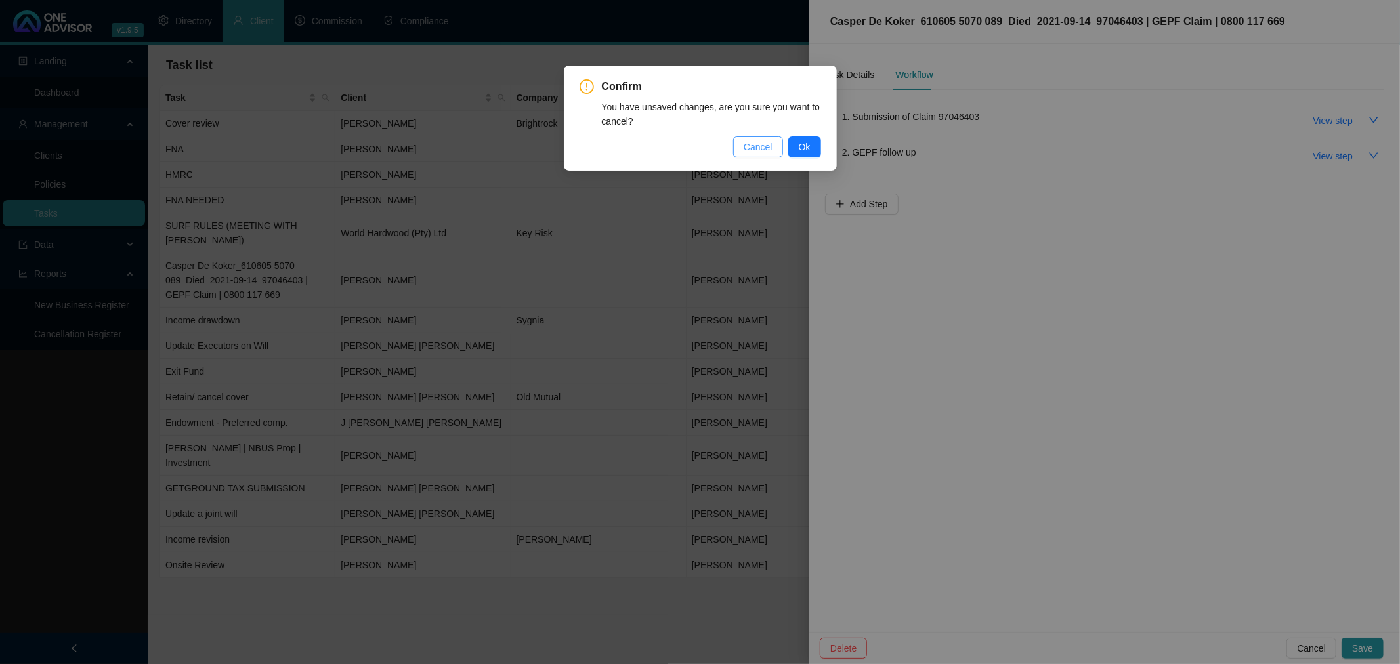
click at [761, 146] on span "Cancel" at bounding box center [758, 147] width 29 height 14
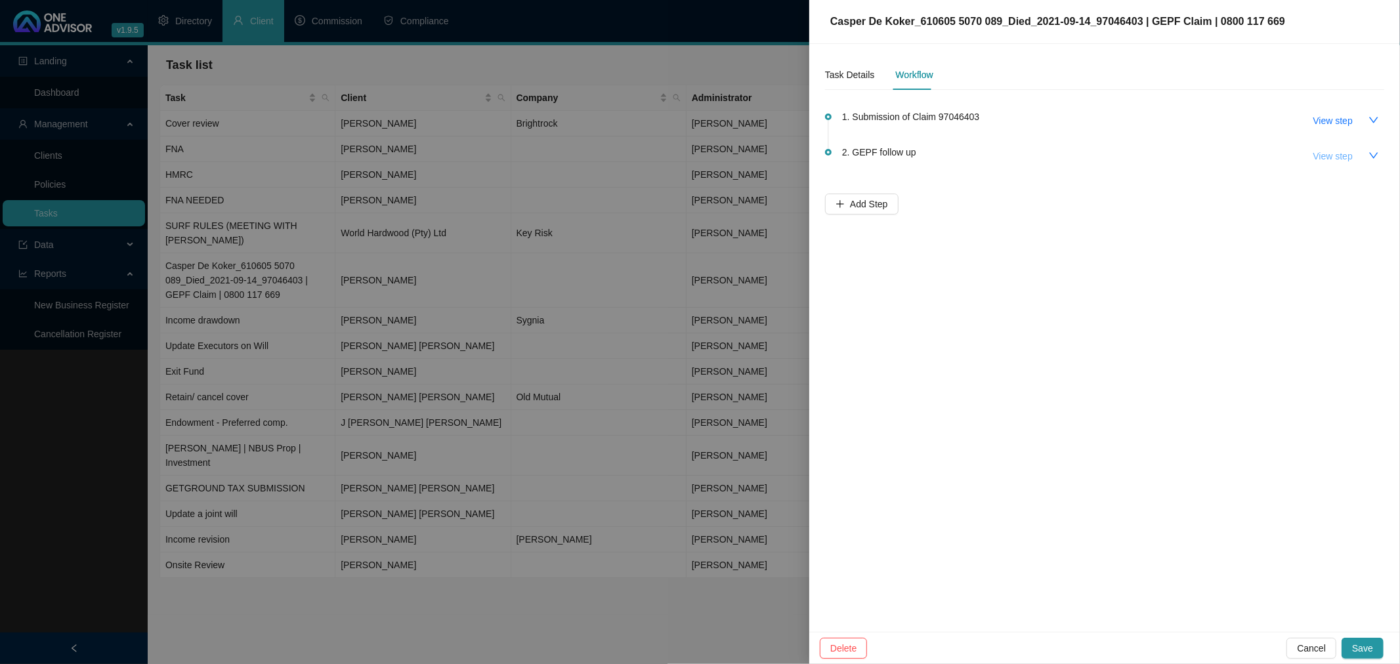
click at [933, 154] on span "View step" at bounding box center [1332, 156] width 39 height 14
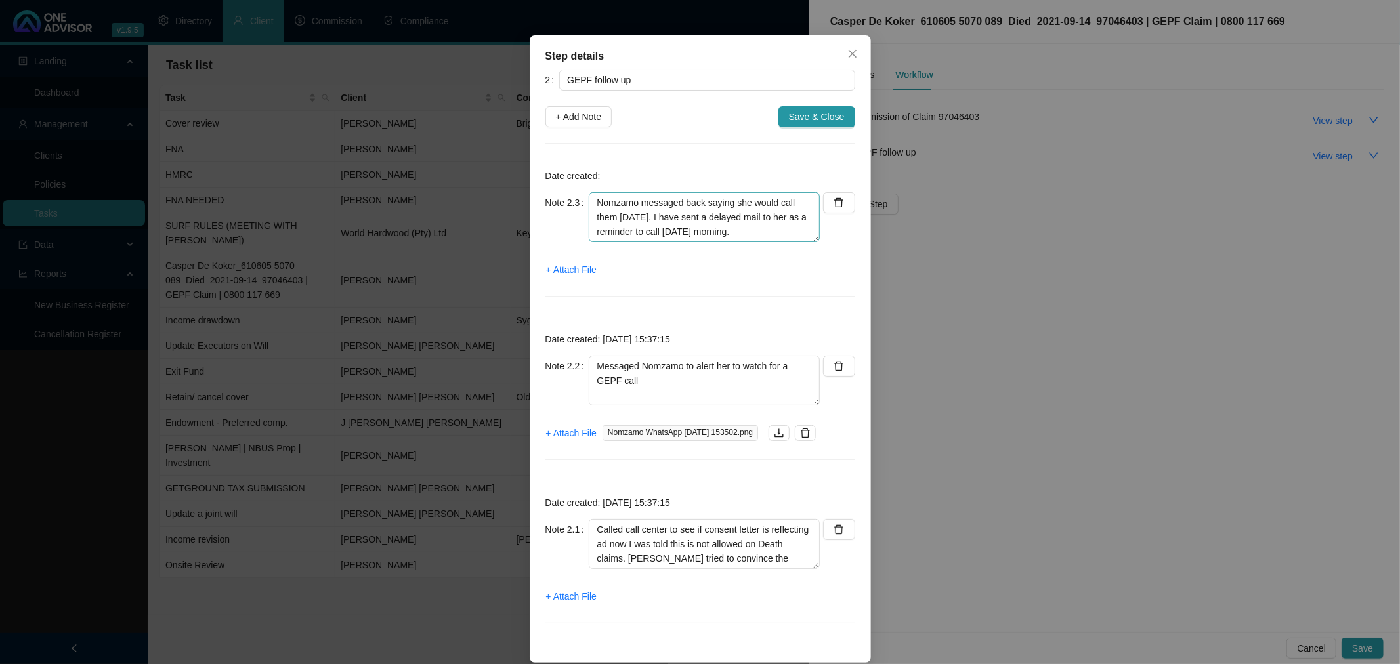
scroll to position [45, 0]
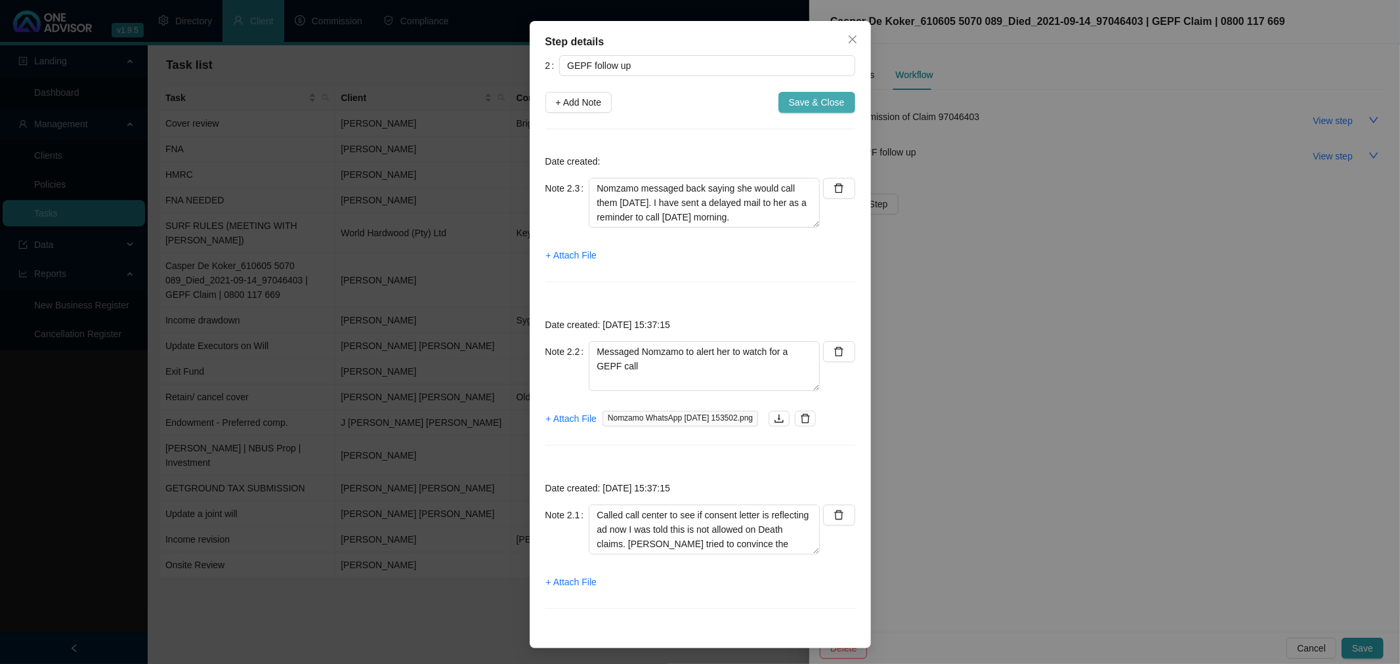
click at [803, 104] on span "Save & Close" at bounding box center [817, 102] width 56 height 14
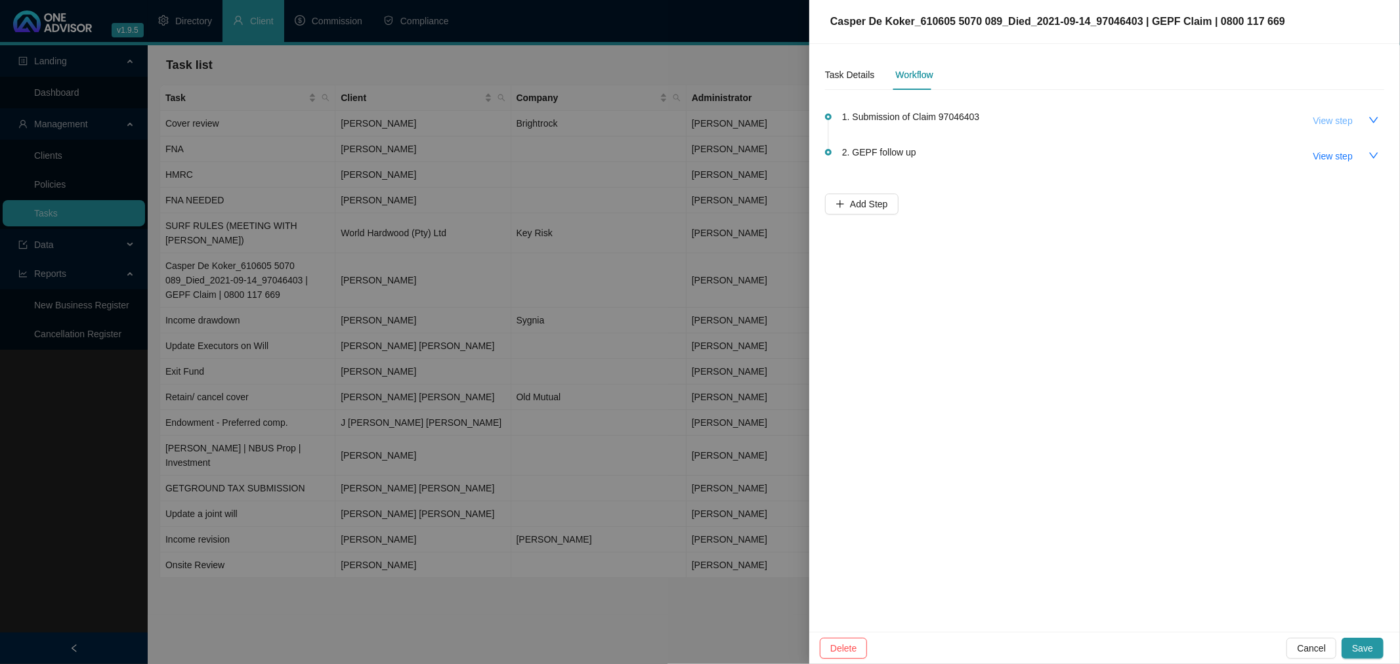
click at [933, 118] on span "View step" at bounding box center [1332, 121] width 39 height 14
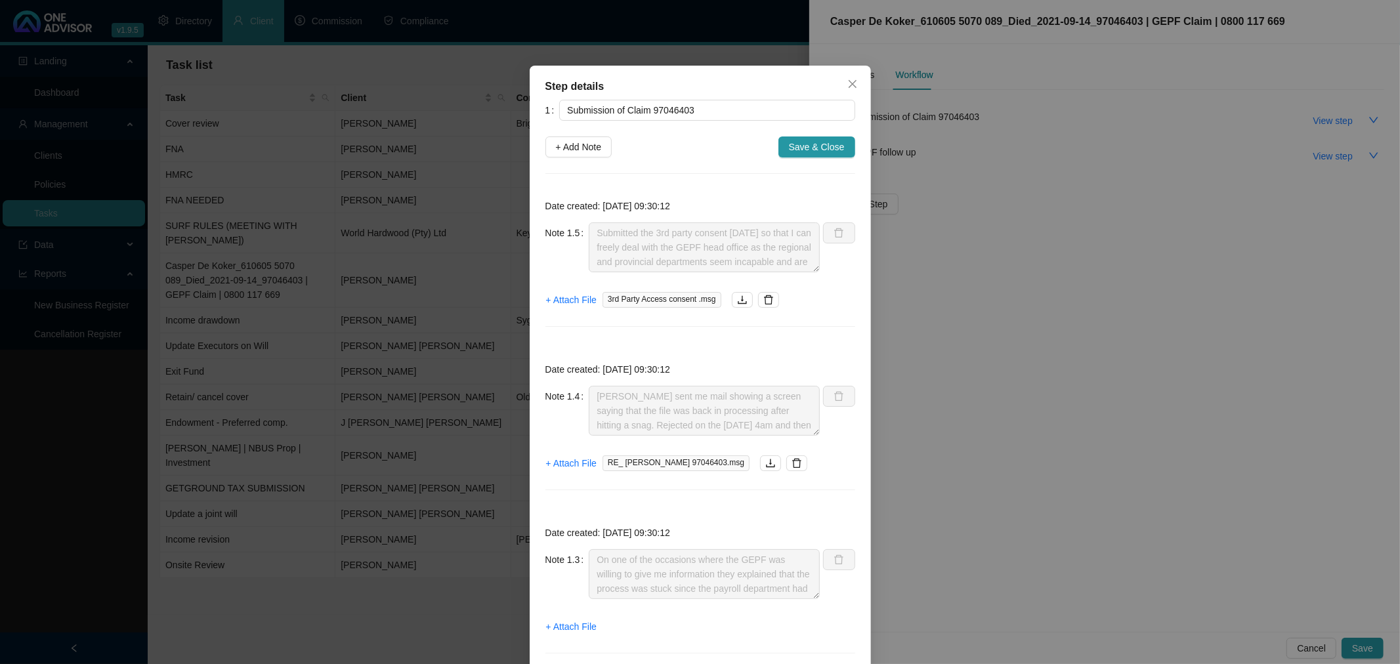
click at [625, 297] on span "3rd Party Access consent .msg" at bounding box center [662, 300] width 119 height 16
click at [737, 299] on icon "download" at bounding box center [742, 300] width 11 height 11
click at [824, 147] on span "Save & Close" at bounding box center [817, 147] width 56 height 14
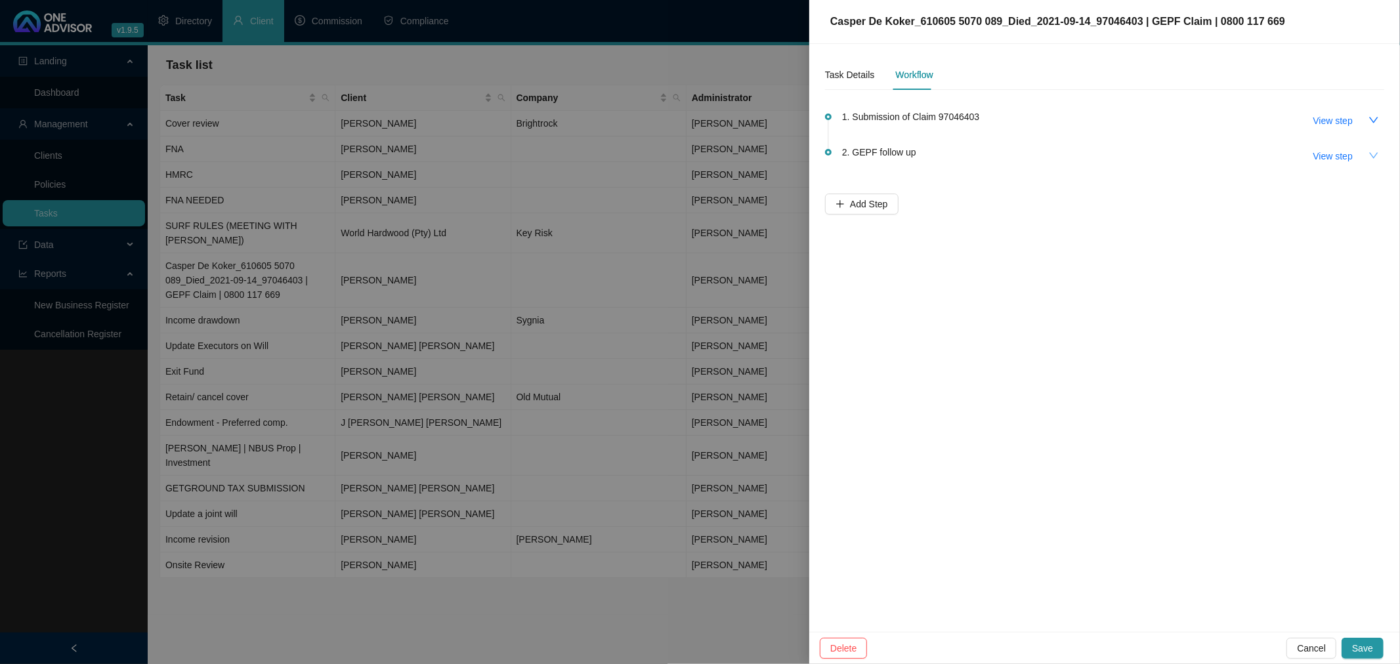
click at [933, 155] on icon "down" at bounding box center [1373, 155] width 11 height 11
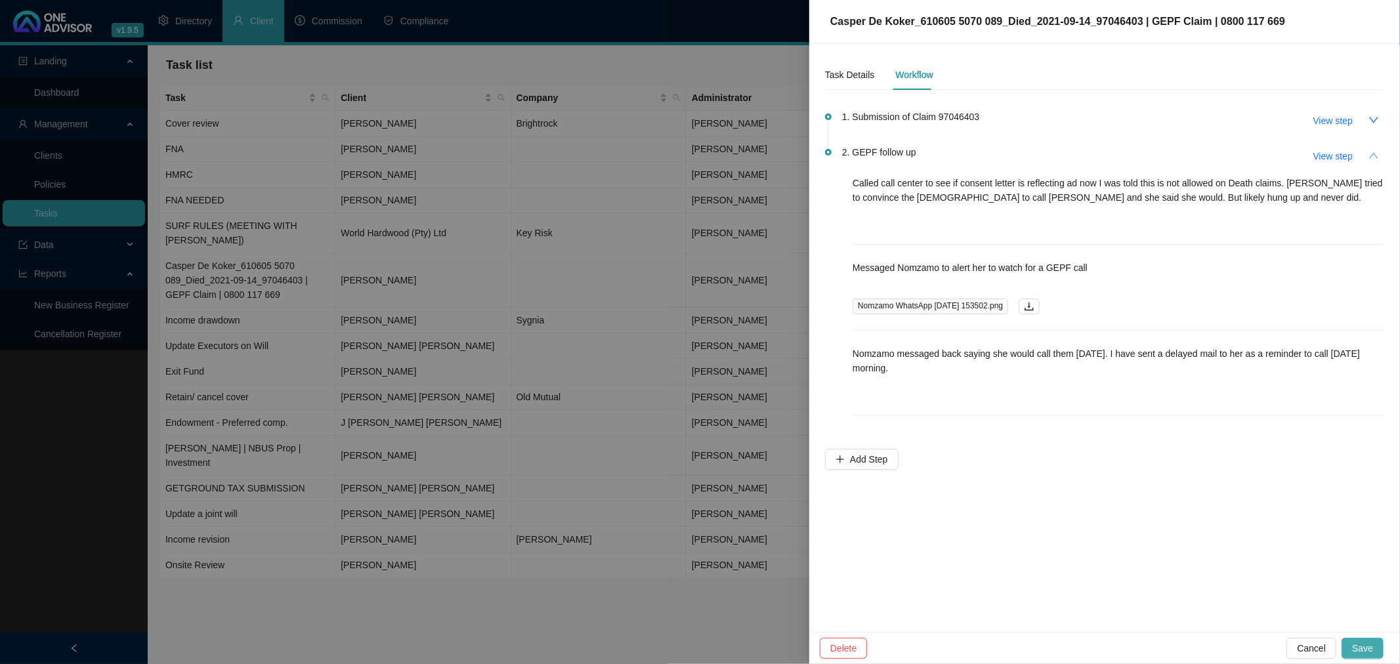
click at [933, 459] on span "Save" at bounding box center [1362, 648] width 21 height 14
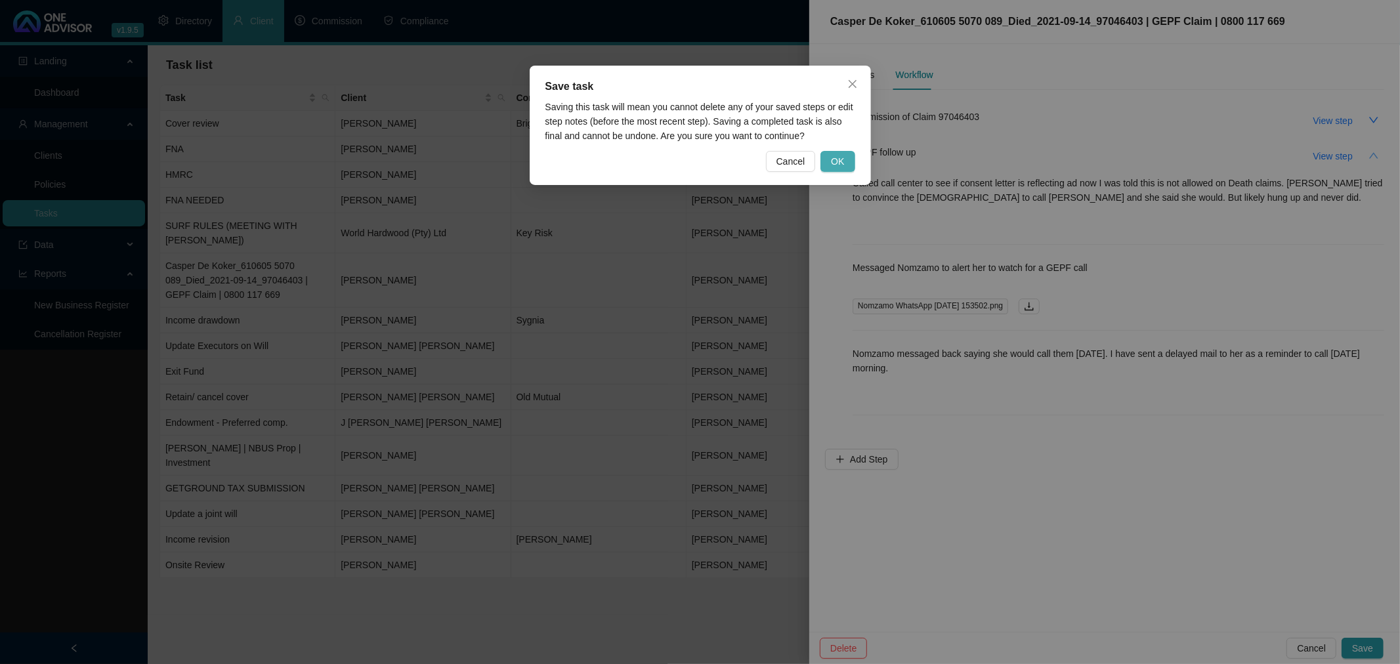
click at [841, 161] on span "OK" at bounding box center [837, 161] width 13 height 14
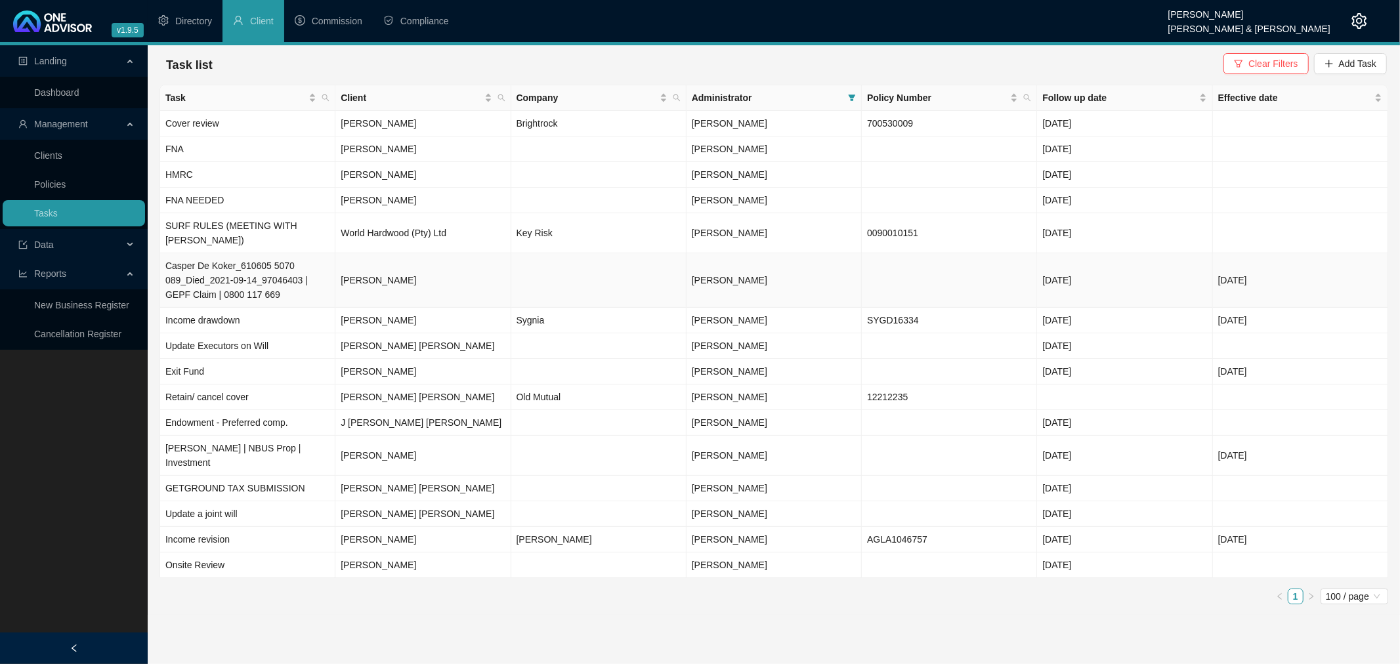
click at [455, 272] on td "[PERSON_NAME]" at bounding box center [422, 280] width 175 height 54
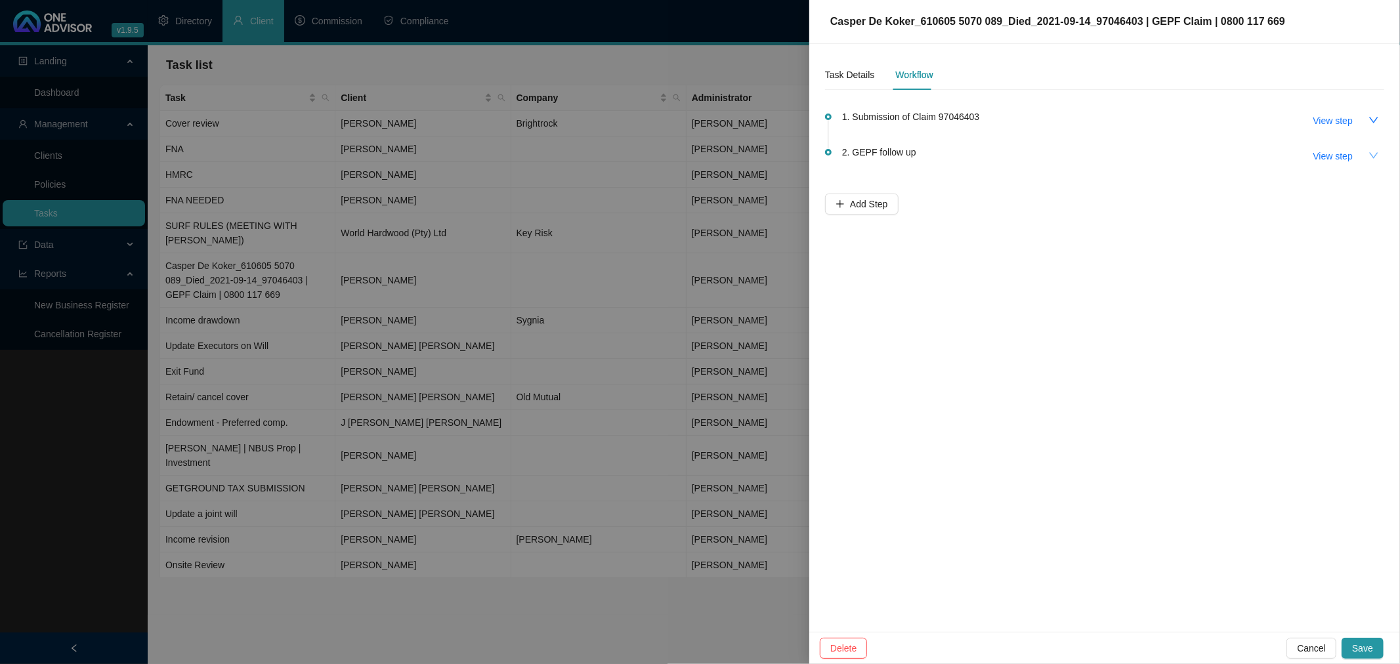
click at [933, 148] on button "button" at bounding box center [1373, 155] width 21 height 21
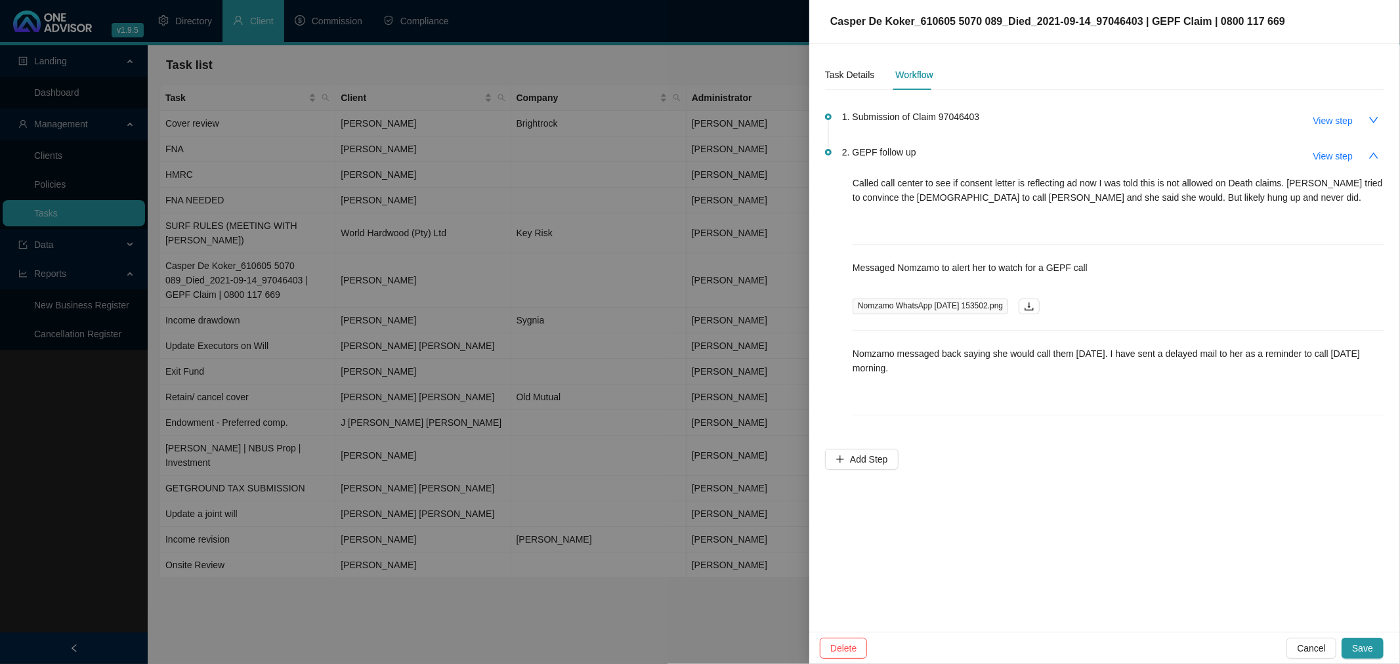
click at [651, 459] on div at bounding box center [700, 332] width 1400 height 664
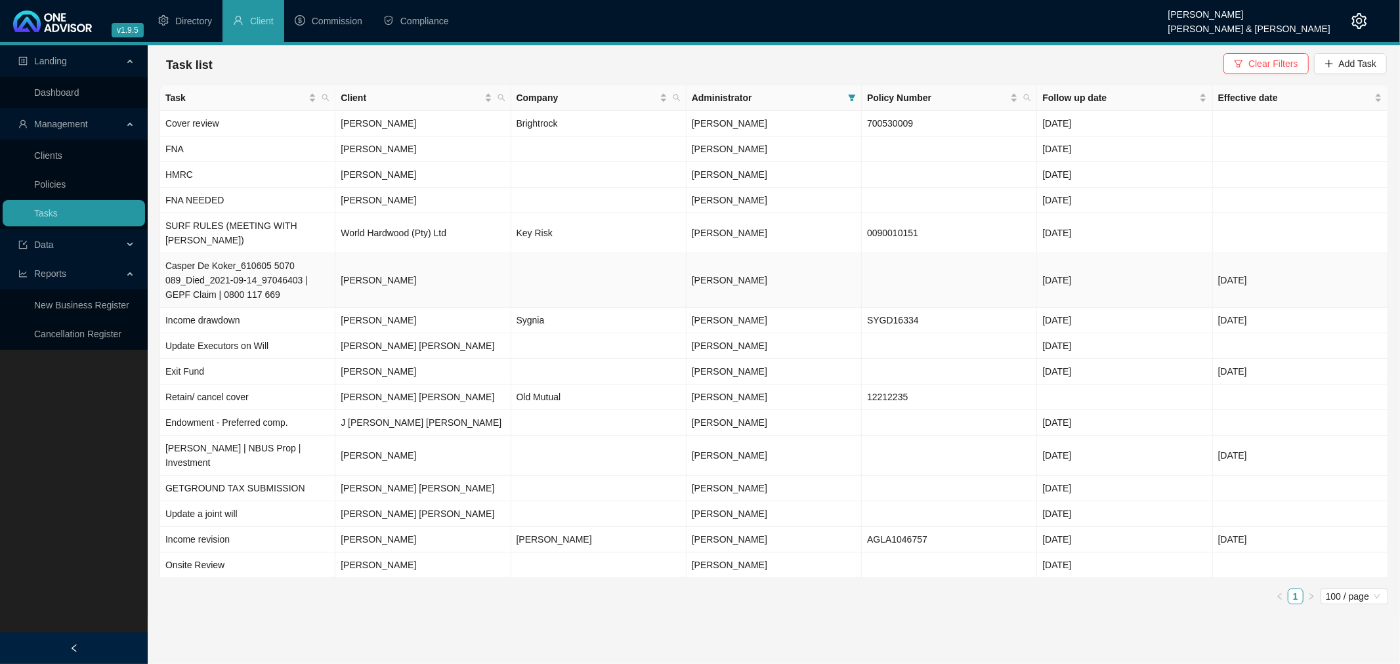
click at [296, 265] on td "Casper De Koker_610605 5070 089_Died_2021-09-14_97046403 | GEPF Claim | 0800 11…" at bounding box center [247, 280] width 175 height 54
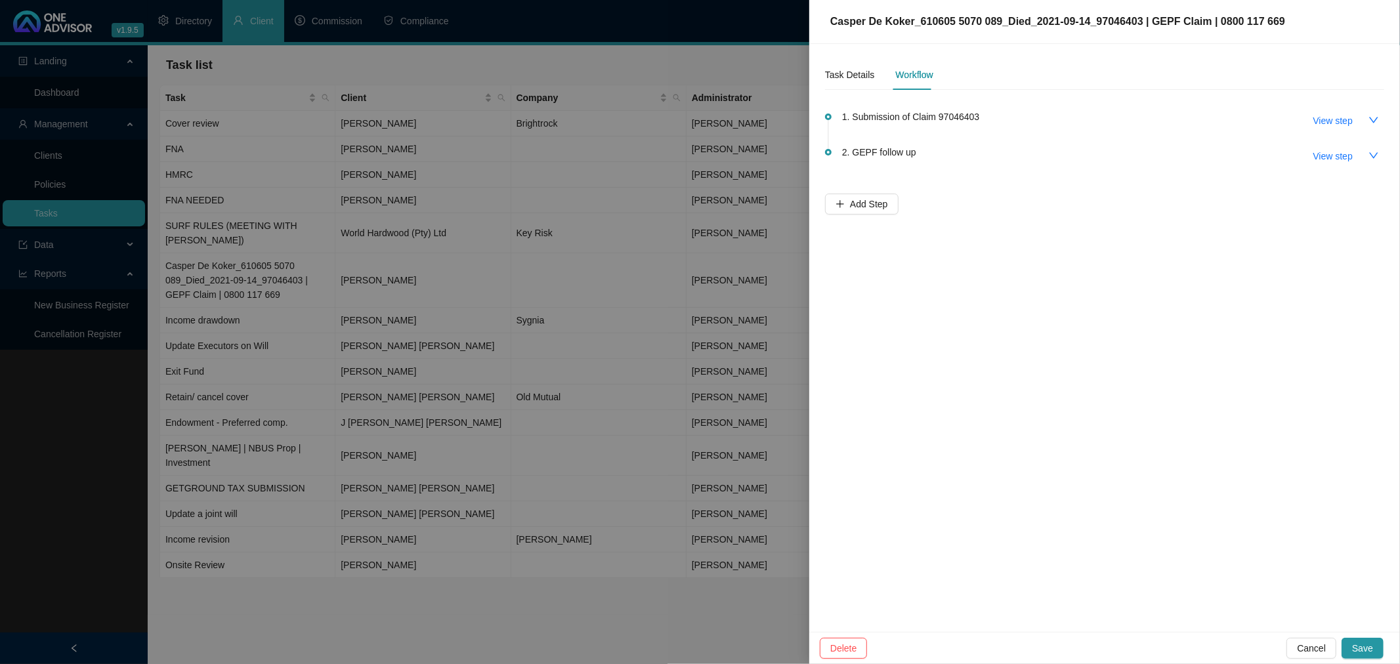
click at [933, 260] on div "Casper De Koker_610605 5070 089_Died_2021-09-14_97046403 | GEPF Claim | 0800 11…" at bounding box center [700, 332] width 1400 height 664
click at [855, 74] on div "Task Details" at bounding box center [849, 75] width 49 height 14
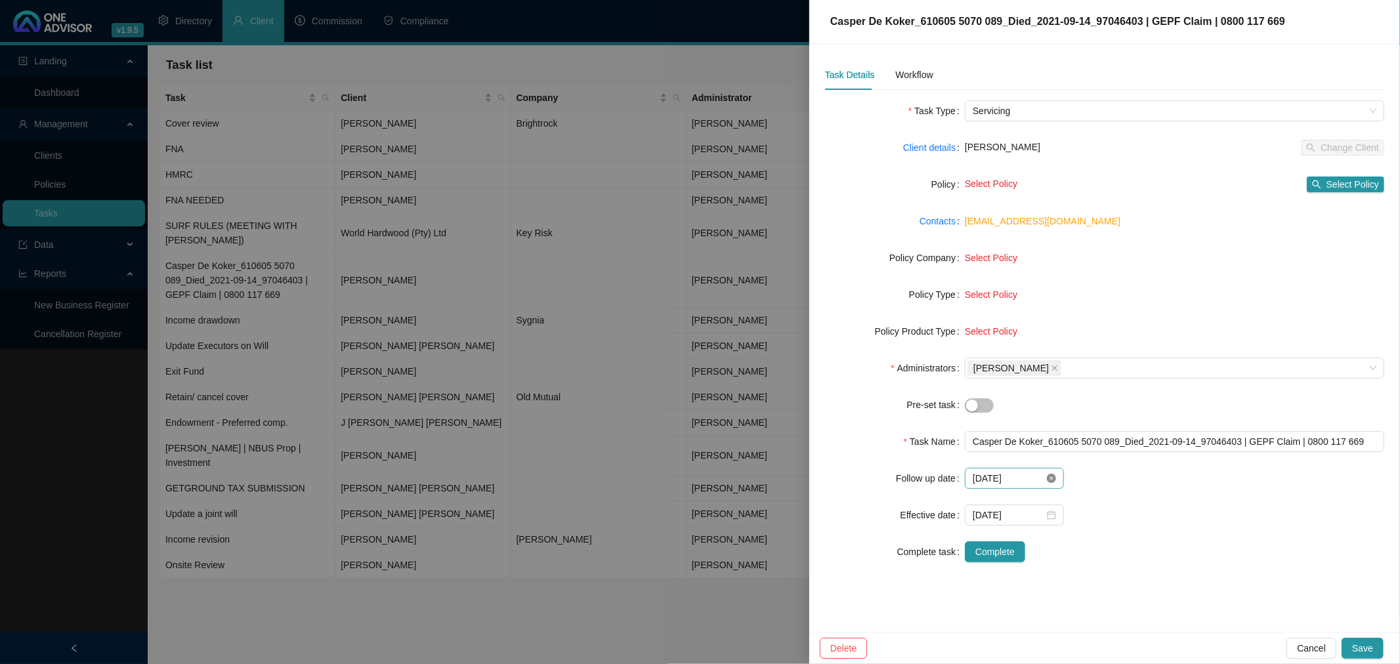
click at [933, 459] on icon "close-circle" at bounding box center [1051, 478] width 9 height 9
click at [933, 459] on input at bounding box center [1009, 478] width 72 height 14
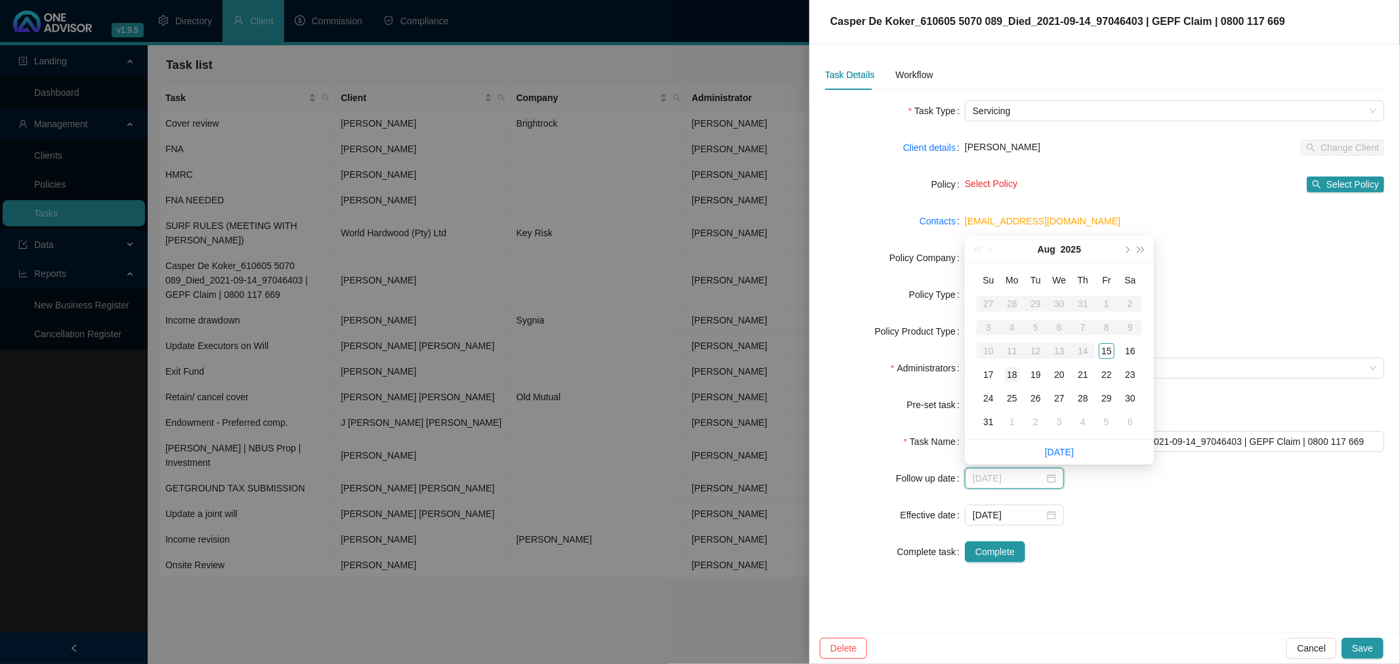
type input "[DATE]"
click at [933, 371] on div "18" at bounding box center [1012, 375] width 16 height 16
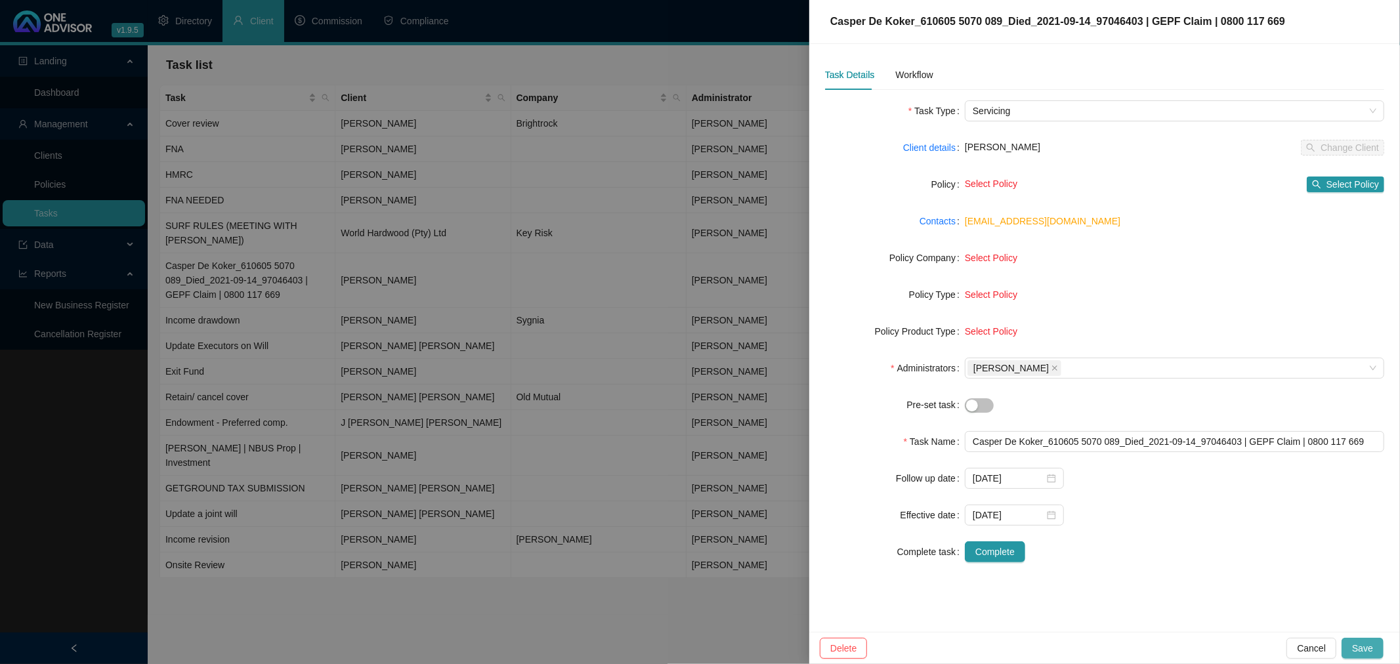
click at [933, 459] on span "Save" at bounding box center [1362, 648] width 21 height 14
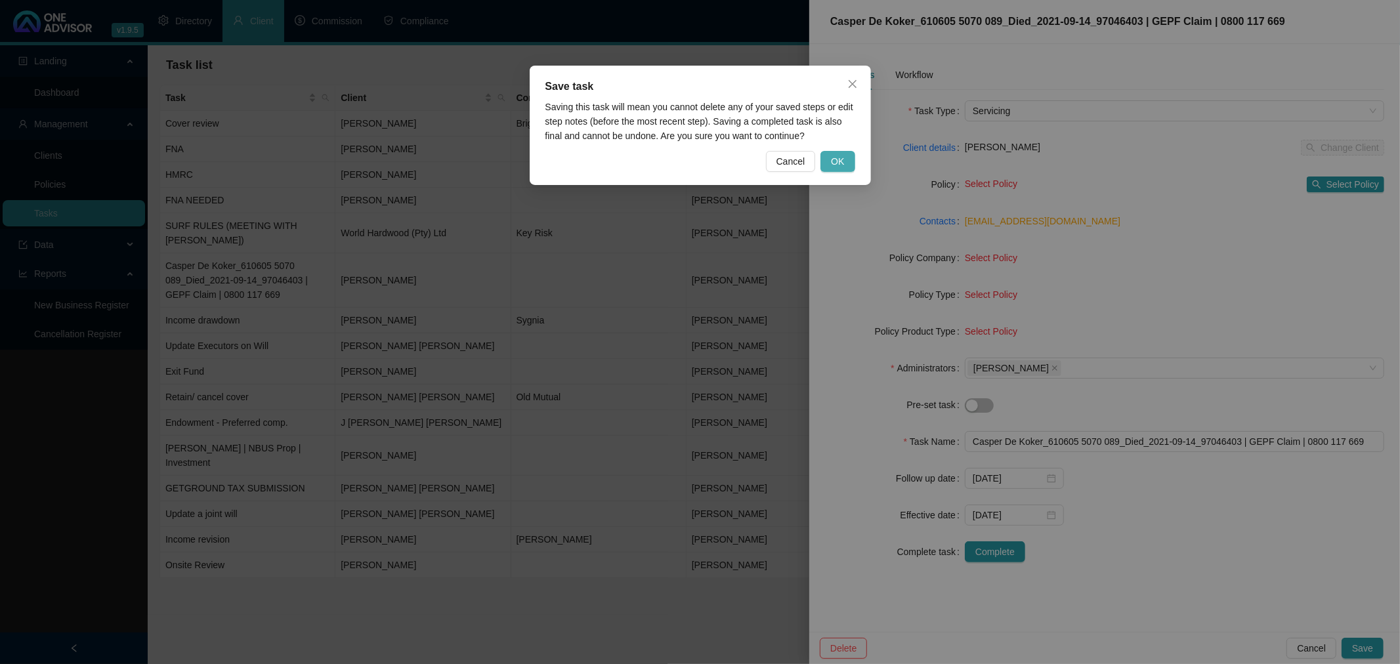
click at [835, 158] on span "OK" at bounding box center [837, 161] width 13 height 14
